Goal: Task Accomplishment & Management: Complete application form

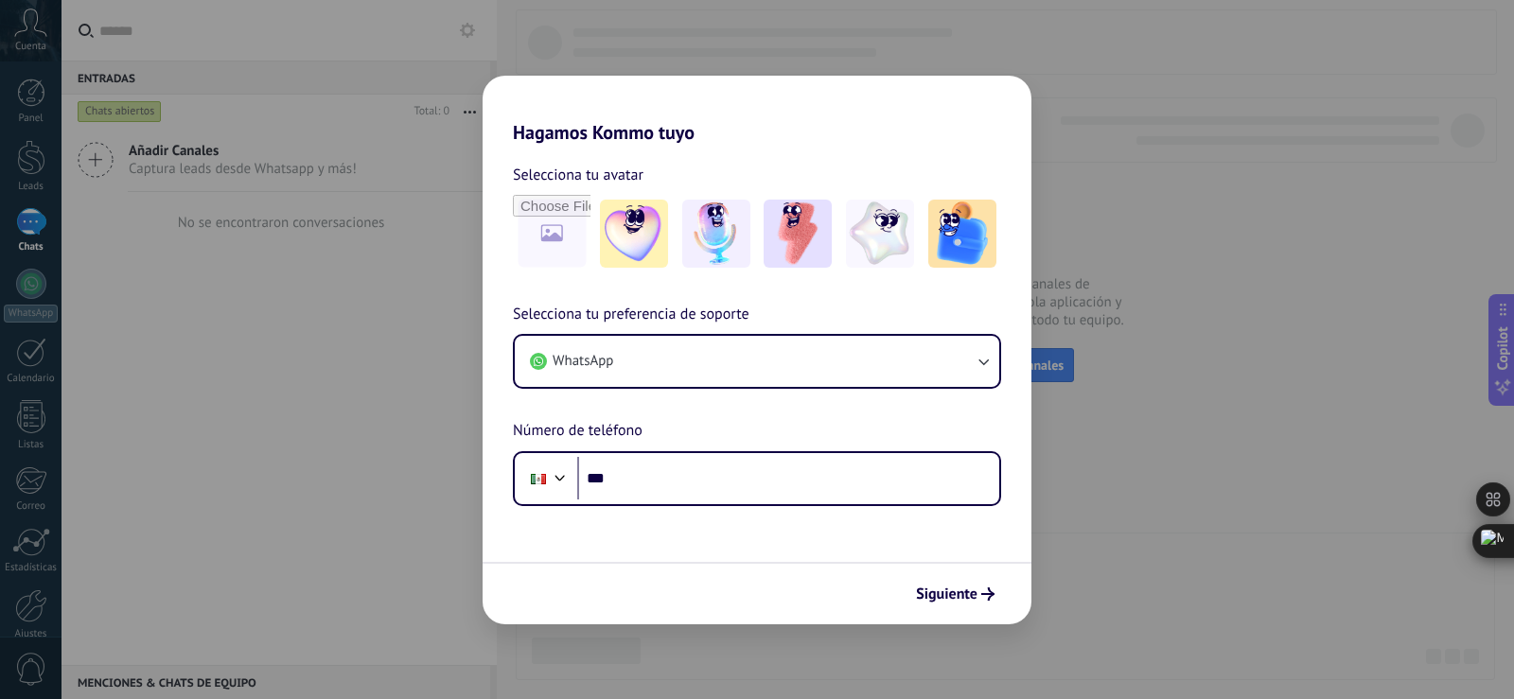
click at [1291, 331] on div "Hagamos Kommo tuyo Selecciona tu avatar Selecciona tu preferencia de soporte Wh…" at bounding box center [757, 349] width 1514 height 699
click at [53, 341] on div "Hagamos Kommo tuyo Selecciona tu avatar Selecciona tu preferencia de soporte Wh…" at bounding box center [757, 349] width 1514 height 699
click at [1426, 529] on icon at bounding box center [1431, 525] width 15 height 15
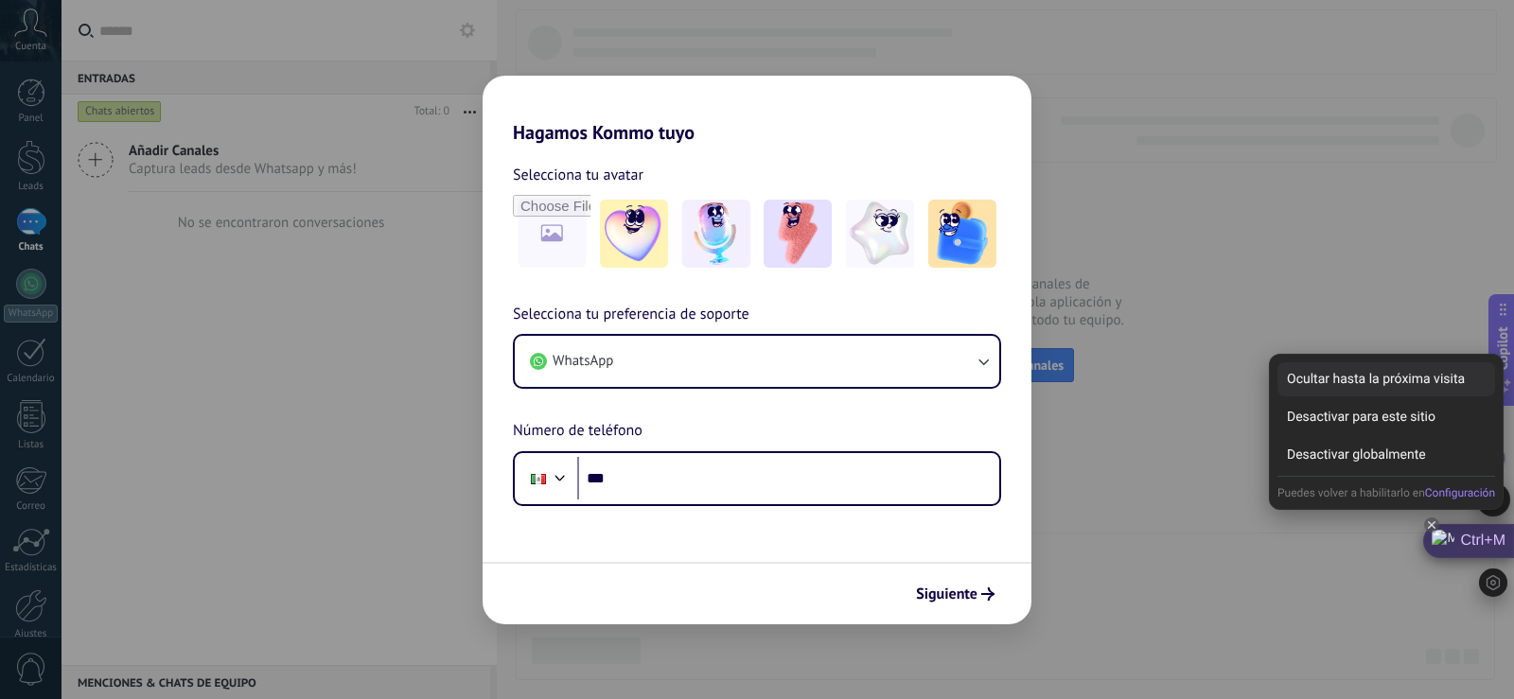
click at [1353, 366] on div "Ocultar hasta la próxima visita" at bounding box center [1387, 379] width 218 height 34
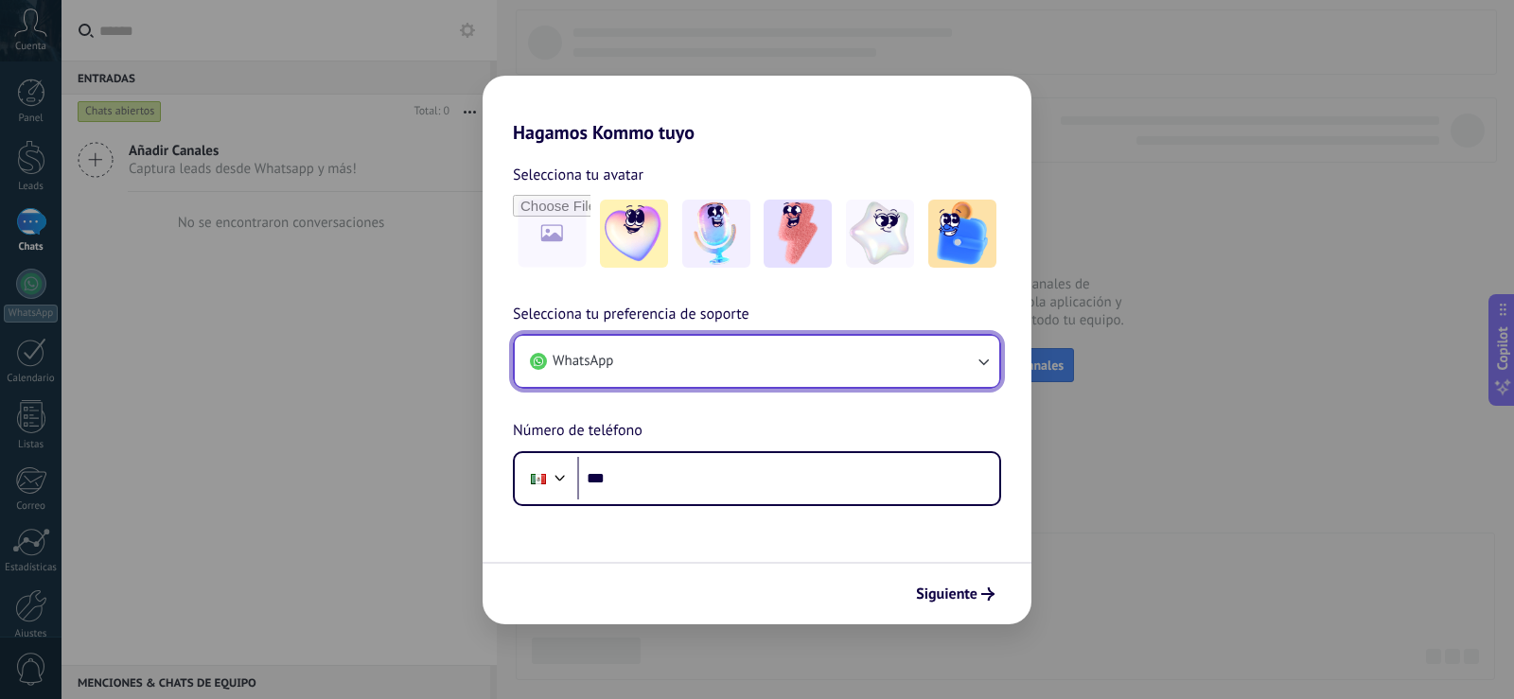
click at [689, 372] on button "WhatsApp" at bounding box center [757, 361] width 485 height 51
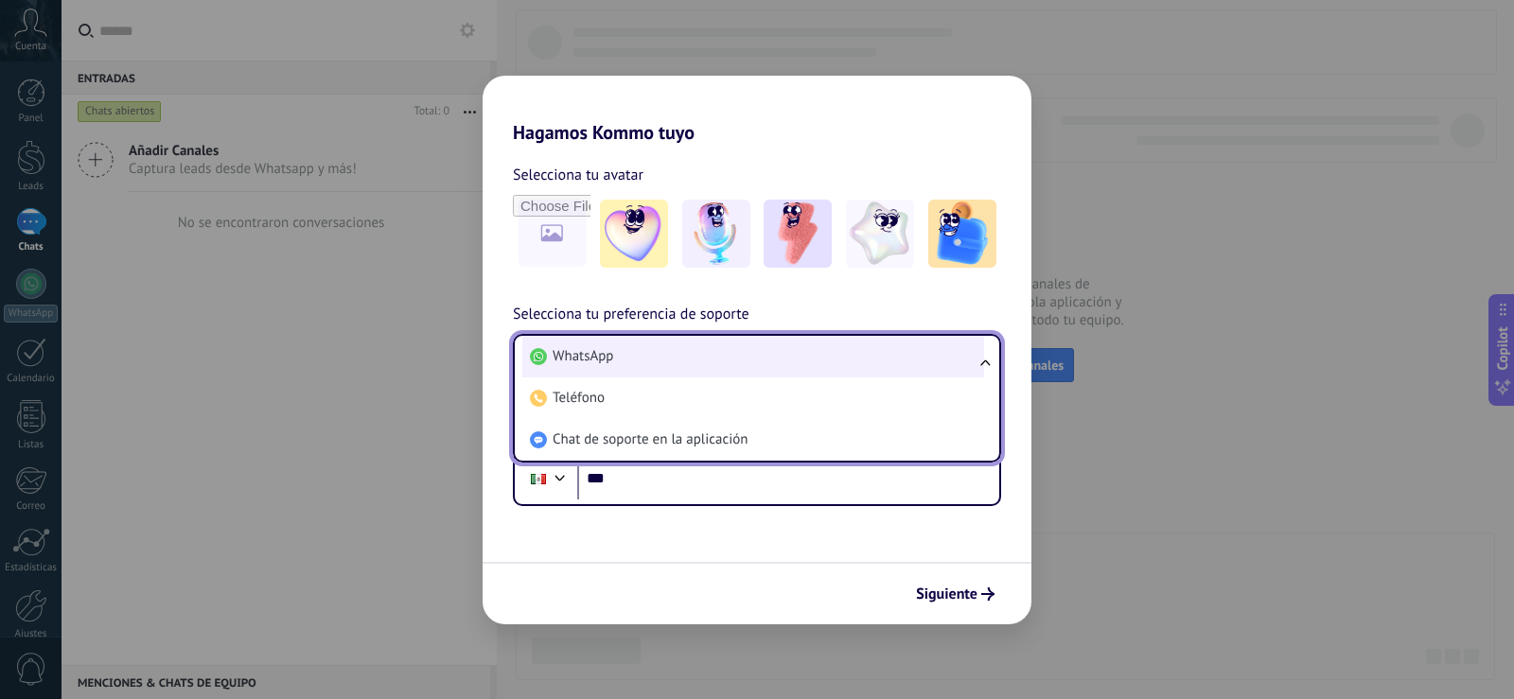
click at [715, 361] on li "WhatsApp" at bounding box center [753, 357] width 462 height 42
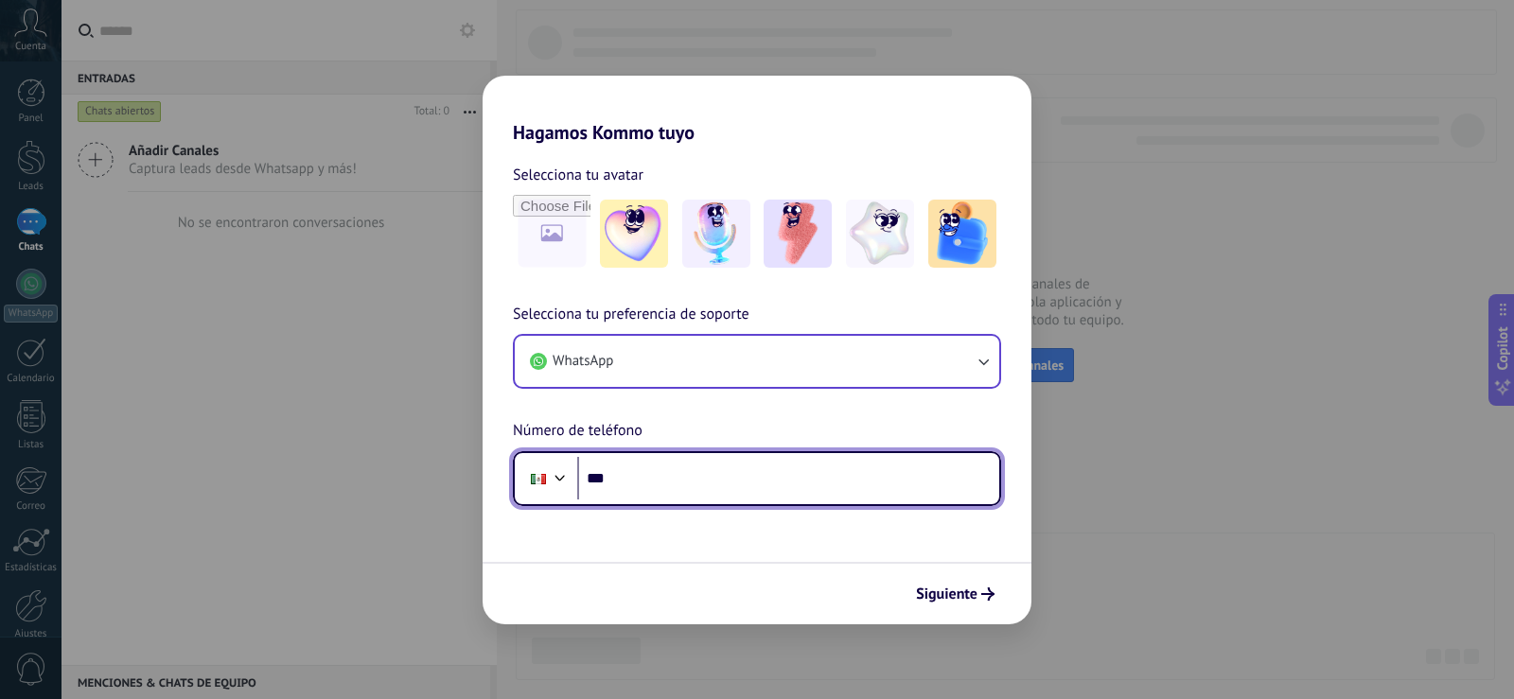
click at [672, 493] on input "***" at bounding box center [788, 479] width 422 height 44
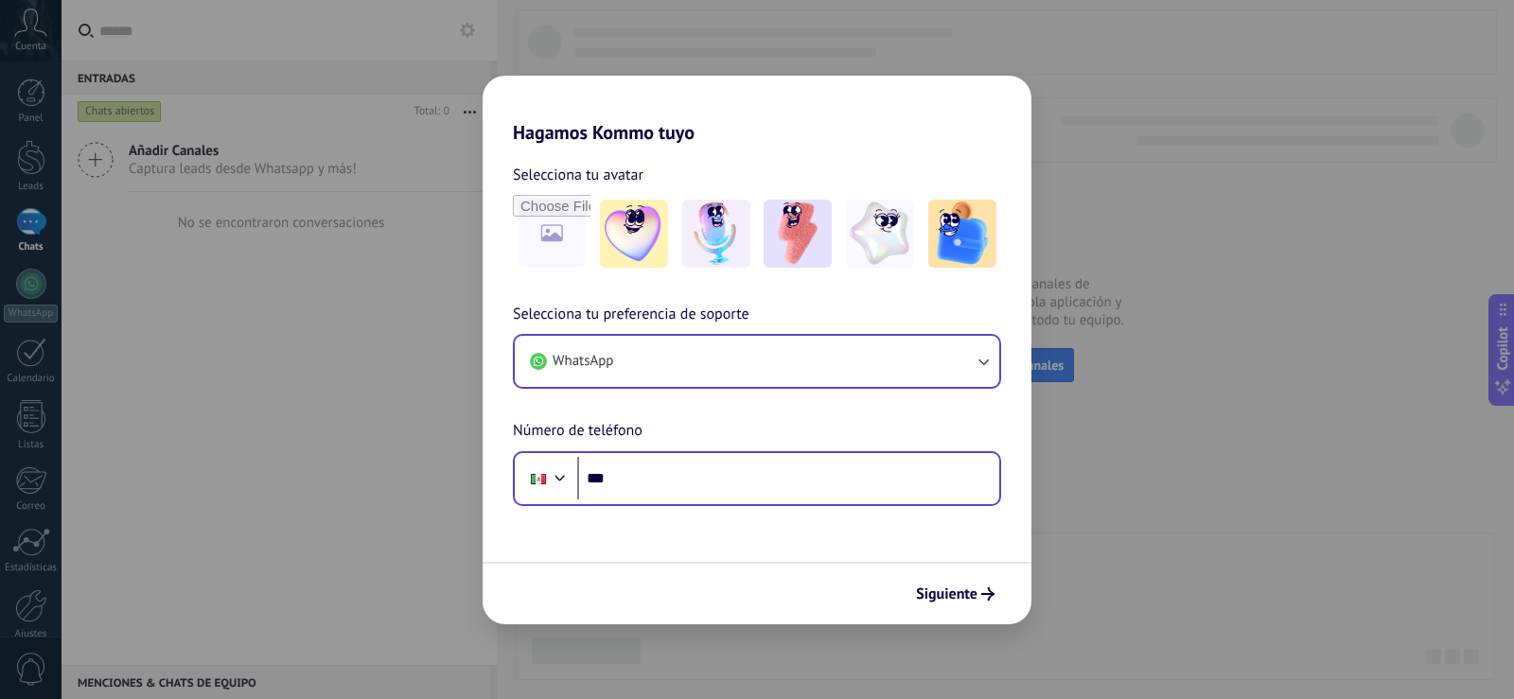
drag, startPoint x: 683, startPoint y: 513, endPoint x: 685, endPoint y: 470, distance: 42.6
click at [684, 512] on form "Selecciona tu avatar Selecciona tu preferencia de soporte WhatsApp Número de te…" at bounding box center [757, 384] width 549 height 481
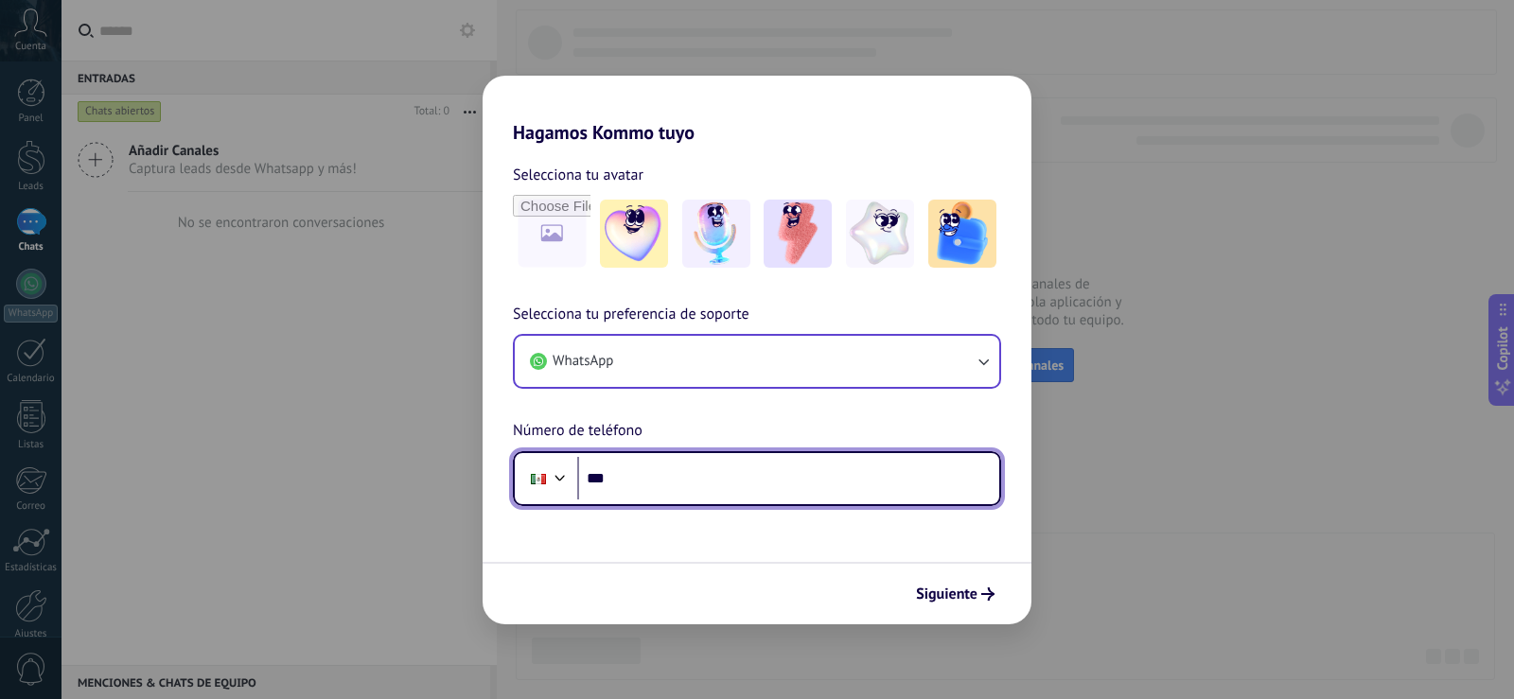
click at [685, 470] on input "***" at bounding box center [788, 479] width 422 height 44
type input "**********"
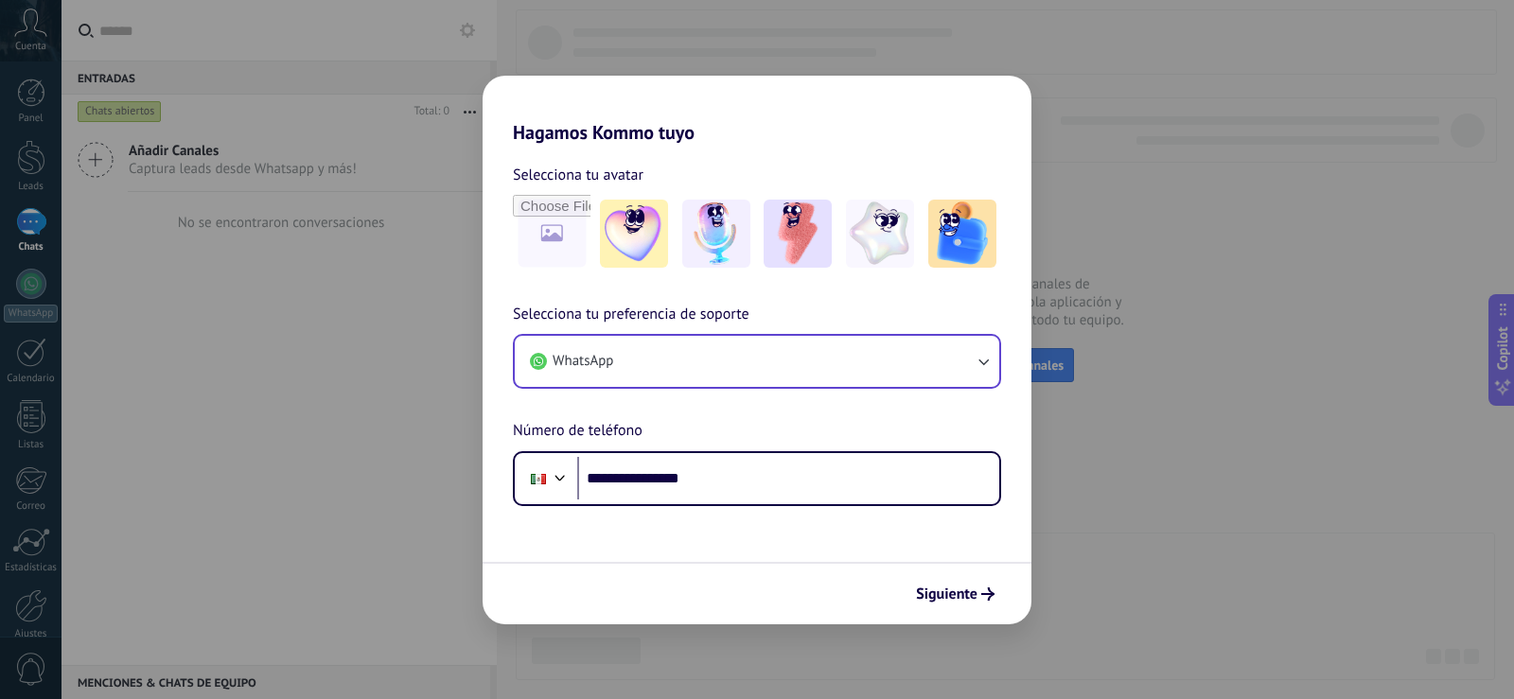
click at [714, 521] on form "**********" at bounding box center [757, 384] width 549 height 481
click at [933, 593] on span "Siguiente" at bounding box center [947, 594] width 62 height 13
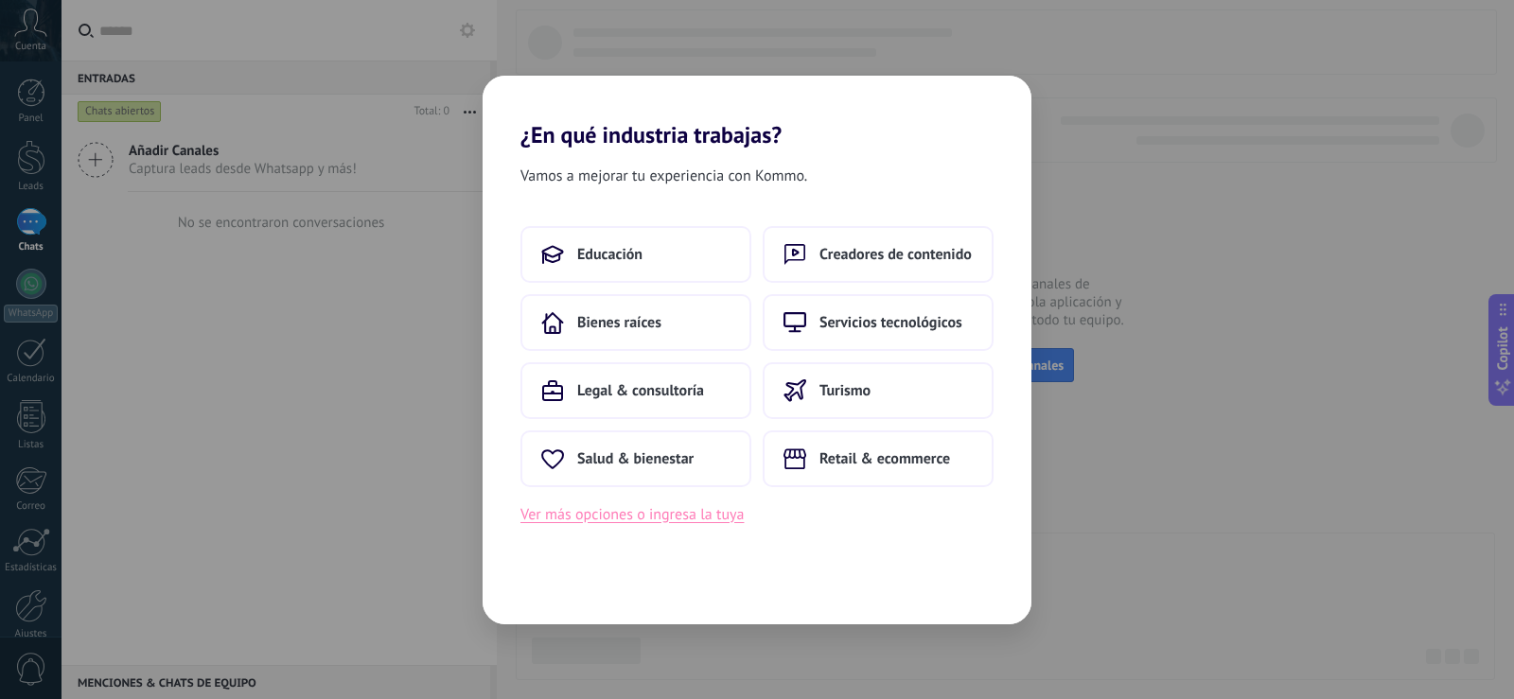
click at [660, 515] on button "Ver más opciones o ingresa la tuya" at bounding box center [631, 514] width 223 height 25
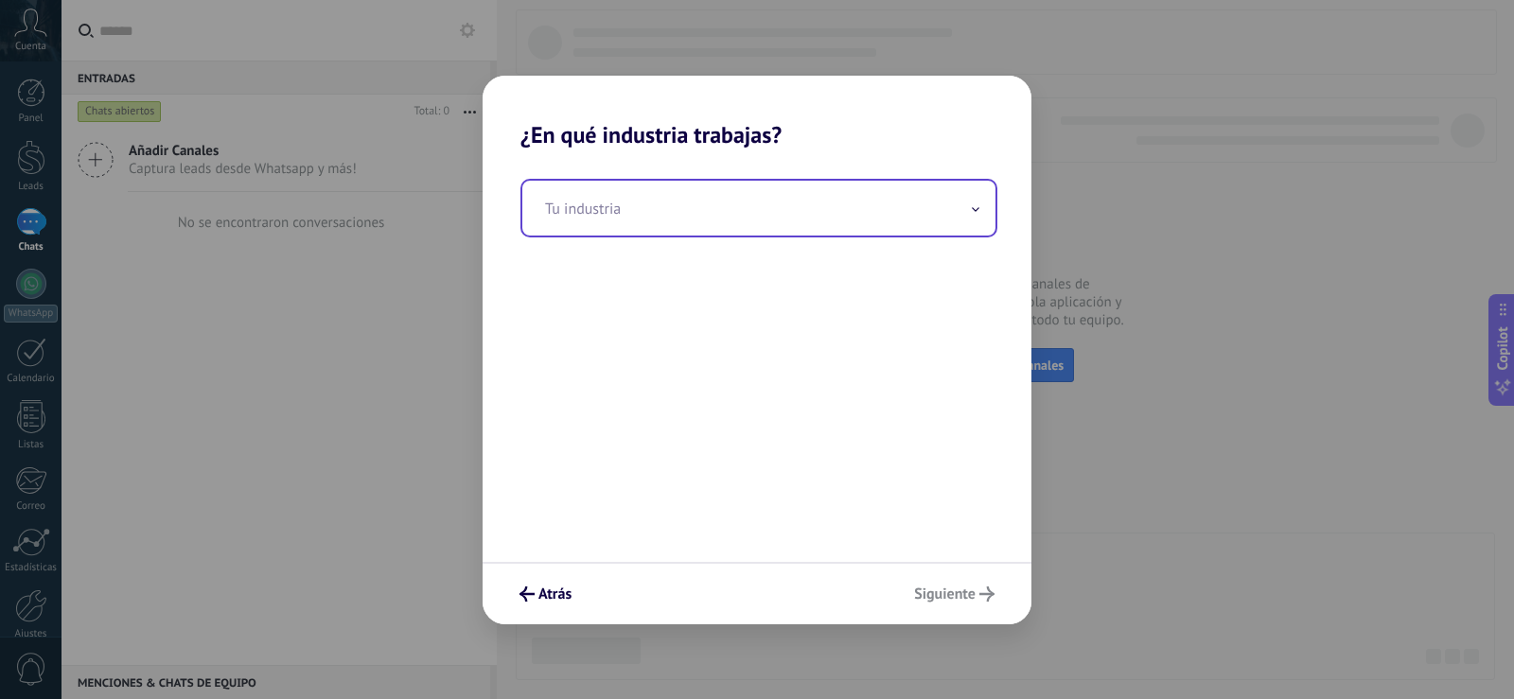
click at [664, 218] on input "text" at bounding box center [758, 208] width 473 height 55
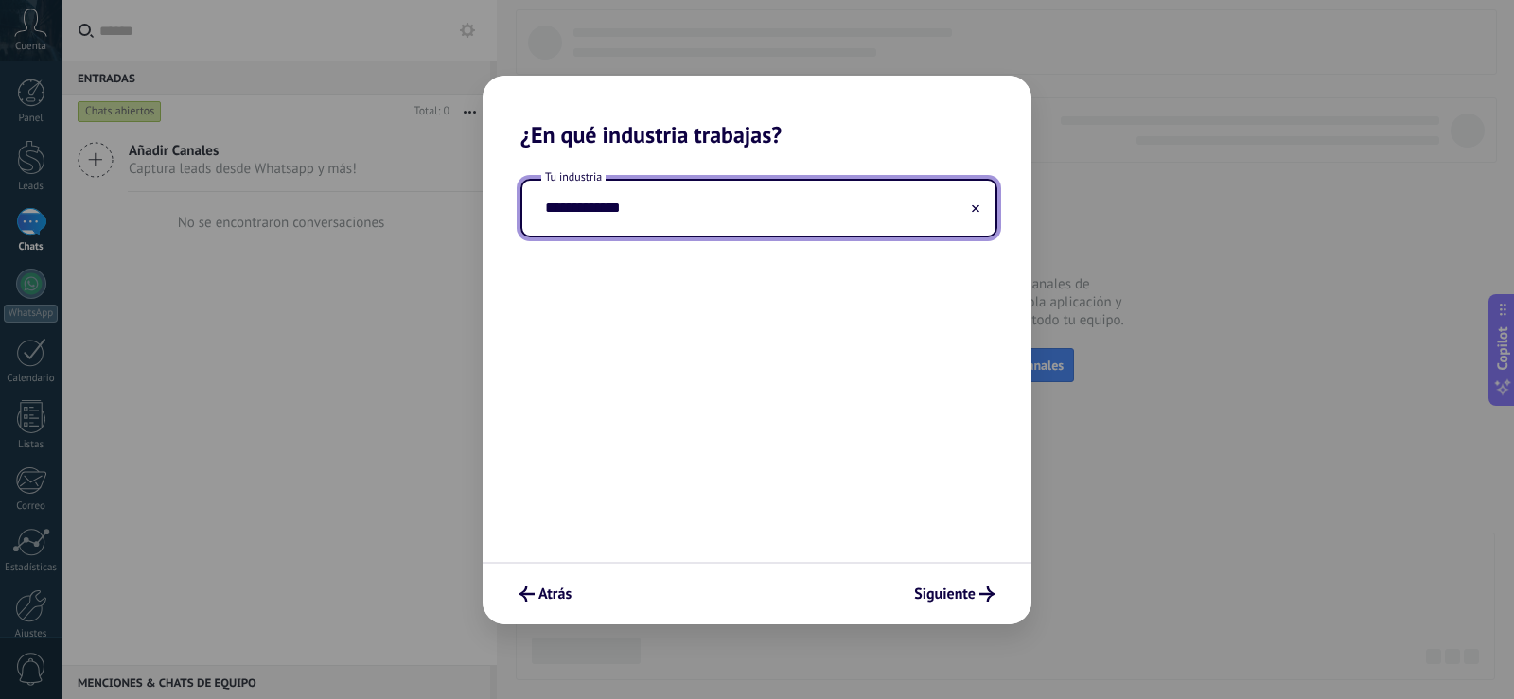
type input "**********"
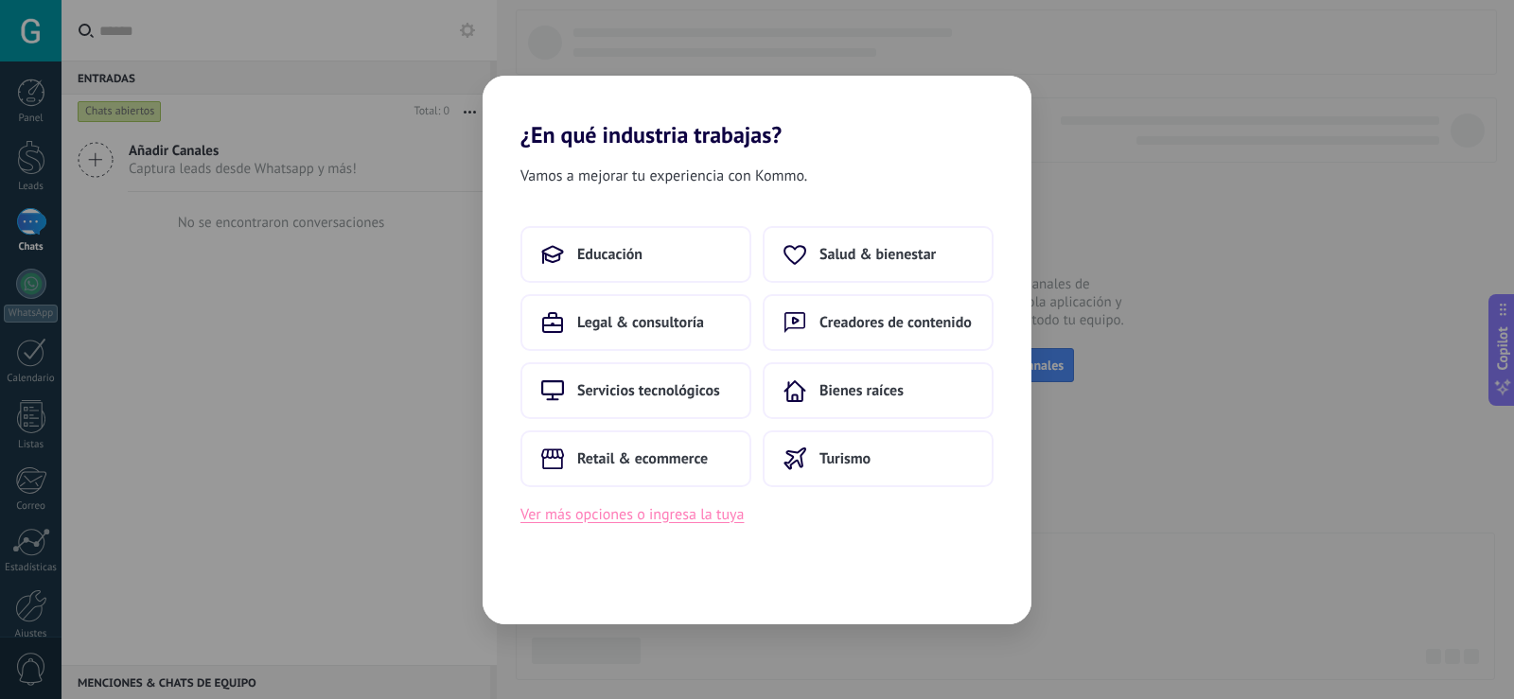
click at [594, 509] on button "Ver más opciones o ingresa la tuya" at bounding box center [631, 514] width 223 height 25
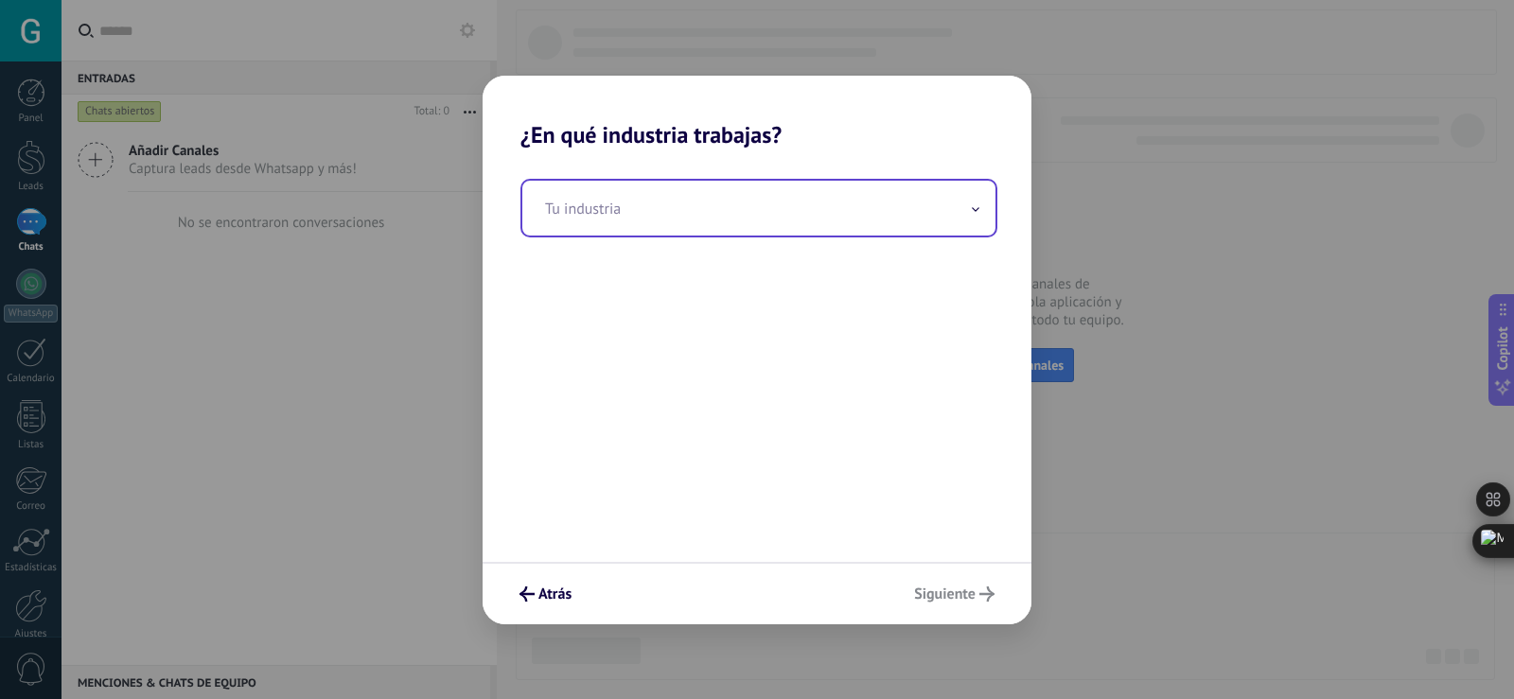
click at [635, 208] on input "text" at bounding box center [758, 208] width 473 height 55
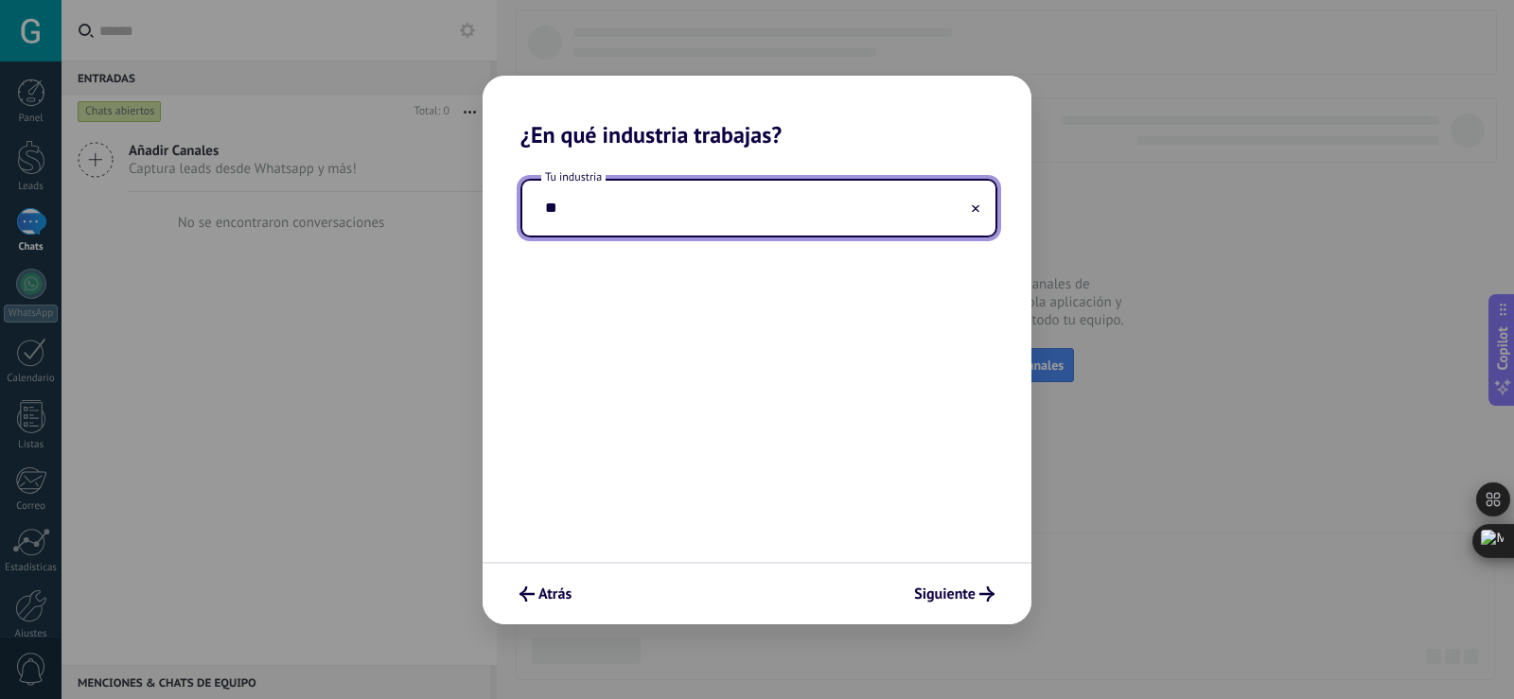
type input "*"
type input "**********"
click at [951, 595] on span "Siguiente" at bounding box center [945, 594] width 62 height 13
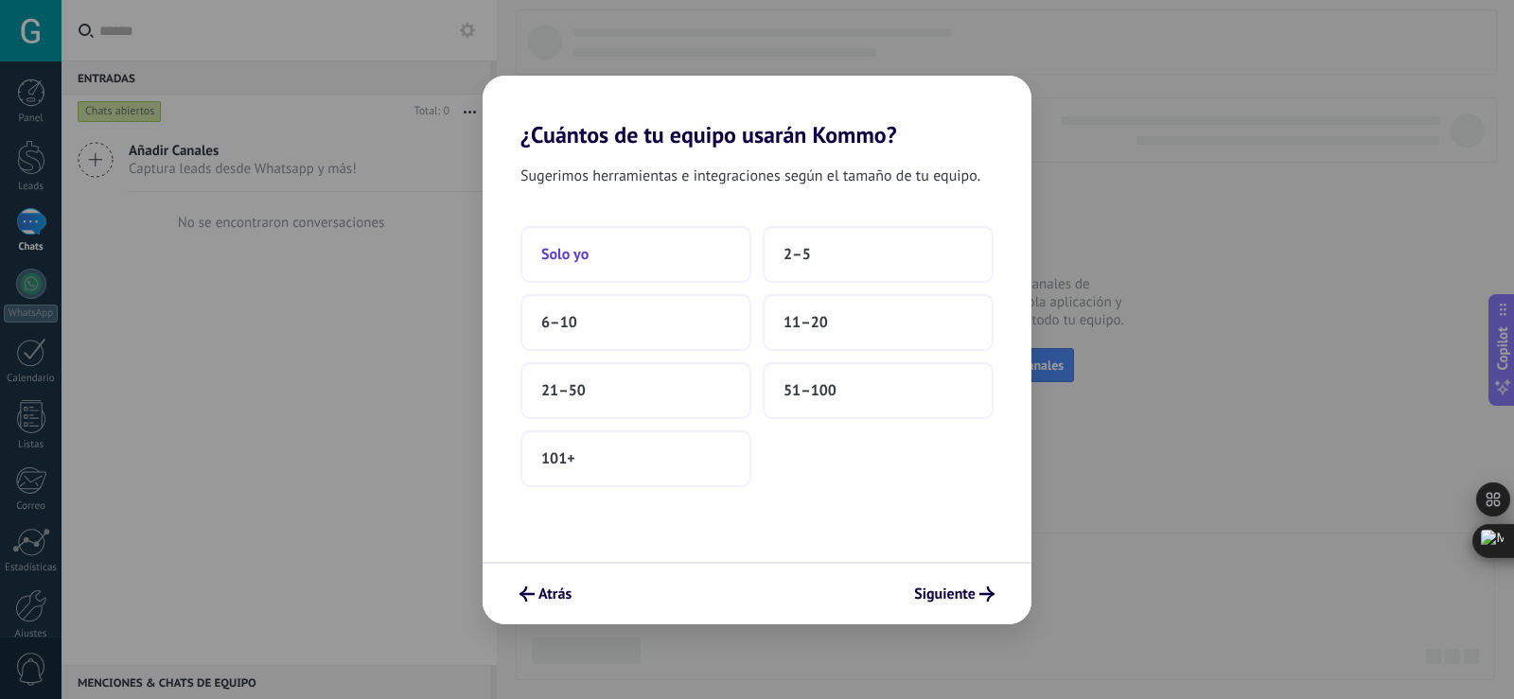
click at [678, 268] on button "Solo yo" at bounding box center [635, 254] width 231 height 57
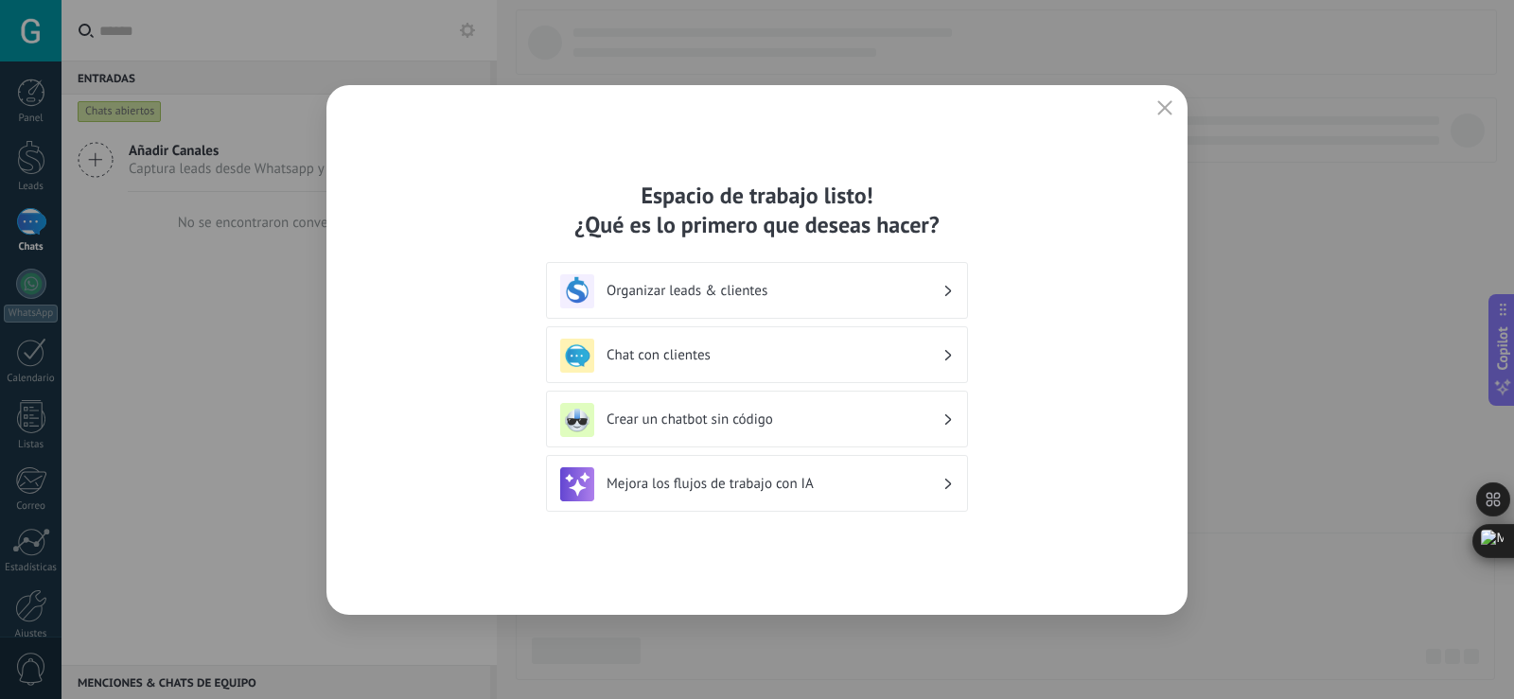
click at [831, 423] on h3 "Crear un chatbot sin código" at bounding box center [775, 420] width 336 height 18
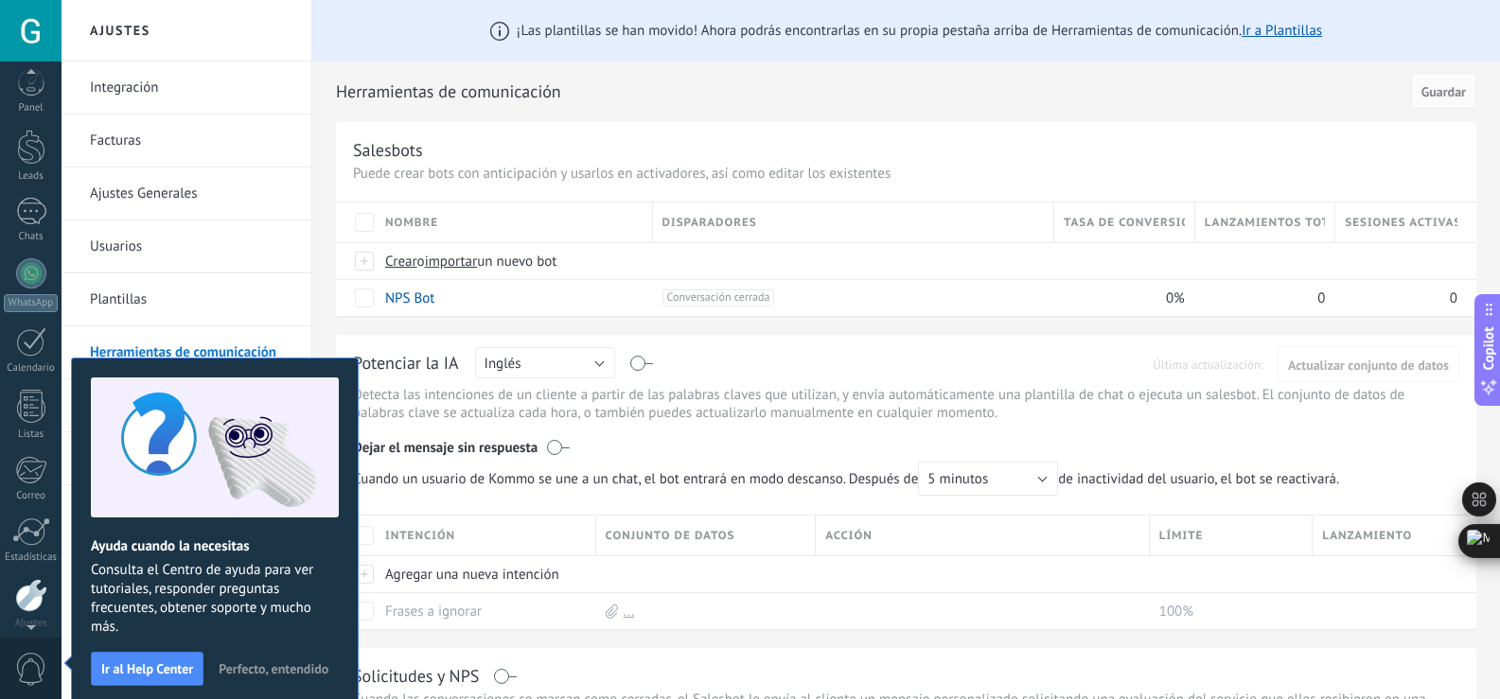
scroll to position [88, 0]
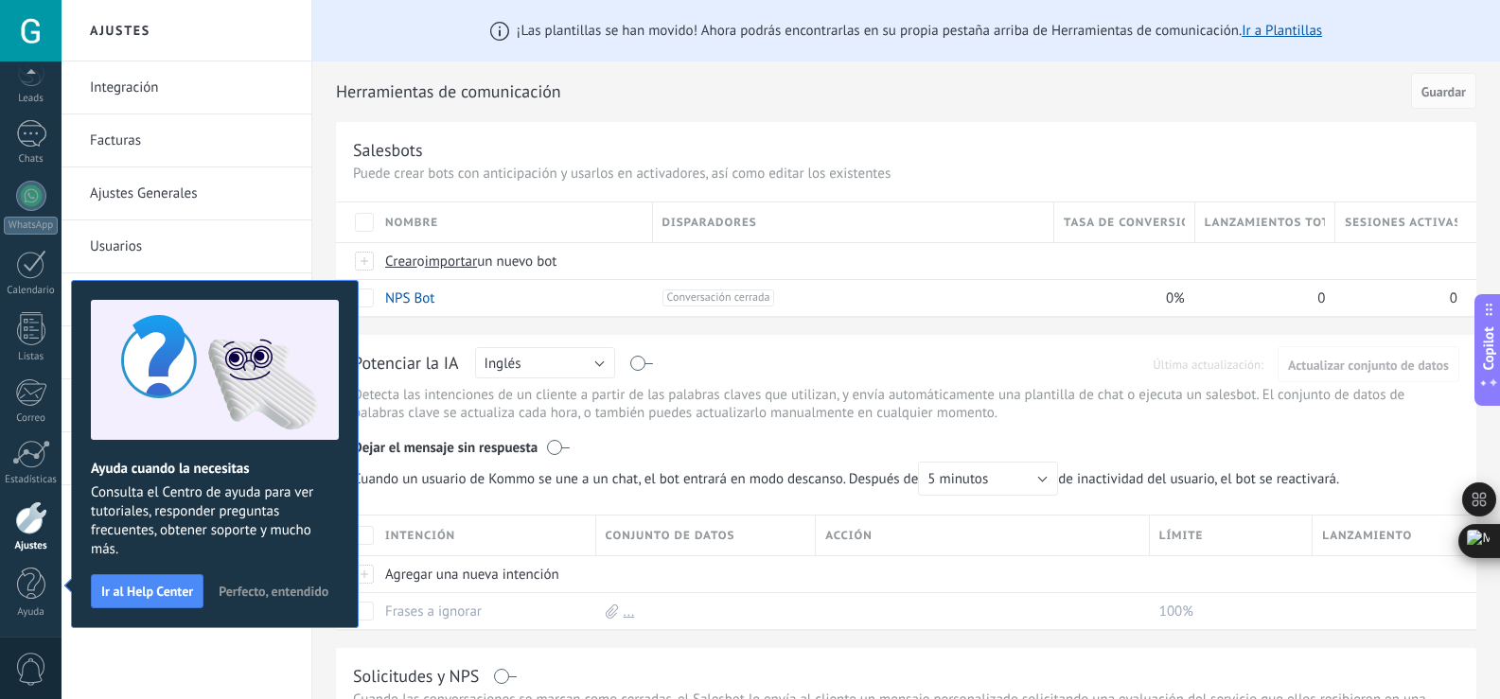
click at [252, 579] on button "Perfecto, entendido" at bounding box center [273, 591] width 127 height 28
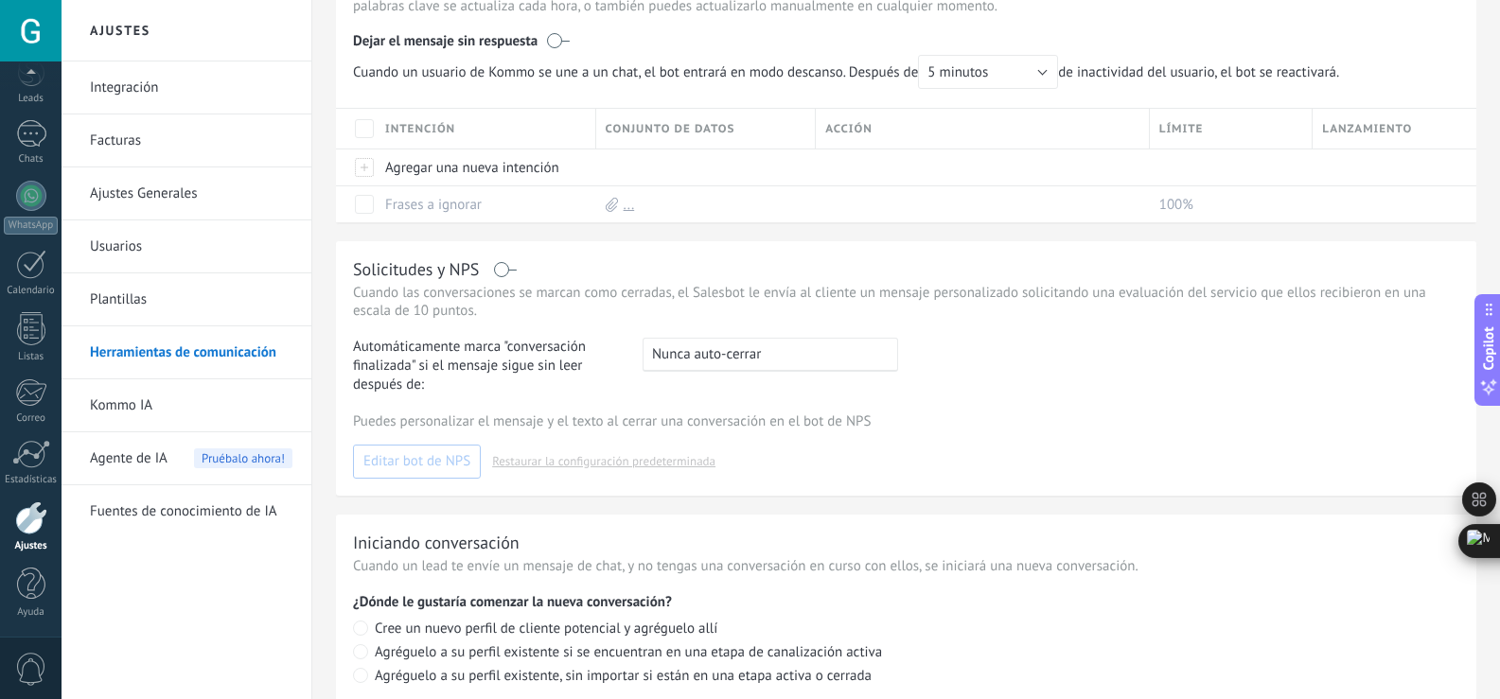
scroll to position [463, 0]
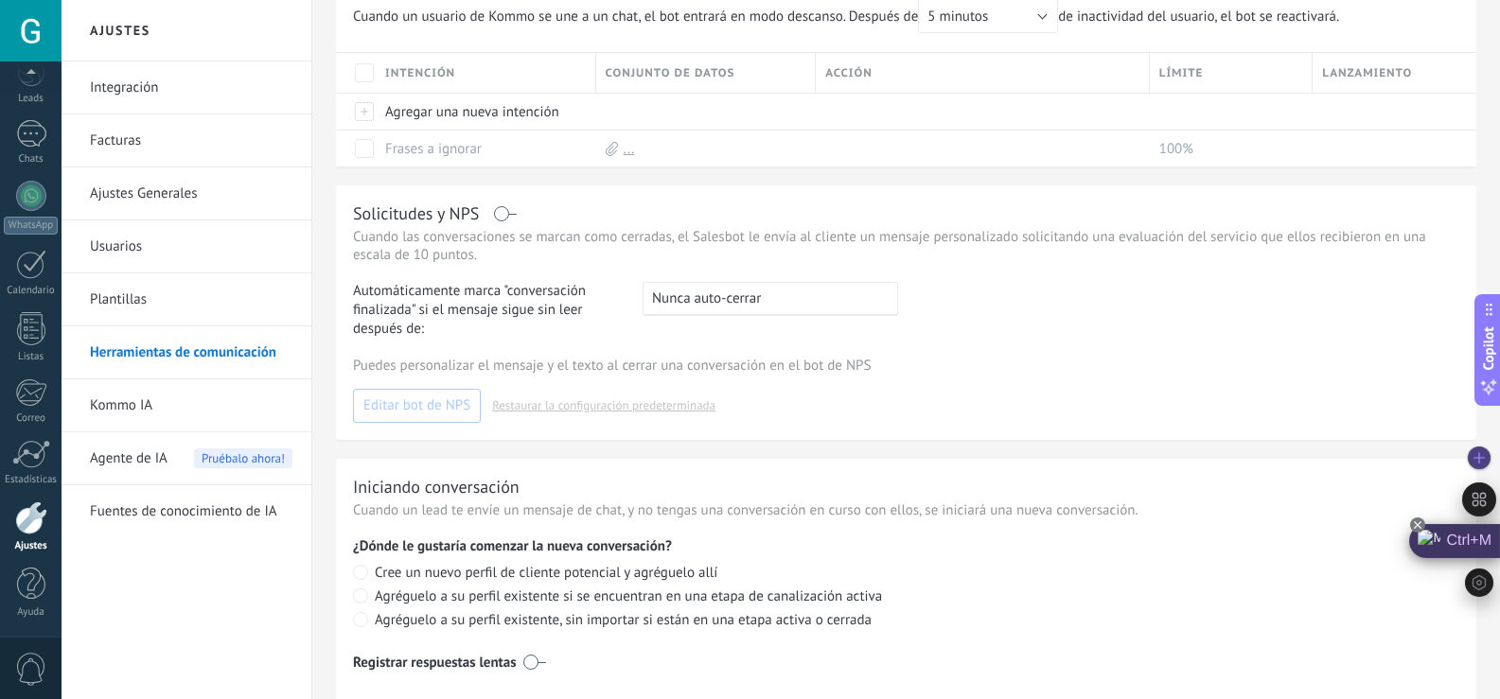
click at [1417, 525] on icon at bounding box center [1417, 525] width 15 height 15
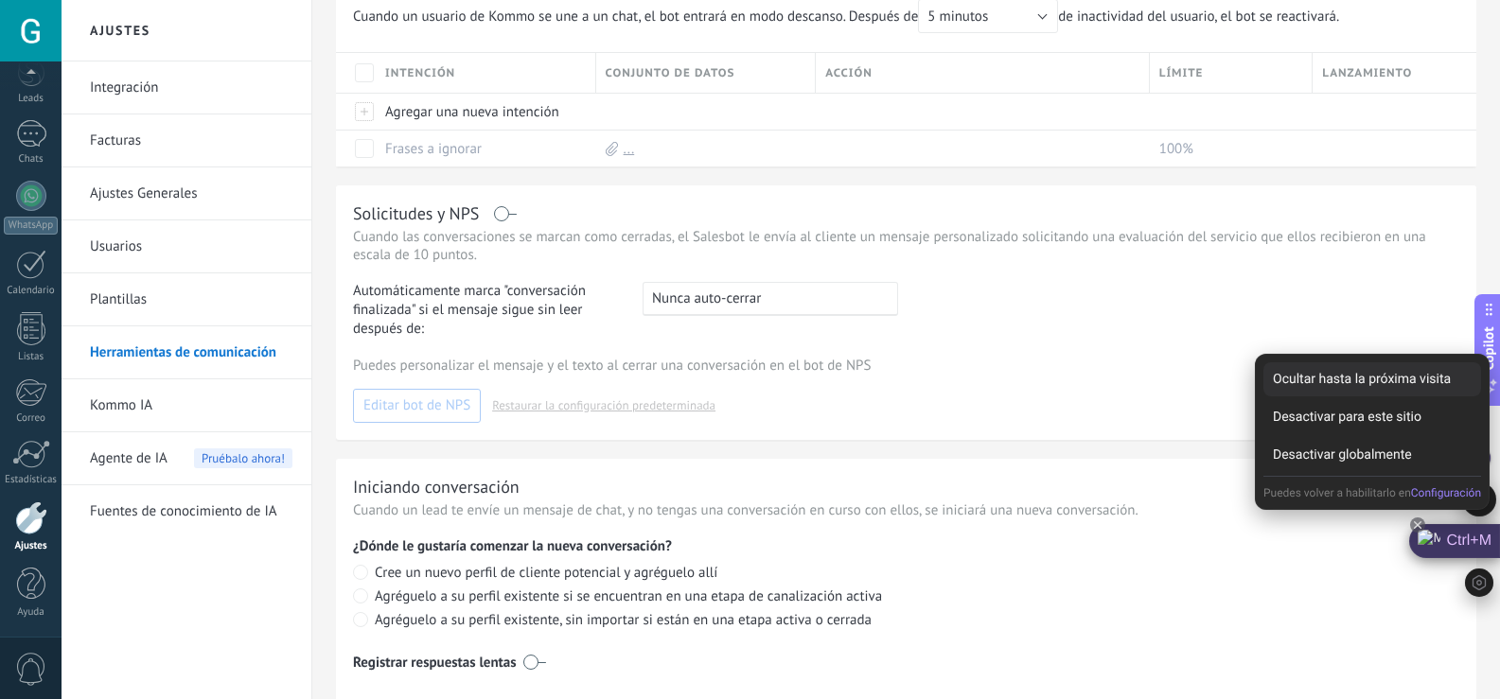
click at [1401, 386] on div "Ocultar hasta la próxima visita" at bounding box center [1372, 379] width 218 height 34
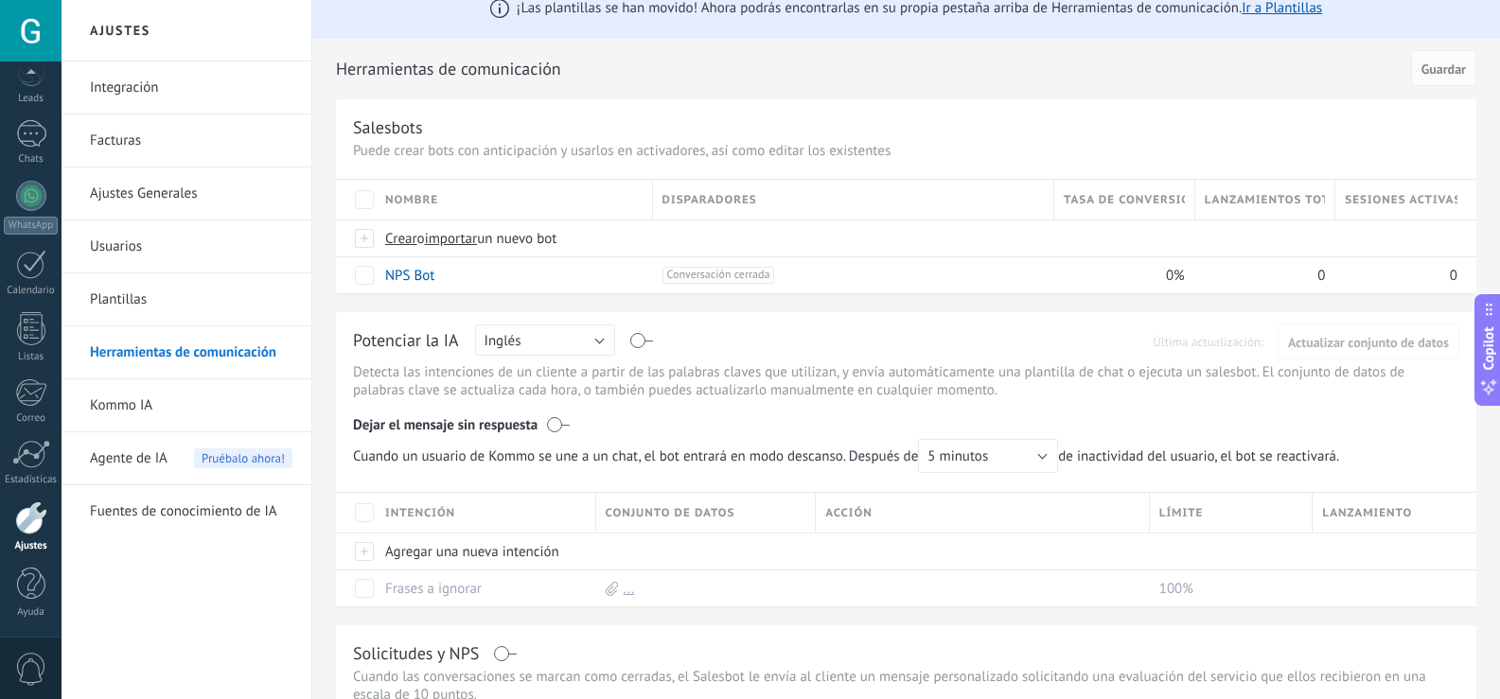
scroll to position [41, 0]
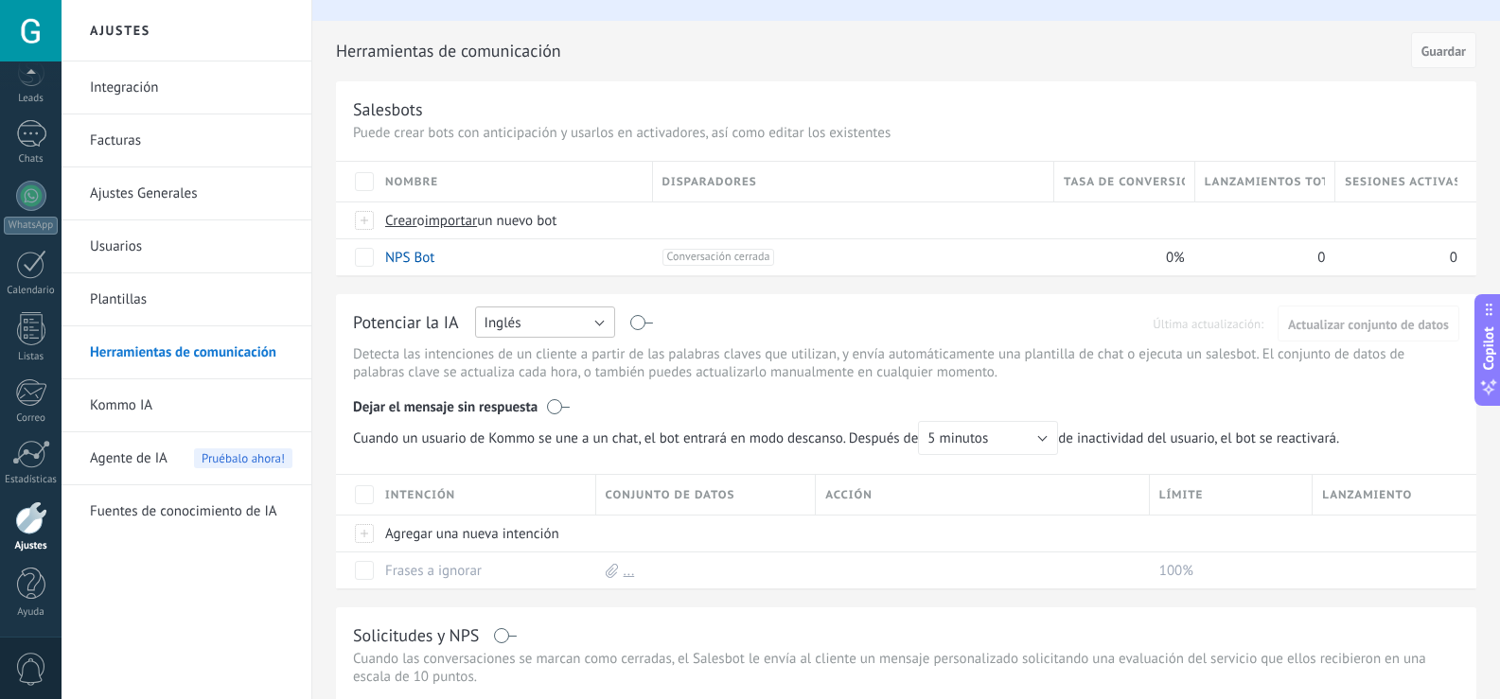
click at [550, 314] on button "Inglés" at bounding box center [545, 322] width 140 height 31
click at [551, 391] on span "Español" at bounding box center [536, 388] width 145 height 18
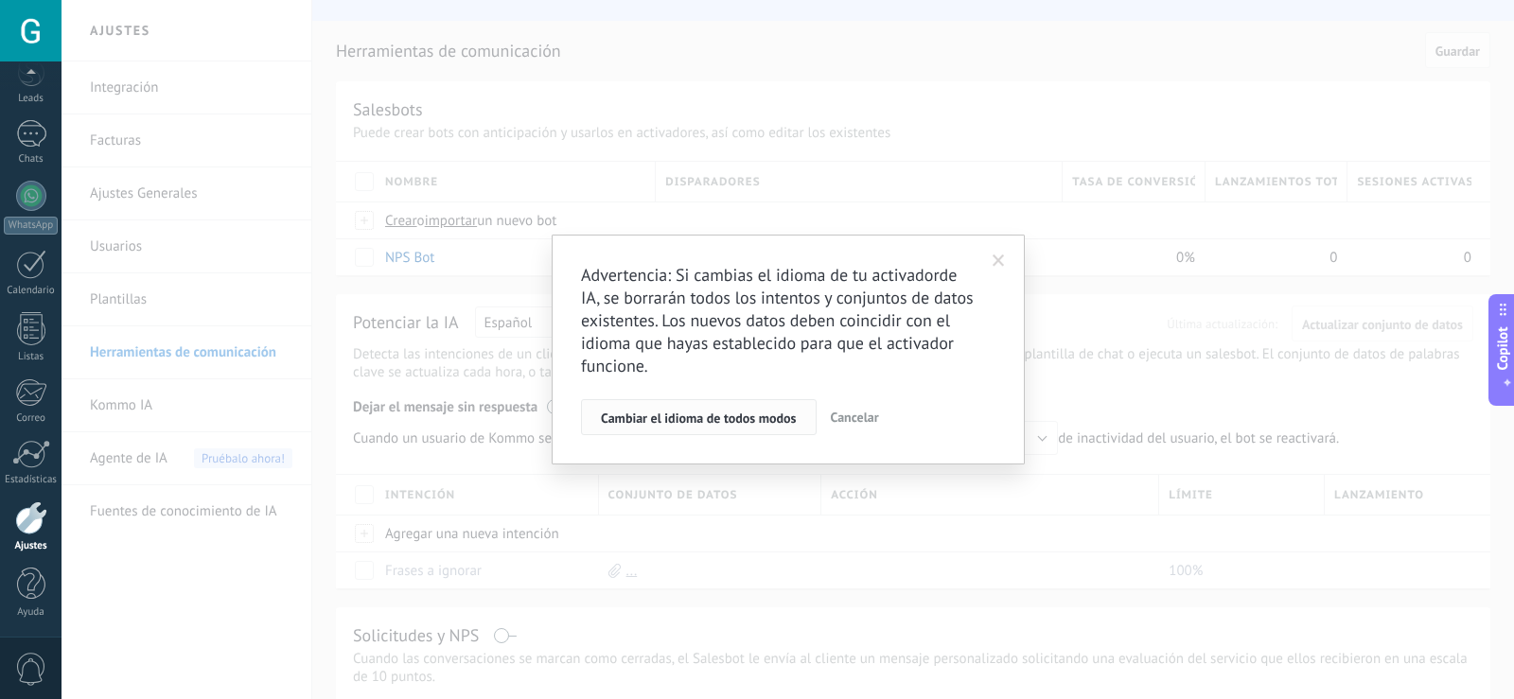
click at [713, 421] on span "Cambiar el idioma de todos modos" at bounding box center [699, 418] width 196 height 13
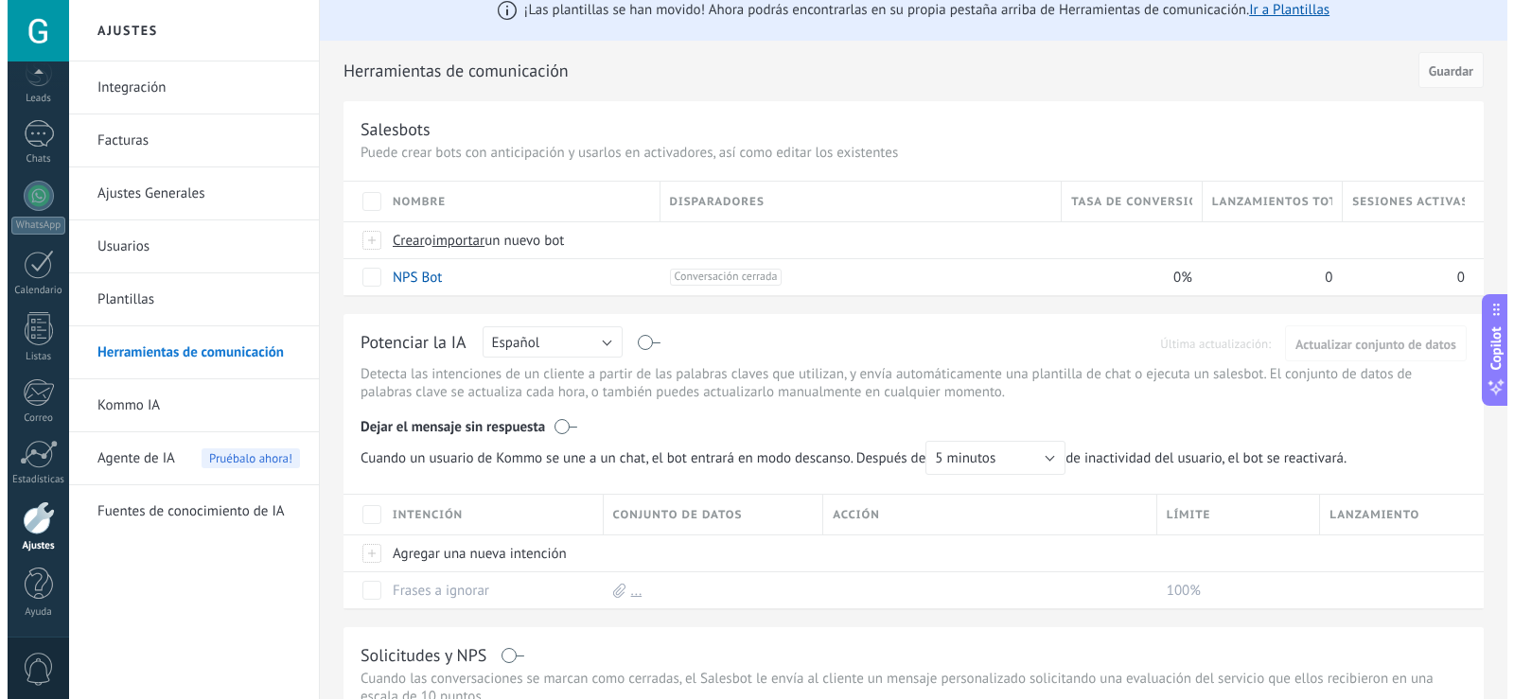
scroll to position [10, 0]
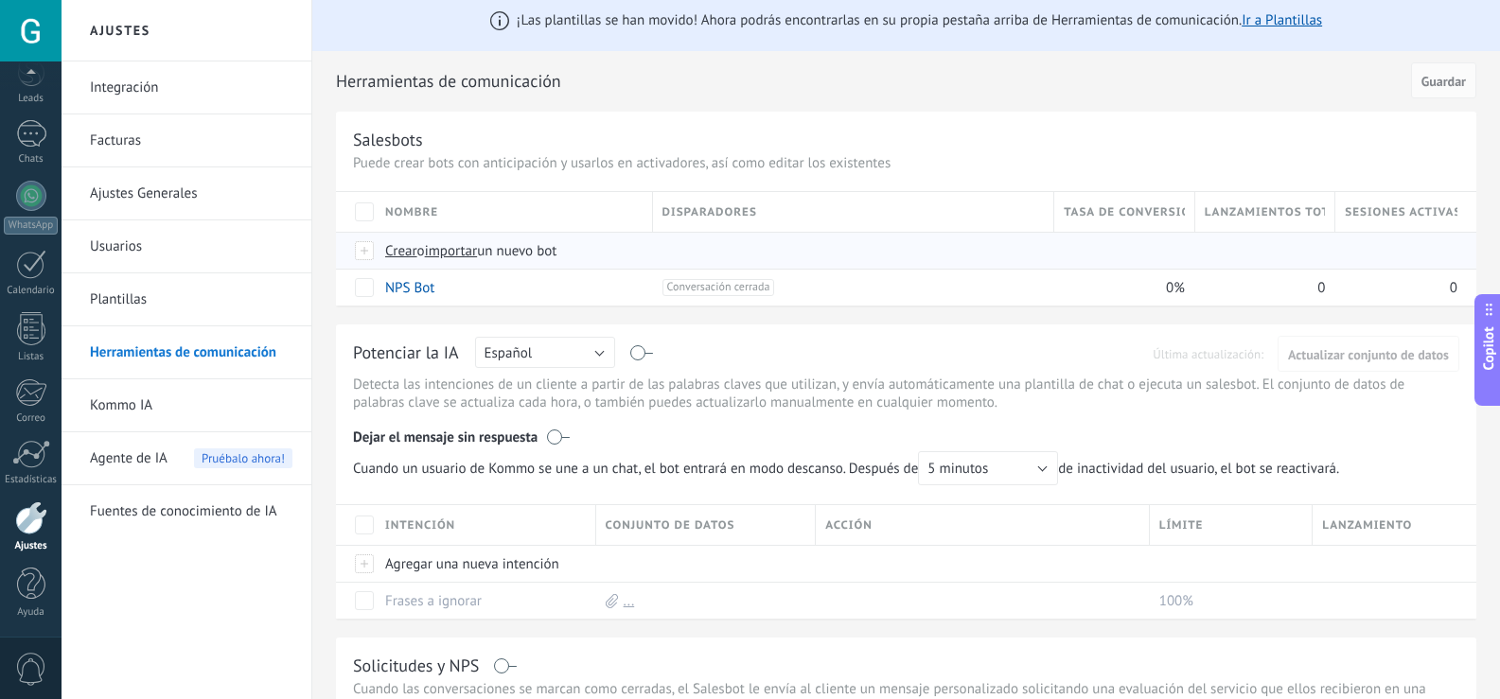
click at [412, 250] on span "Crear" at bounding box center [401, 251] width 32 height 18
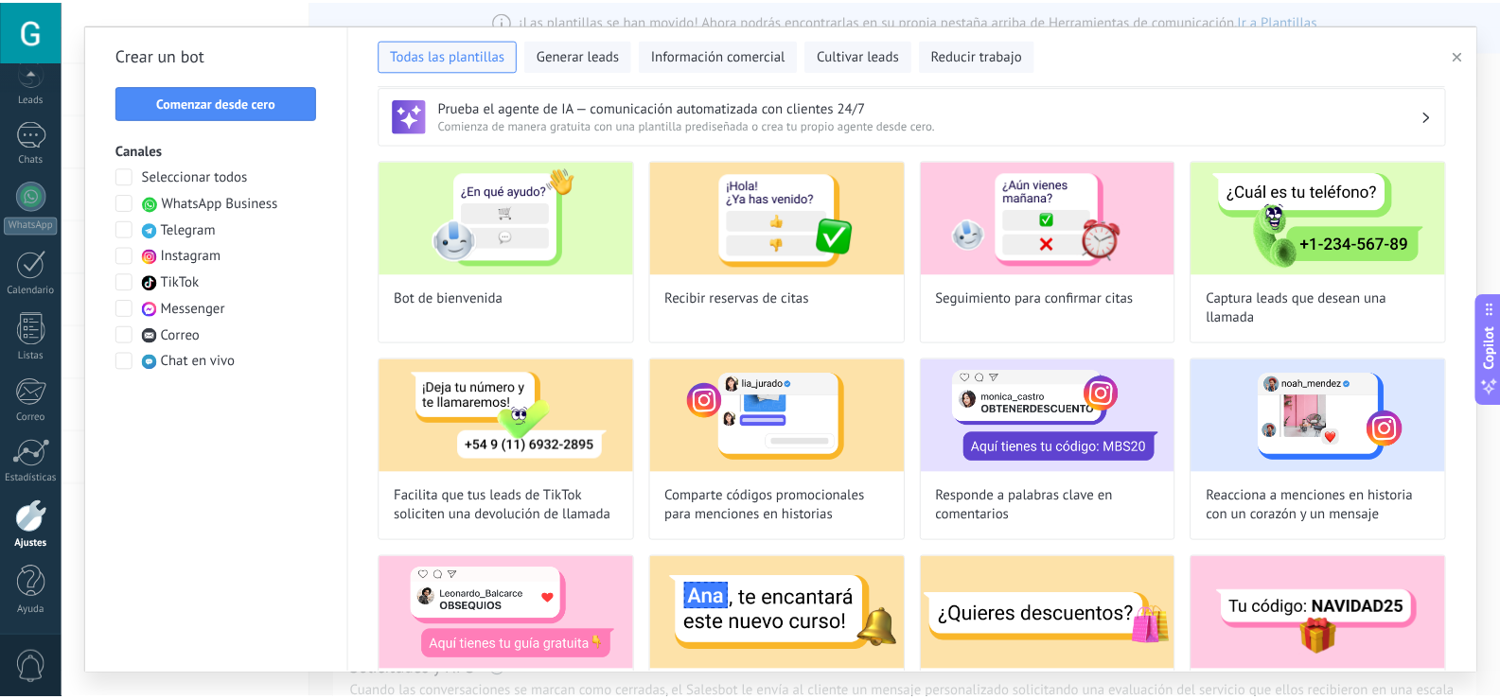
scroll to position [0, 0]
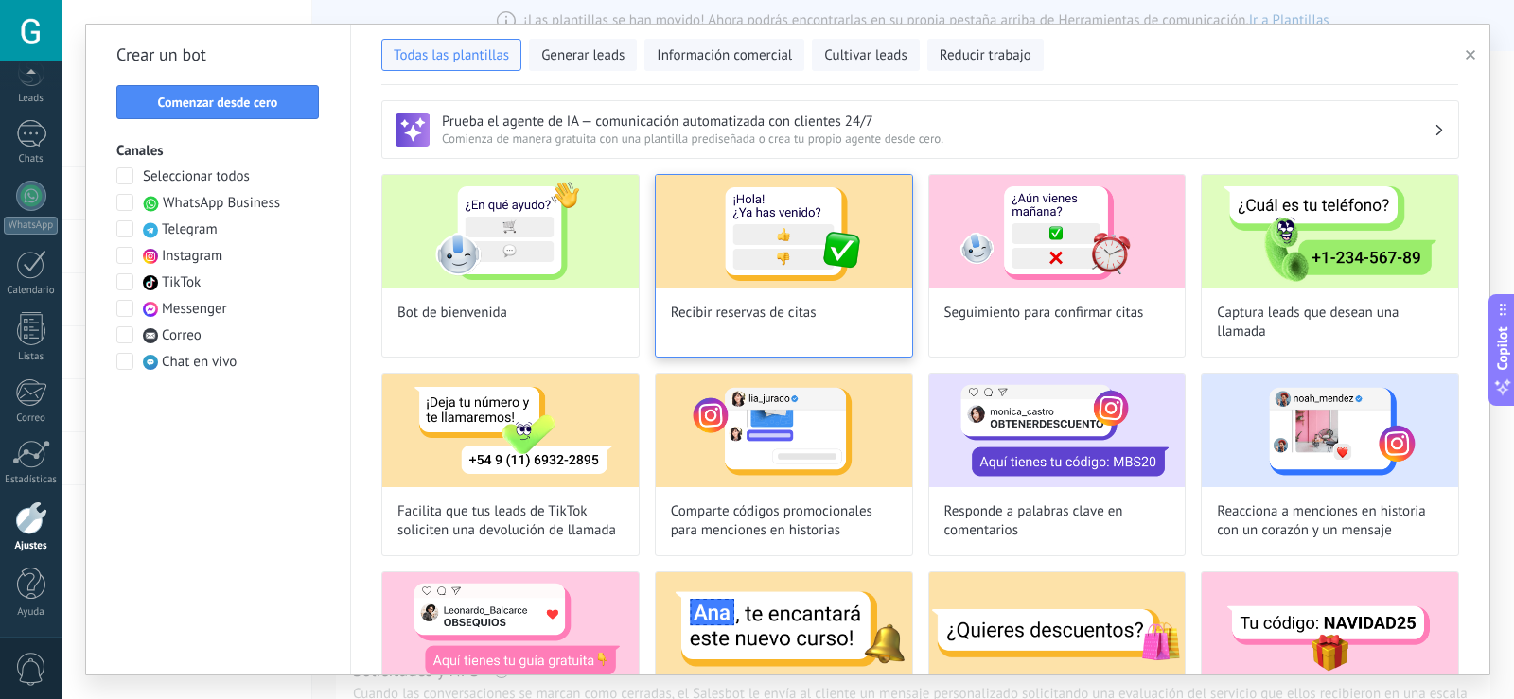
click at [851, 283] on img at bounding box center [784, 232] width 256 height 114
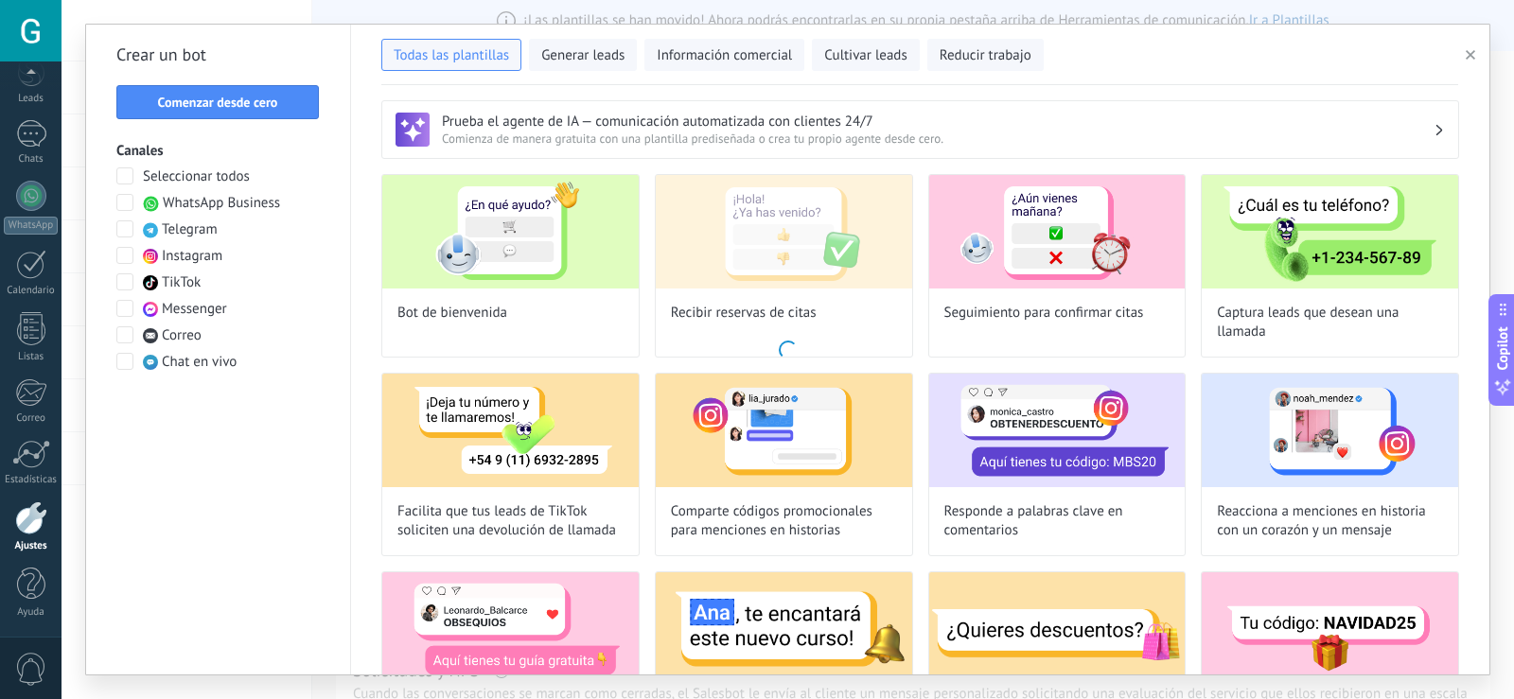
type input "**********"
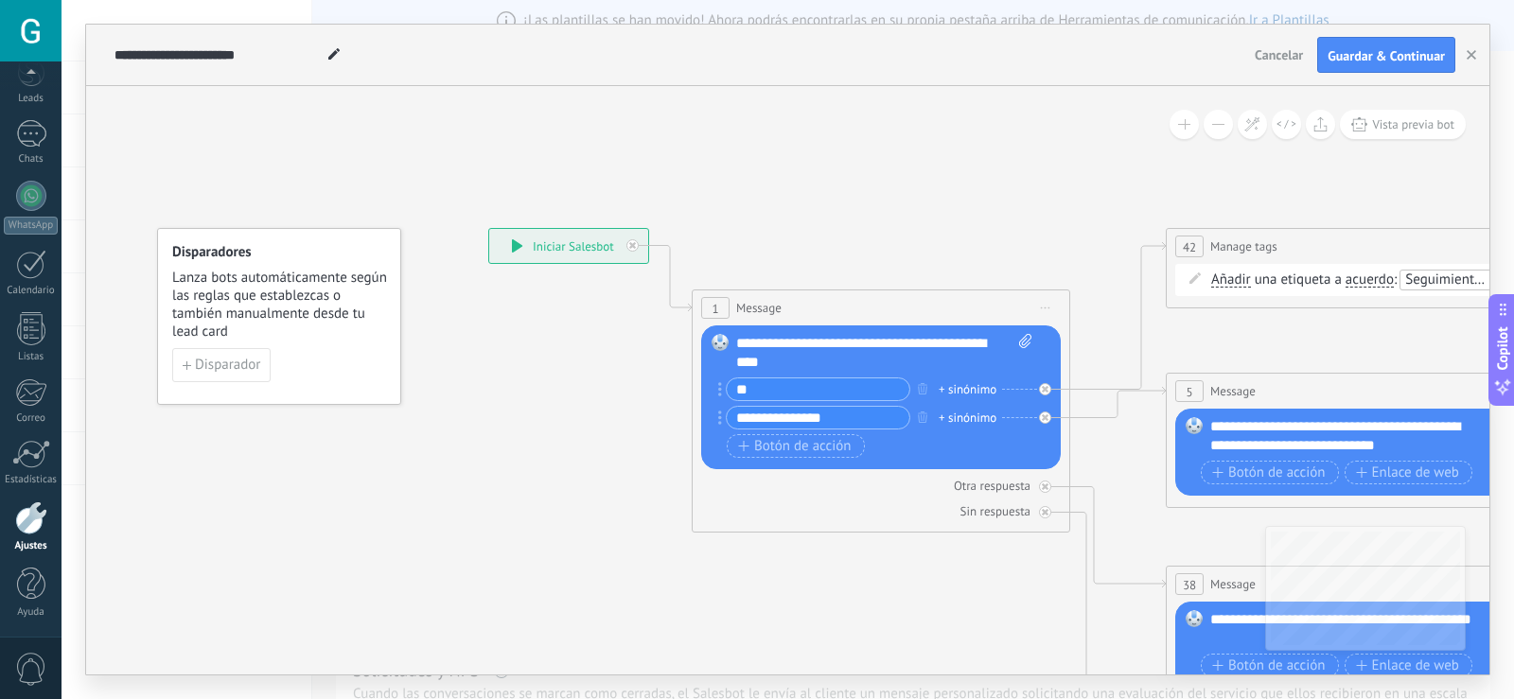
click at [511, 248] on div "**********" at bounding box center [568, 246] width 159 height 34
click at [801, 361] on div "**********" at bounding box center [884, 353] width 296 height 38
click at [825, 360] on div "**********" at bounding box center [884, 353] width 296 height 38
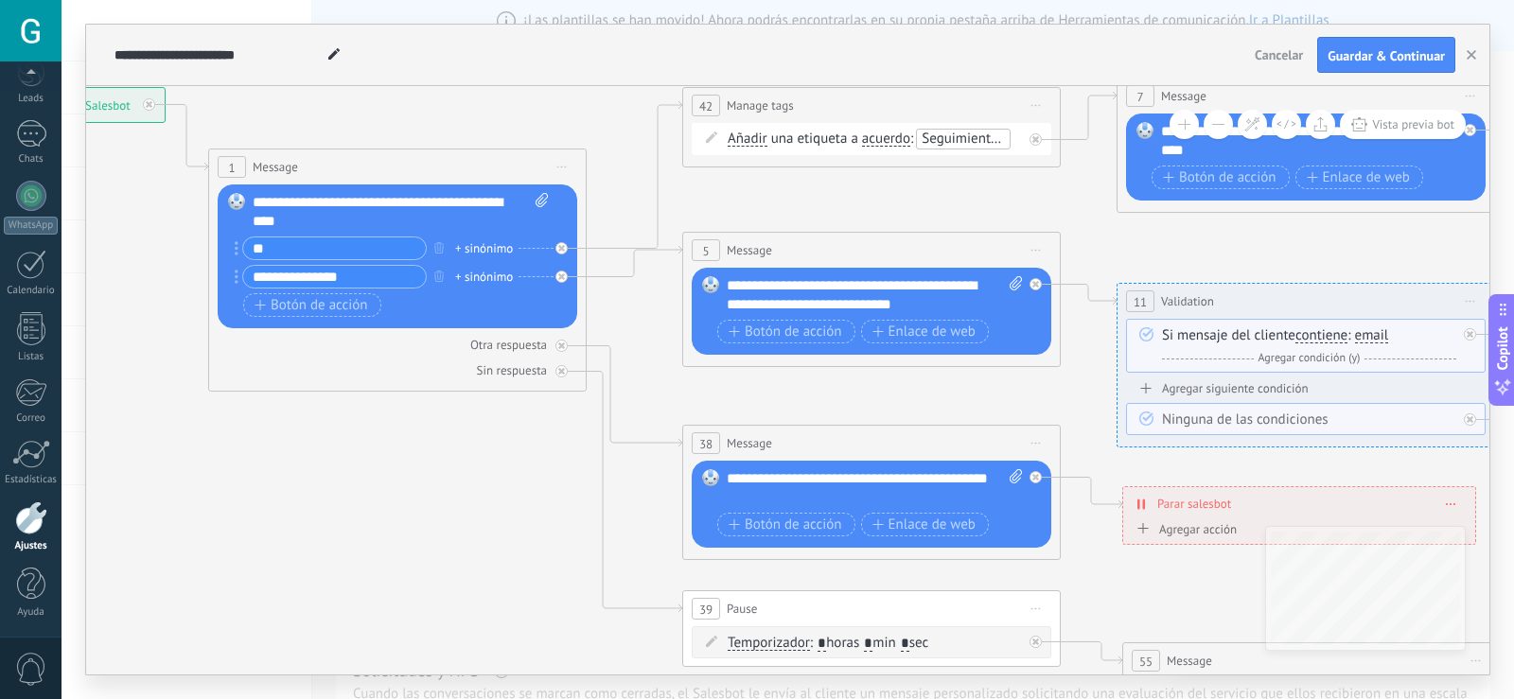
drag, startPoint x: 1117, startPoint y: 519, endPoint x: 633, endPoint y: 378, distance: 503.7
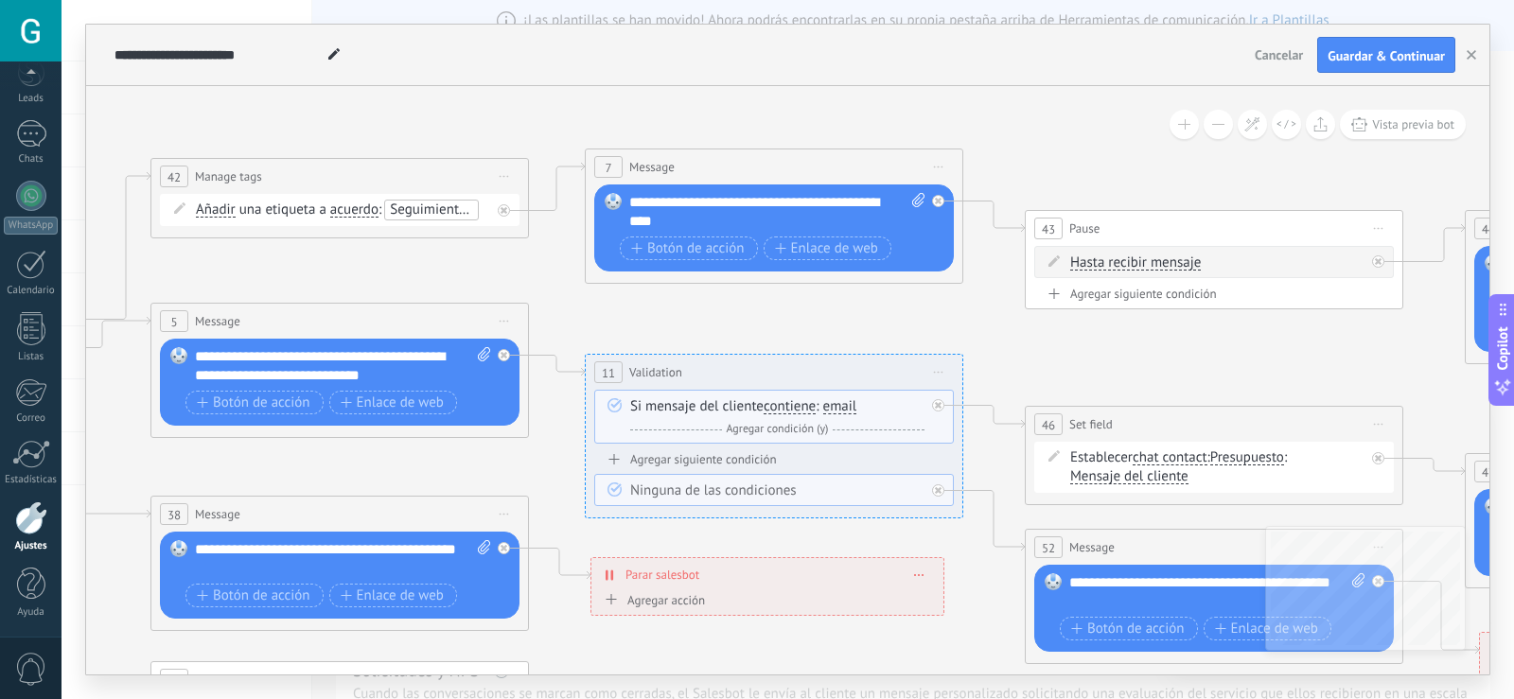
drag, startPoint x: 1101, startPoint y: 361, endPoint x: 568, endPoint y: 434, distance: 537.7
click at [568, 434] on icon at bounding box center [1306, 491] width 4612 height 1632
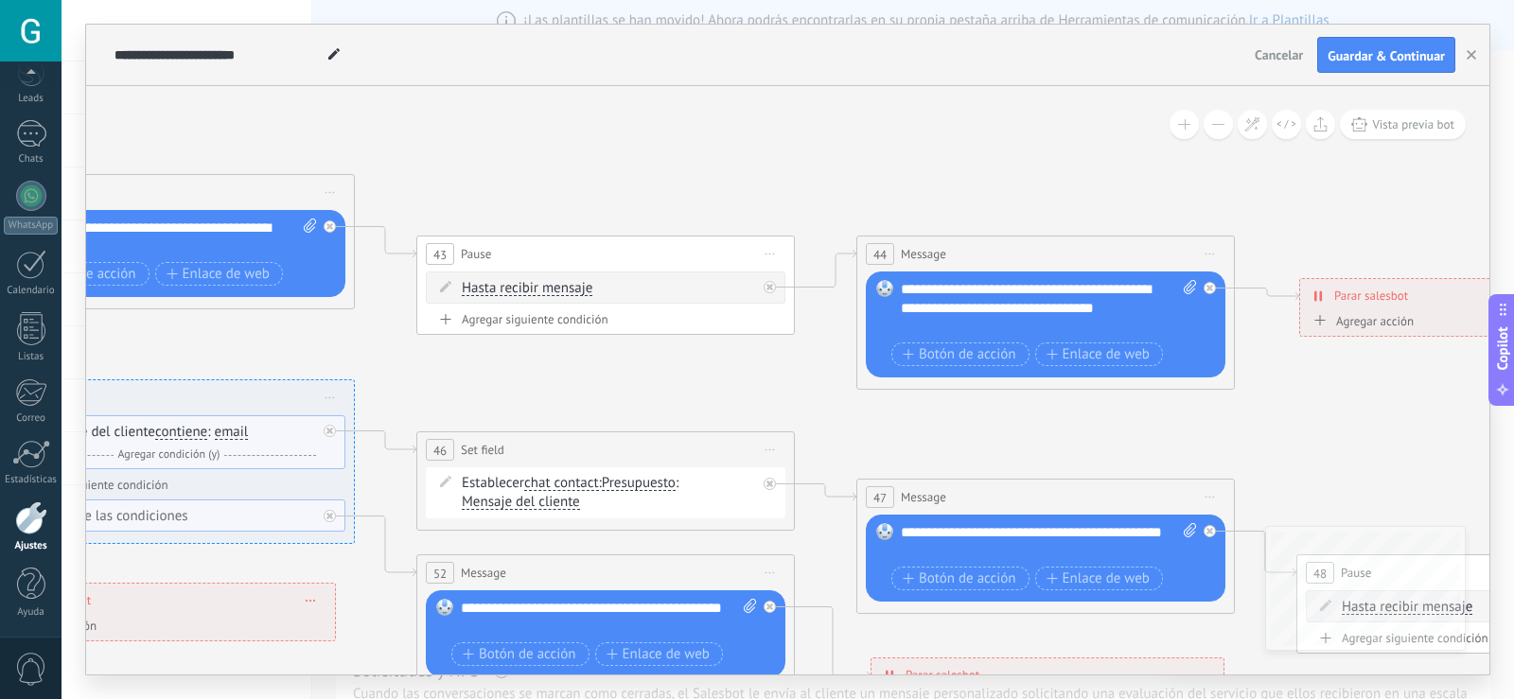
drag, startPoint x: 1138, startPoint y: 163, endPoint x: 518, endPoint y: 146, distance: 621.0
click at [518, 146] on icon at bounding box center [697, 517] width 4612 height 1632
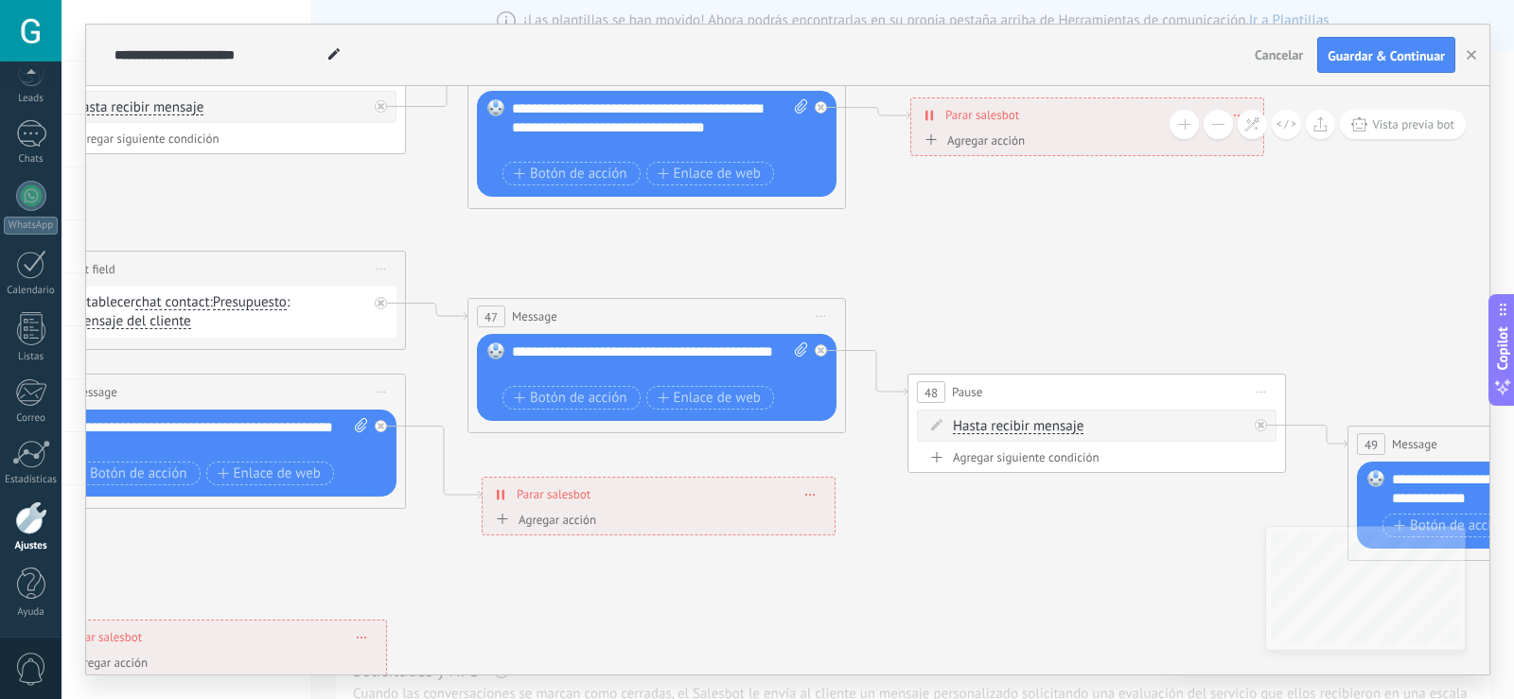
drag, startPoint x: 1149, startPoint y: 405, endPoint x: 572, endPoint y: 265, distance: 594.0
click at [572, 265] on icon at bounding box center [308, 336] width 4612 height 1632
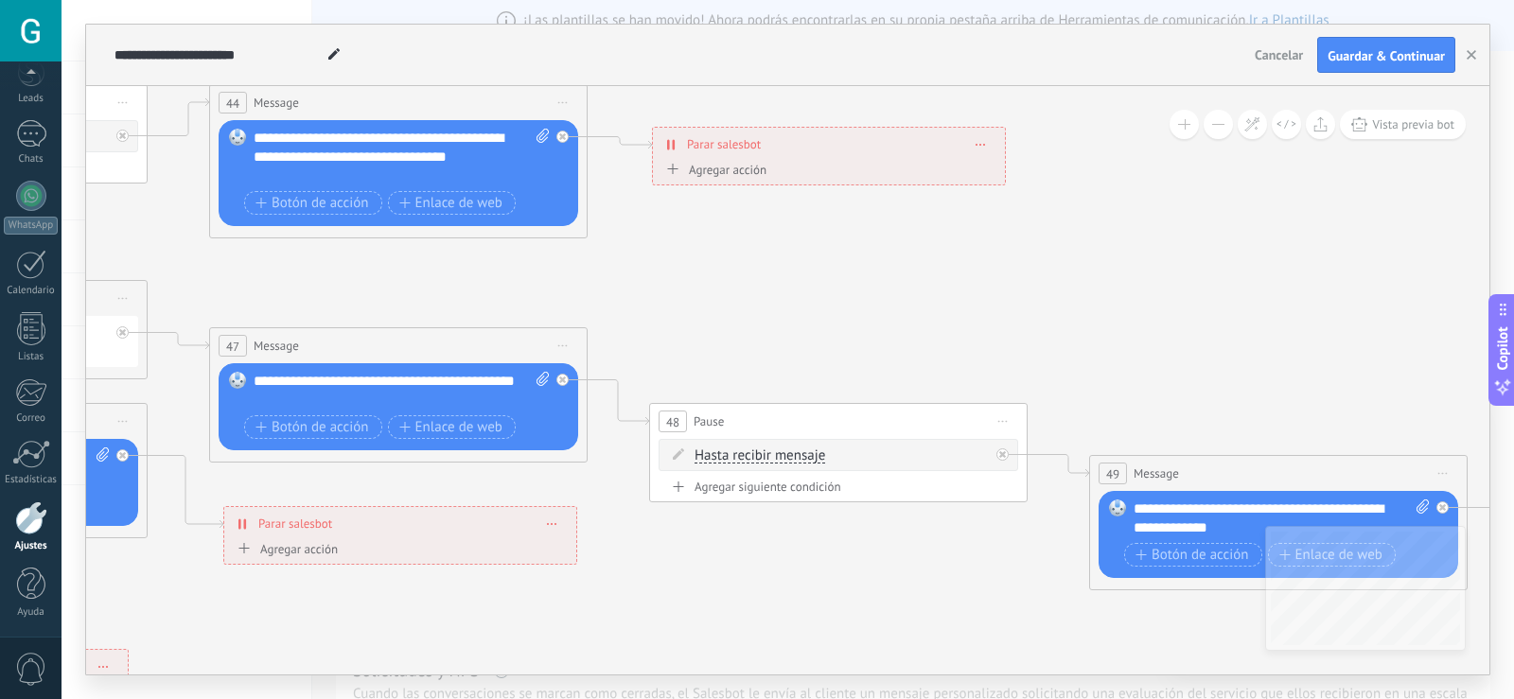
drag, startPoint x: 1159, startPoint y: 293, endPoint x: 1213, endPoint y: 235, distance: 79.7
click at [1213, 235] on icon at bounding box center [50, 366] width 4612 height 1632
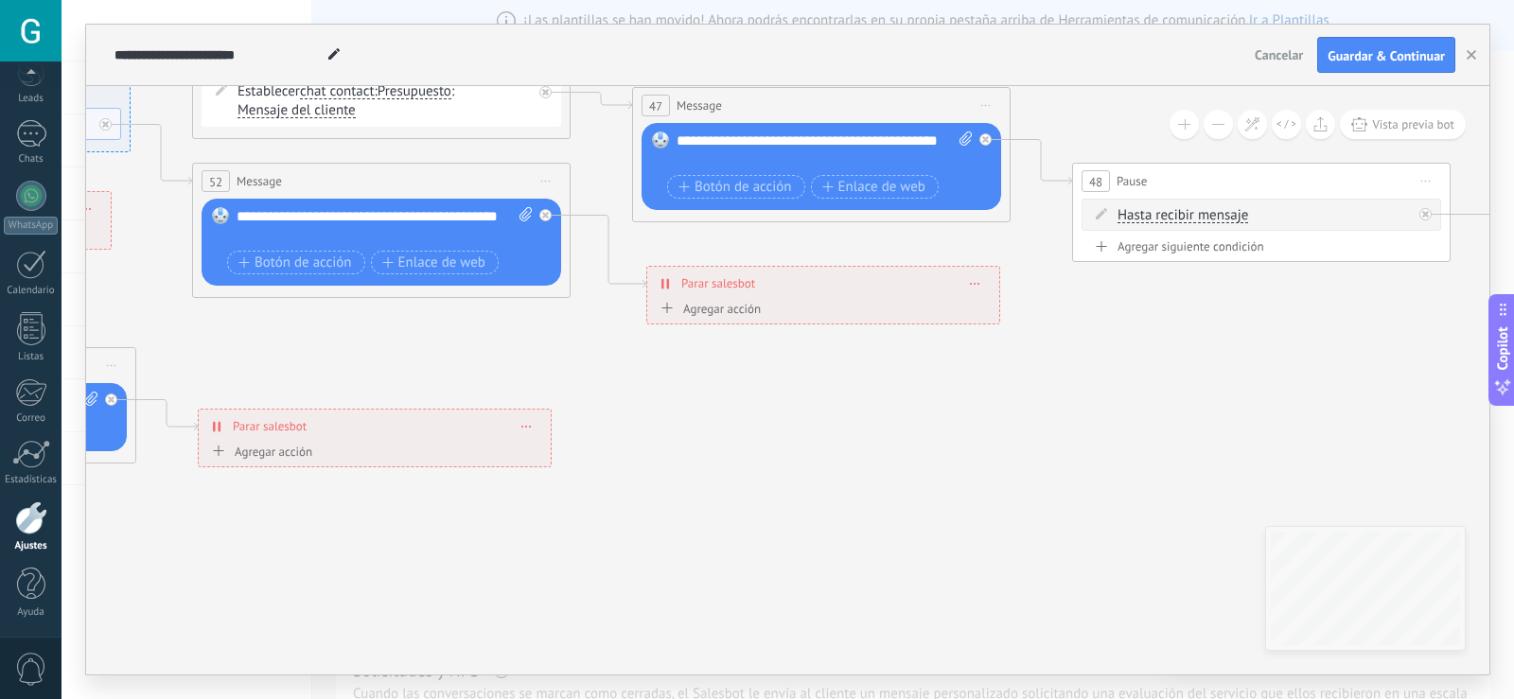
drag, startPoint x: 1015, startPoint y: 556, endPoint x: 1328, endPoint y: 404, distance: 347.5
click at [1328, 404] on icon at bounding box center [473, 125] width 4612 height 1632
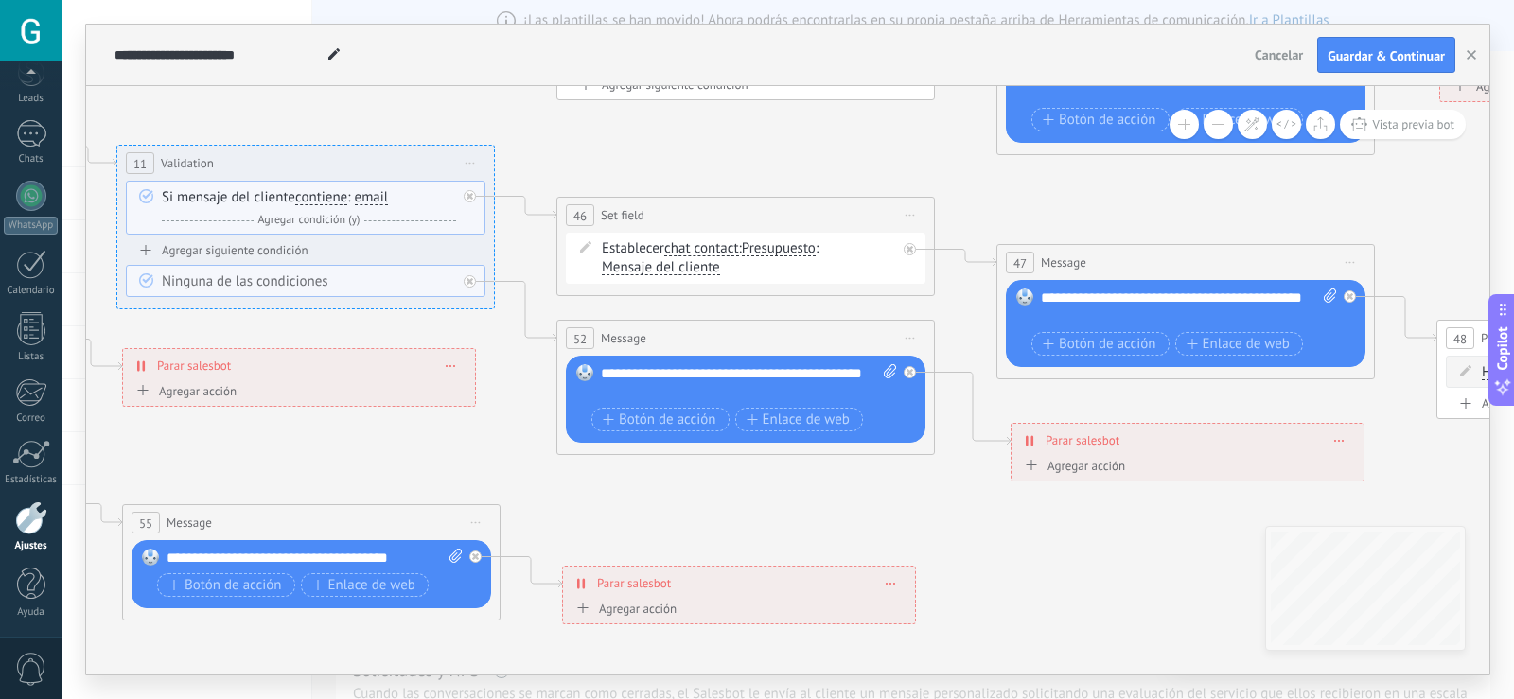
drag, startPoint x: 656, startPoint y: 411, endPoint x: 1020, endPoint y: 568, distance: 396.8
click at [1020, 568] on icon at bounding box center [837, 282] width 4612 height 1632
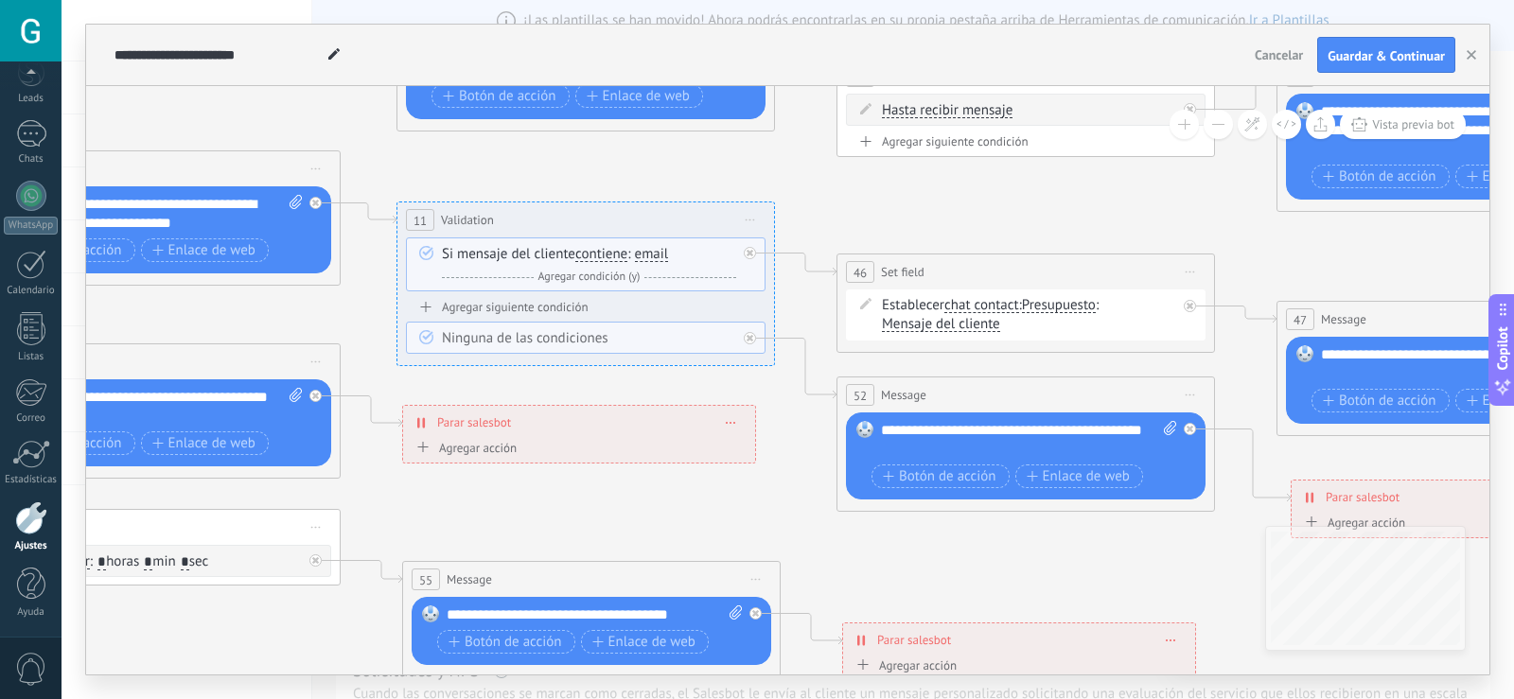
drag, startPoint x: 731, startPoint y: 518, endPoint x: 1011, endPoint y: 574, distance: 285.8
click at [1011, 574] on icon at bounding box center [1117, 339] width 4612 height 1632
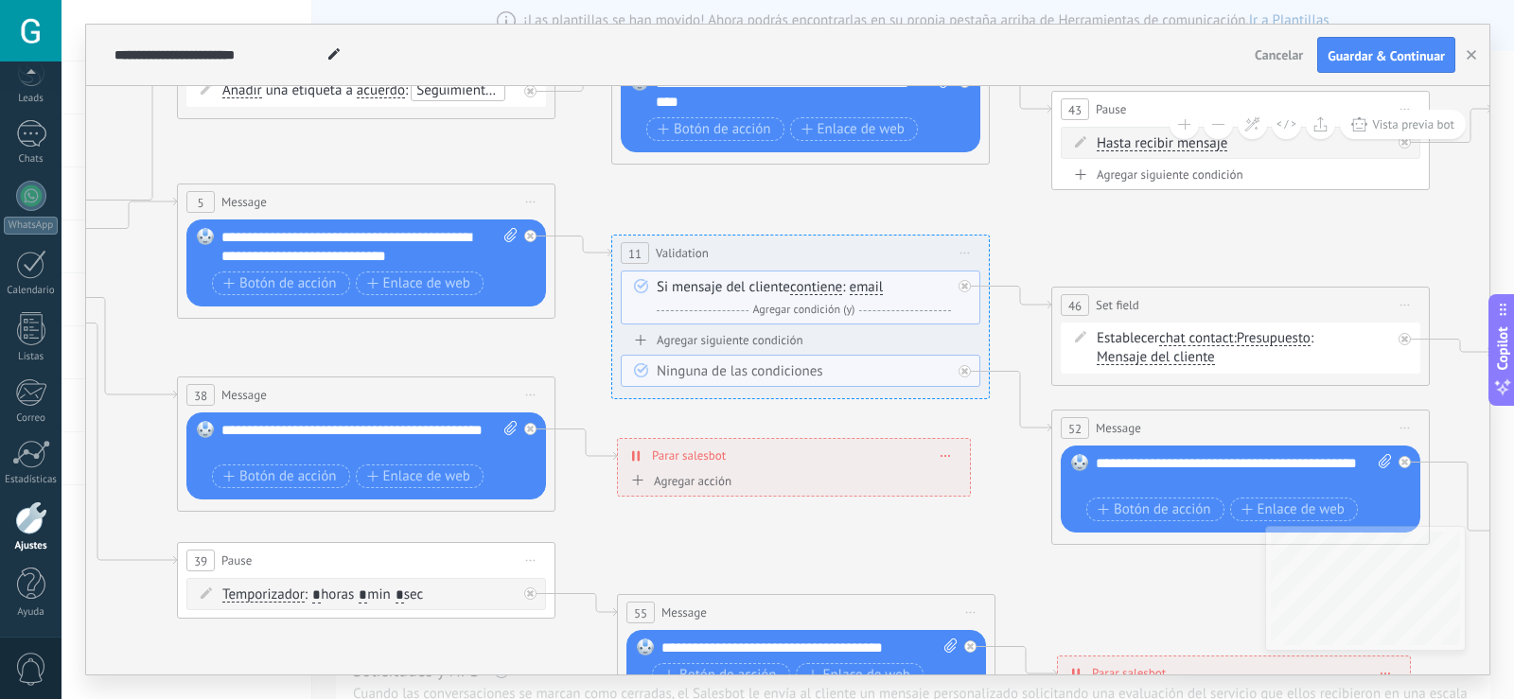
drag, startPoint x: 774, startPoint y: 541, endPoint x: 992, endPoint y: 578, distance: 220.8
click at [992, 578] on icon at bounding box center [1332, 372] width 4612 height 1632
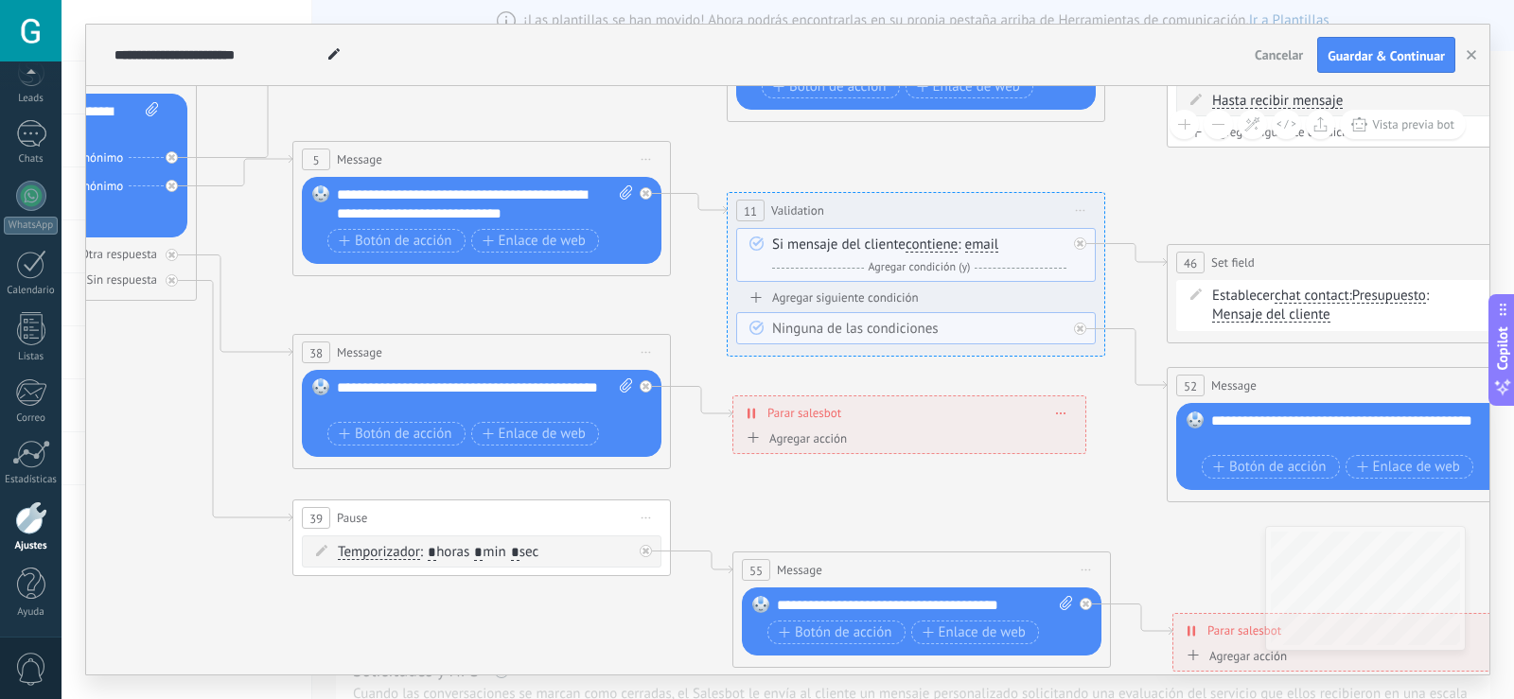
drag, startPoint x: 867, startPoint y: 596, endPoint x: 1110, endPoint y: 636, distance: 246.4
click at [1108, 636] on icon at bounding box center [1448, 330] width 4612 height 1632
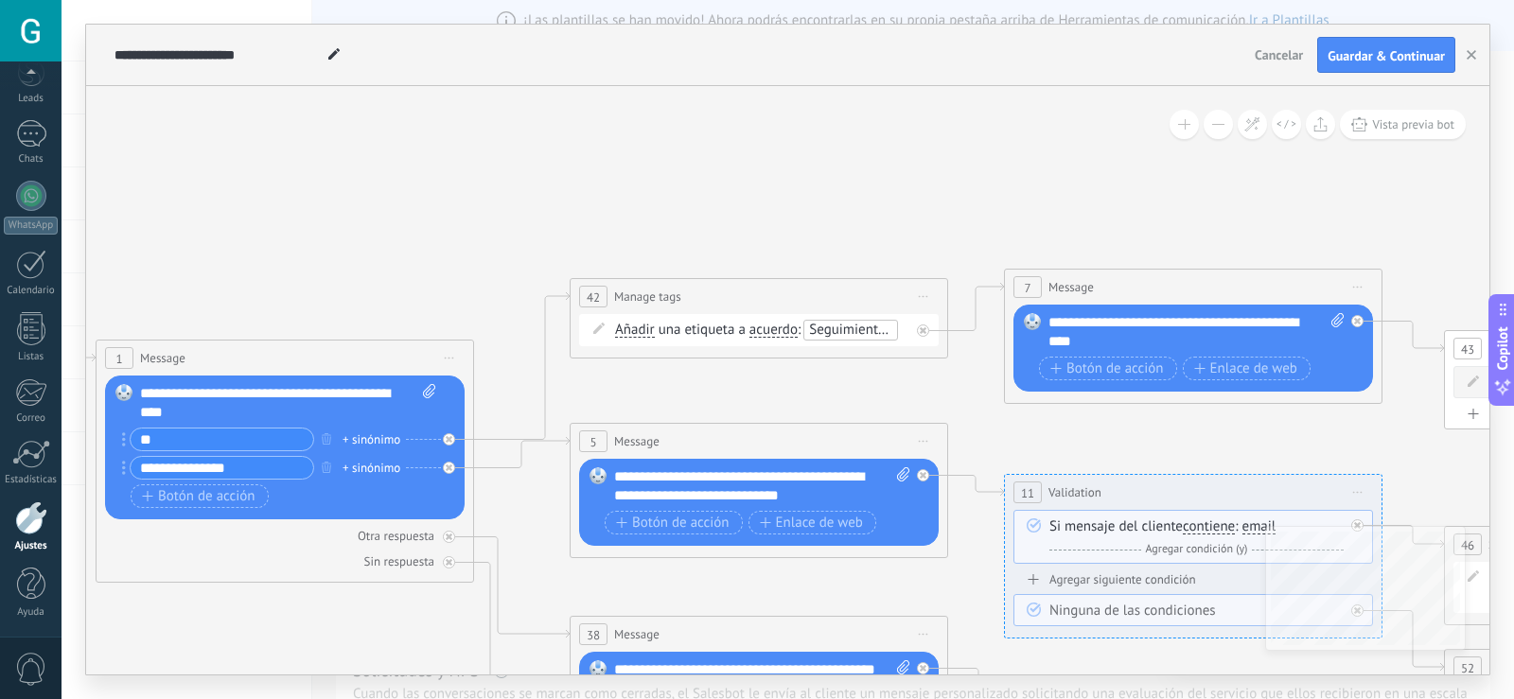
drag, startPoint x: 822, startPoint y: 372, endPoint x: 983, endPoint y: 577, distance: 260.9
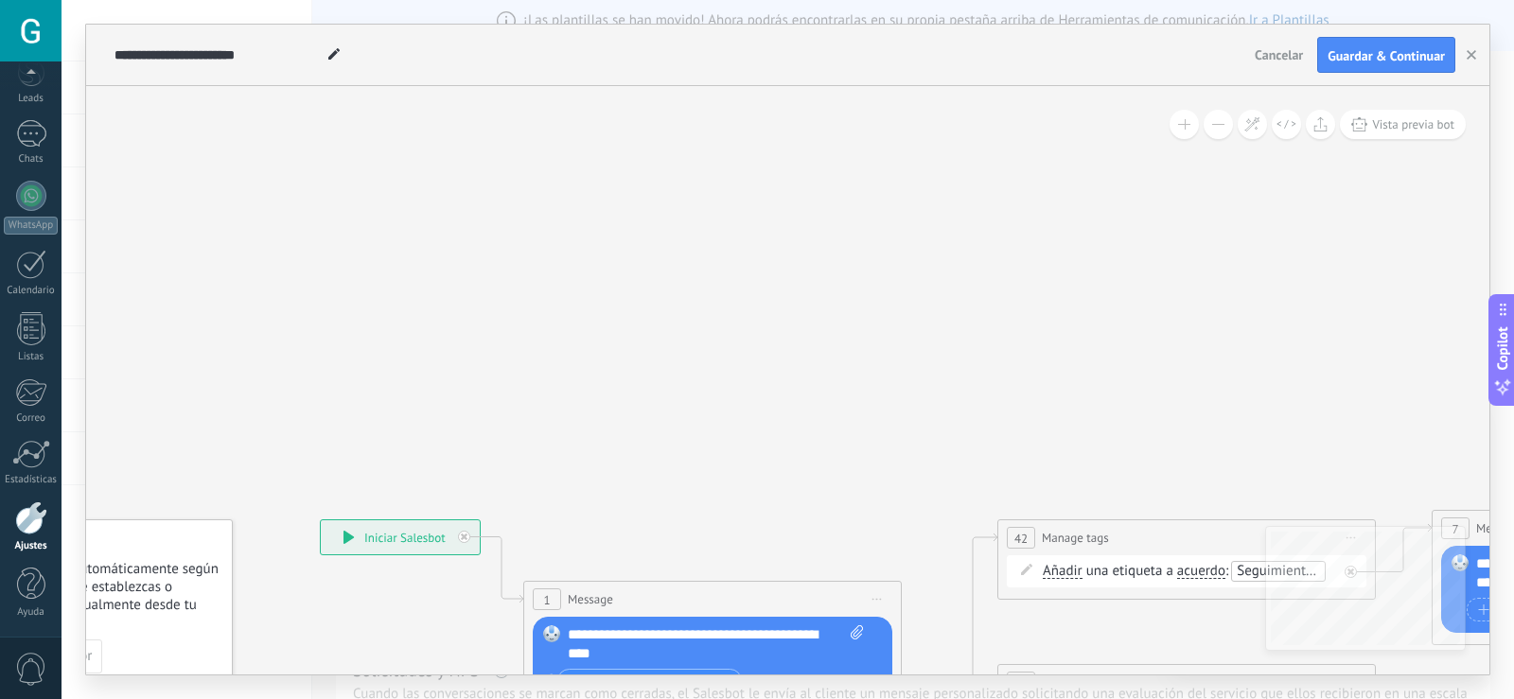
drag, startPoint x: 336, startPoint y: 185, endPoint x: 1029, endPoint y: 405, distance: 726.9
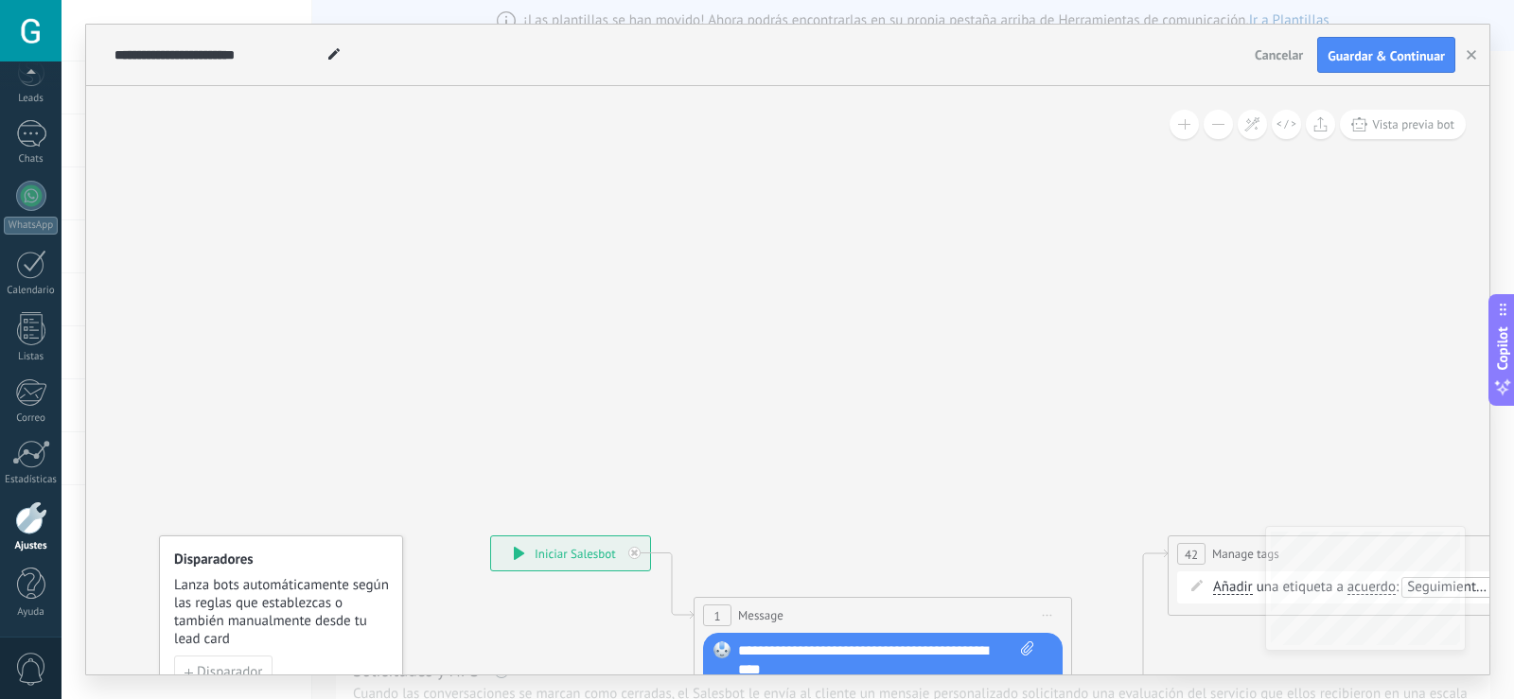
click at [1254, 46] on button "Cancelar" at bounding box center [1278, 55] width 63 height 28
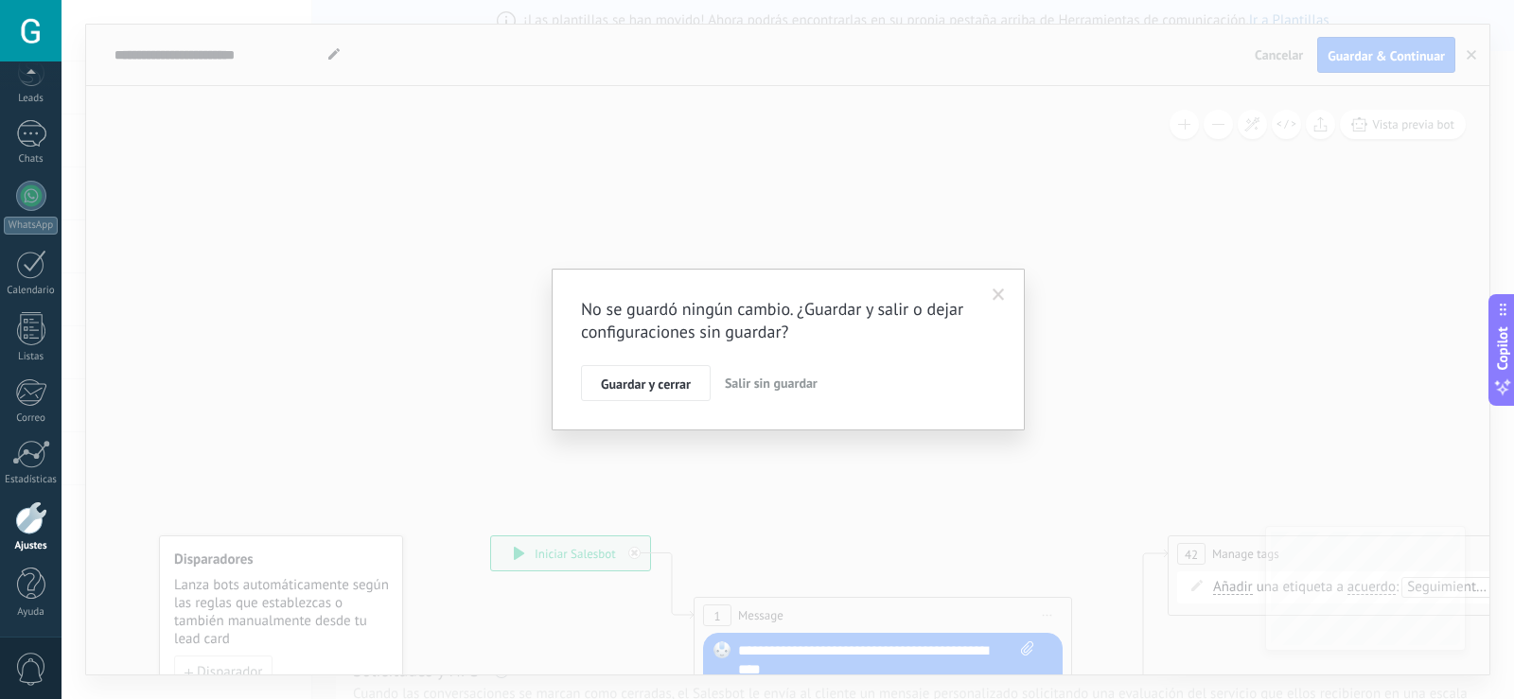
click at [736, 383] on span "Salir sin guardar" at bounding box center [771, 383] width 93 height 17
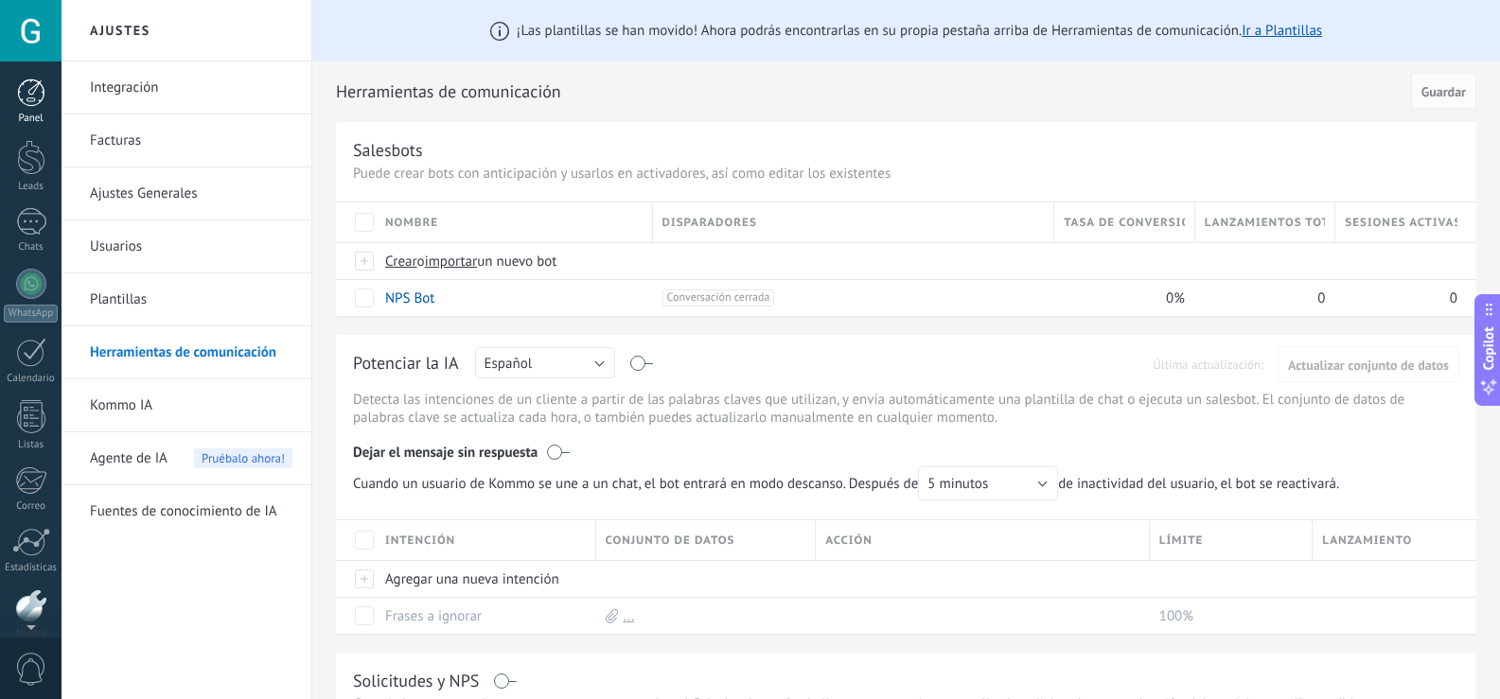
click at [33, 101] on div at bounding box center [31, 93] width 28 height 28
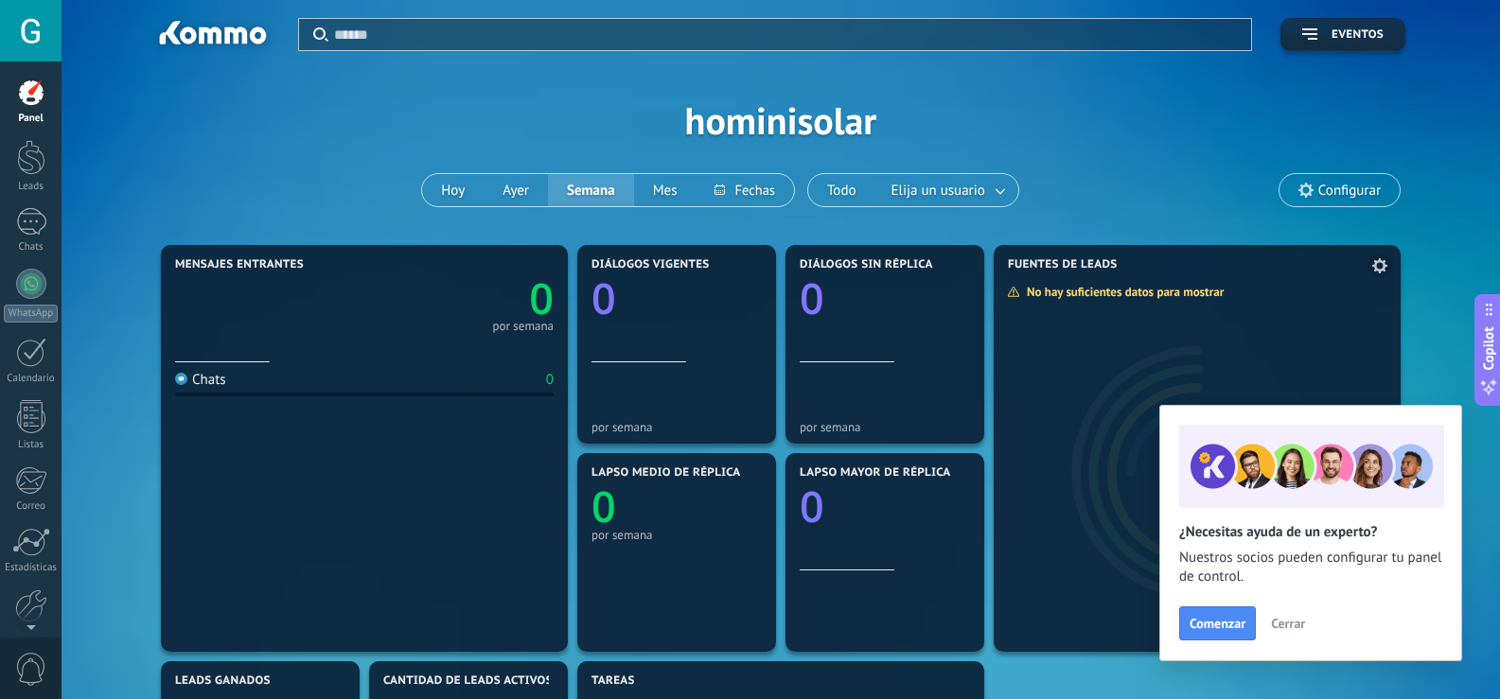
click at [1286, 619] on span "Cerrar" at bounding box center [1288, 623] width 34 height 13
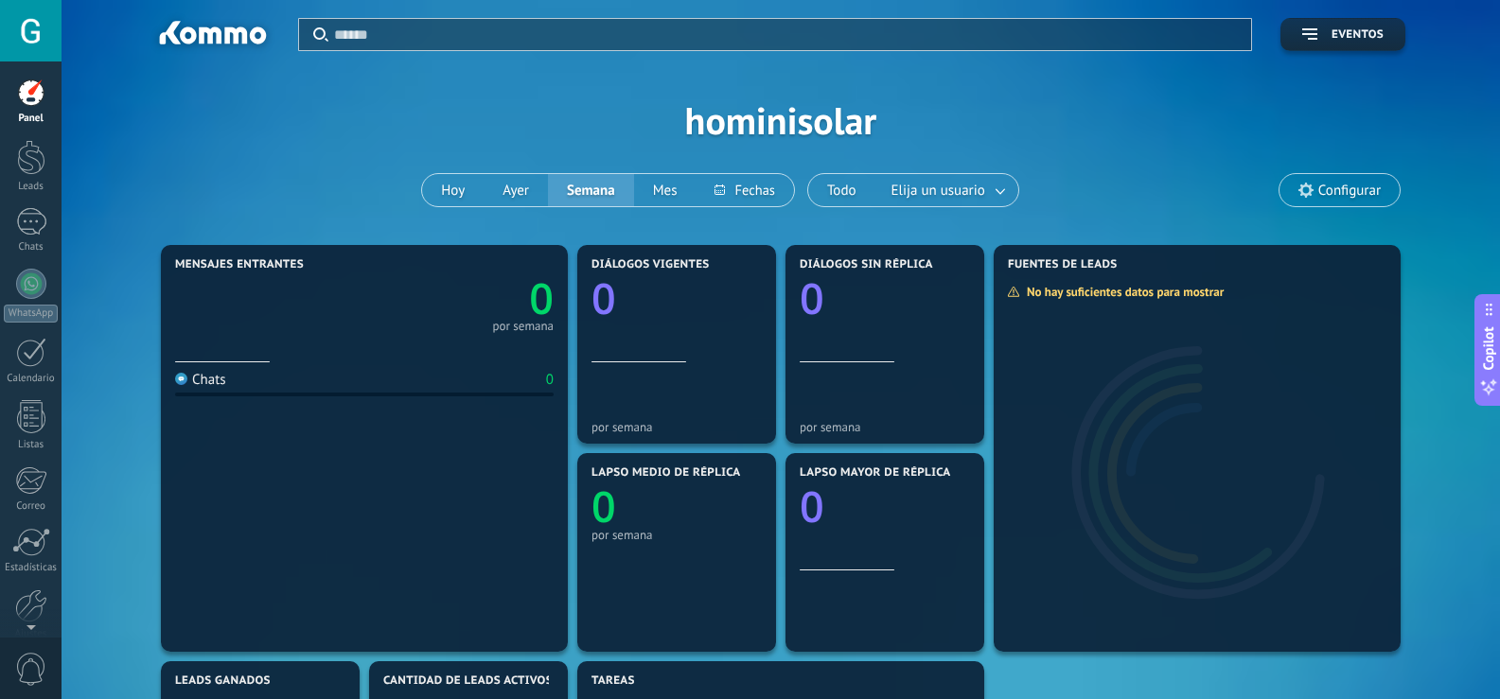
click at [26, 71] on div "© 2025 derechos reservados | Términos de uso Soporte técnico GIOVANNI BAUTISTA …" at bounding box center [31, 349] width 62 height 699
click at [37, 162] on div at bounding box center [31, 157] width 28 height 35
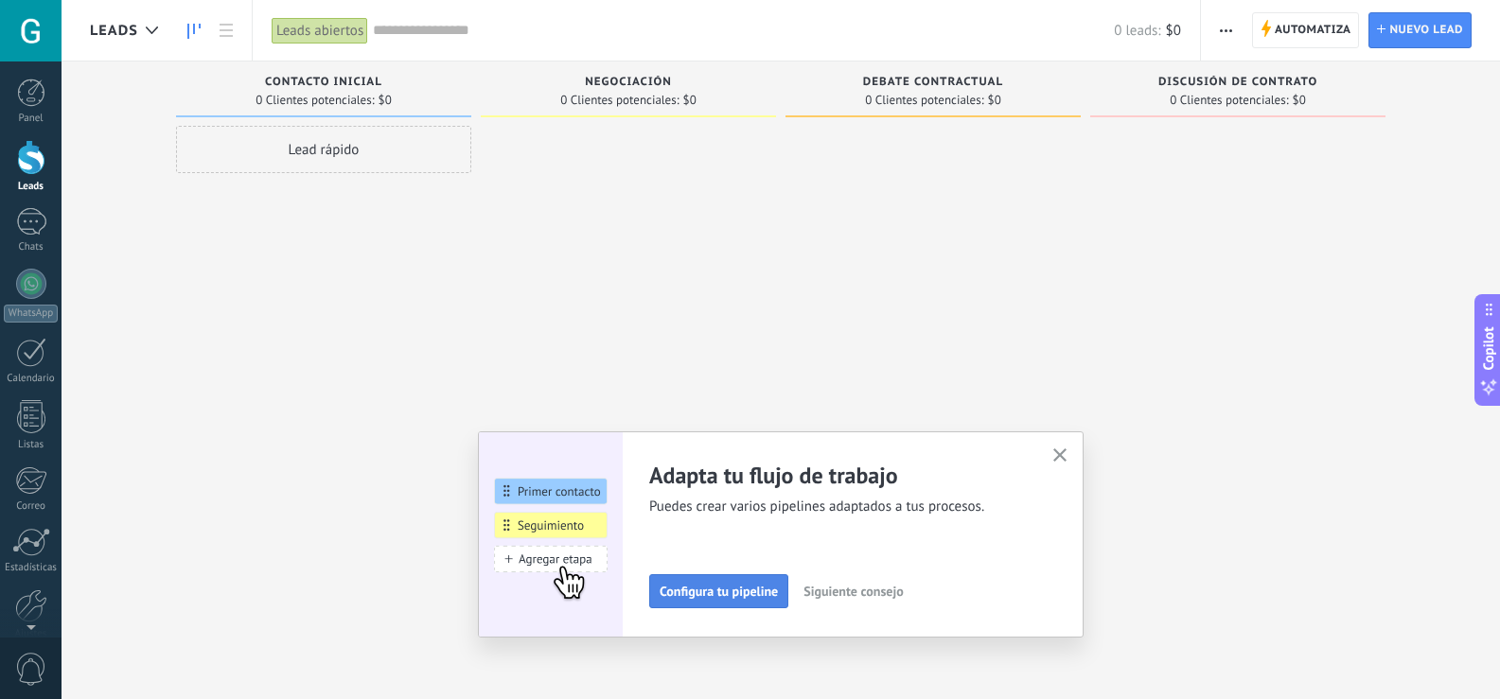
click at [749, 592] on span "Configura tu pipeline" at bounding box center [719, 591] width 118 height 13
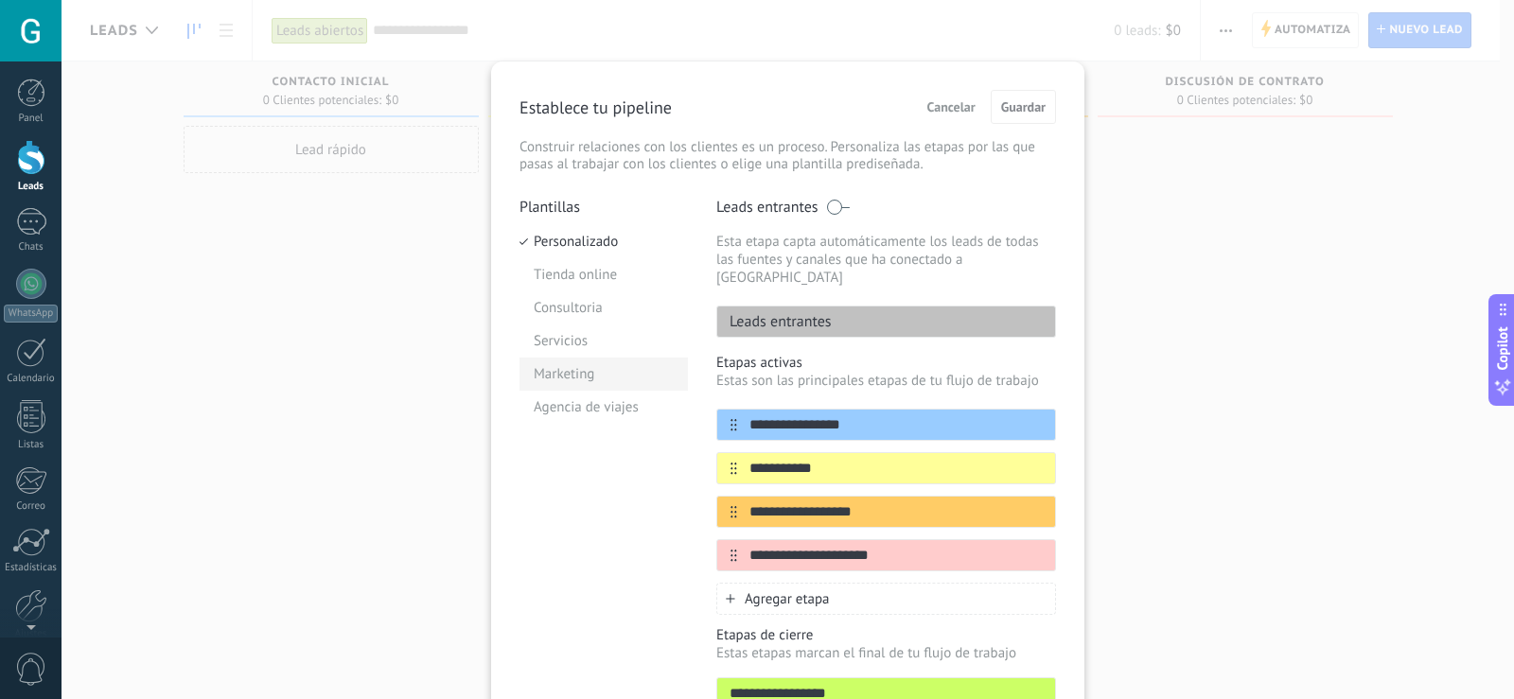
click at [583, 368] on li "Marketing" at bounding box center [604, 374] width 168 height 33
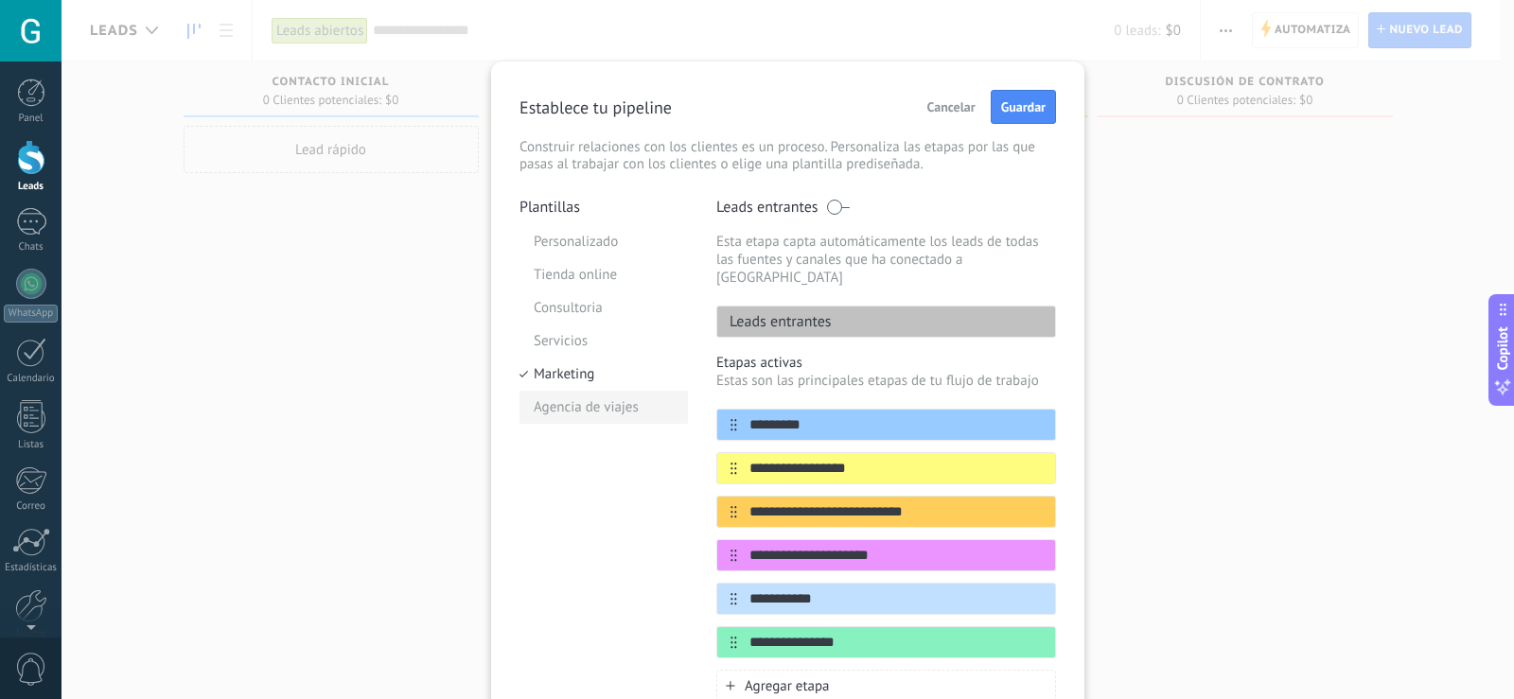
click at [614, 409] on li "Agencia de viajes" at bounding box center [604, 407] width 168 height 33
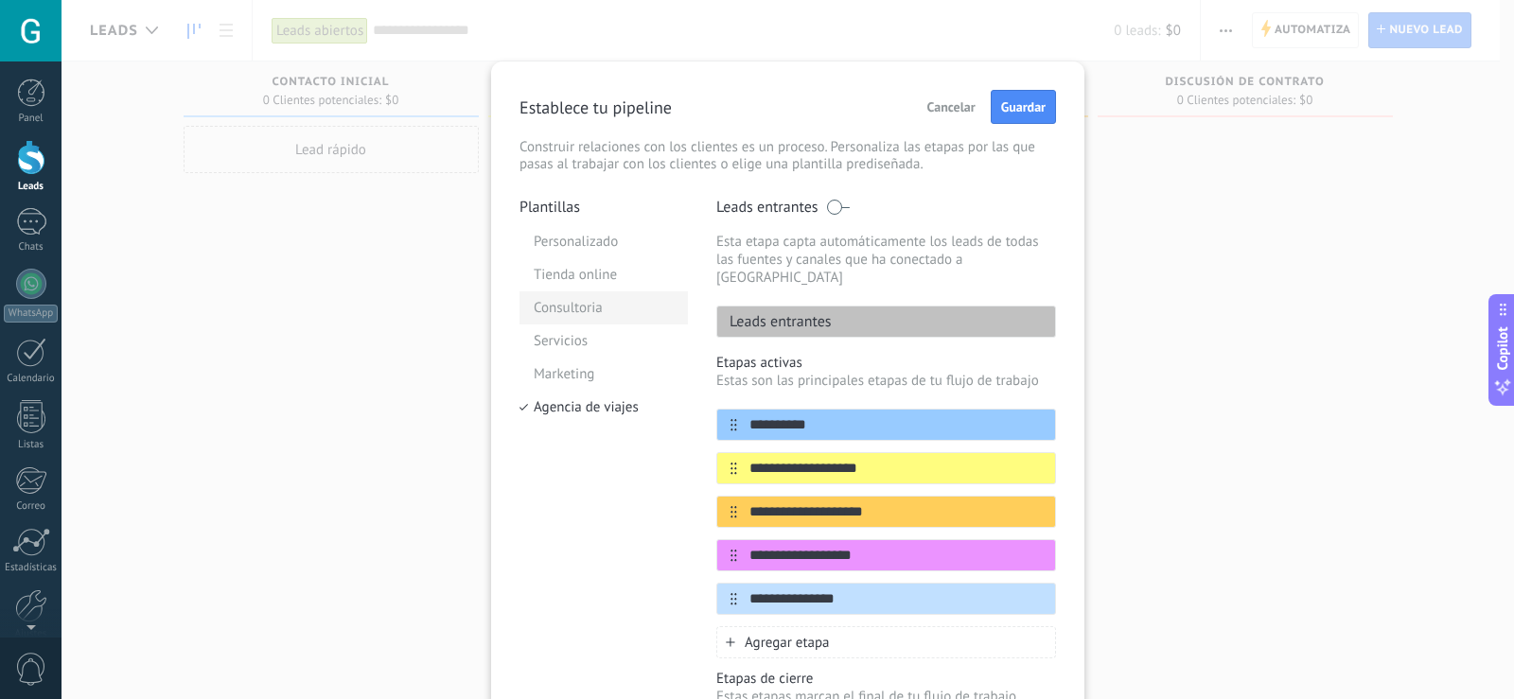
click at [604, 311] on li "Consultoria" at bounding box center [604, 307] width 168 height 33
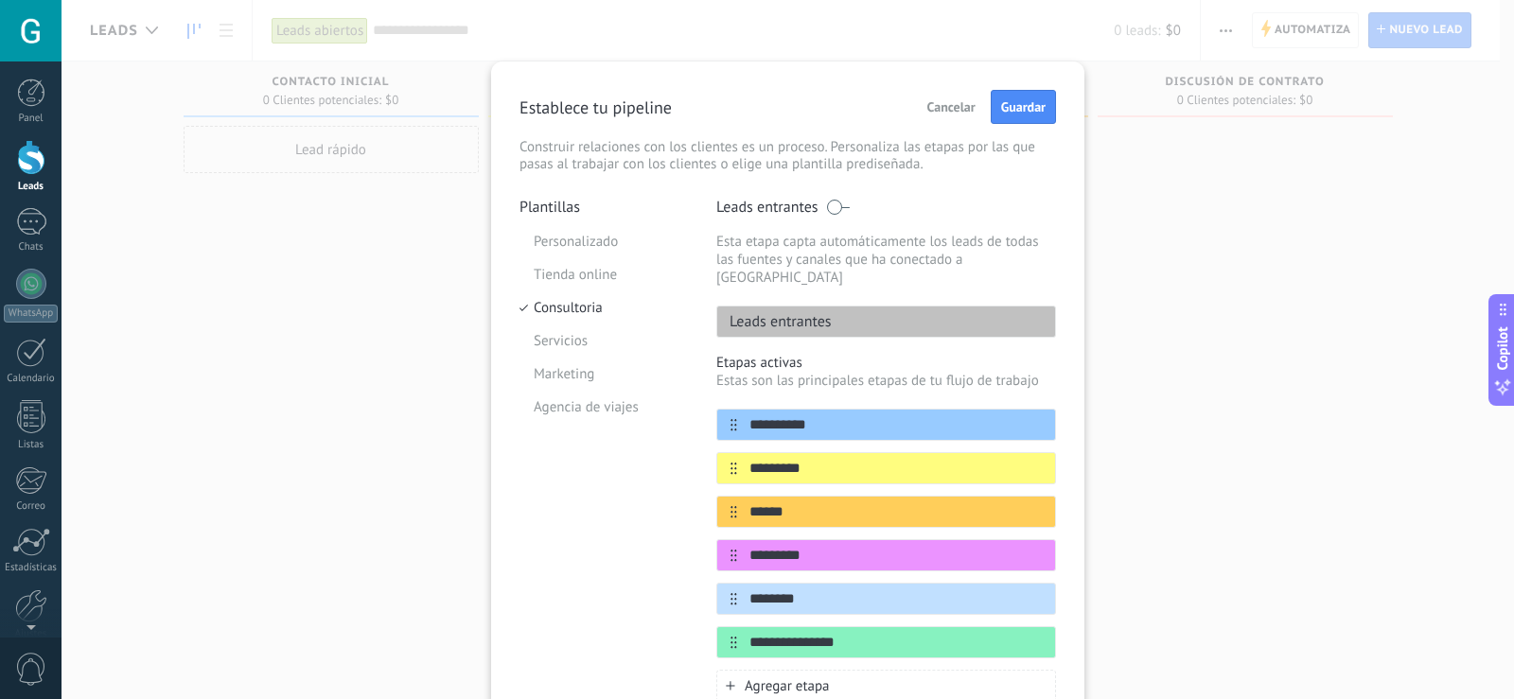
click at [919, 110] on button "Cancelar" at bounding box center [951, 107] width 65 height 28
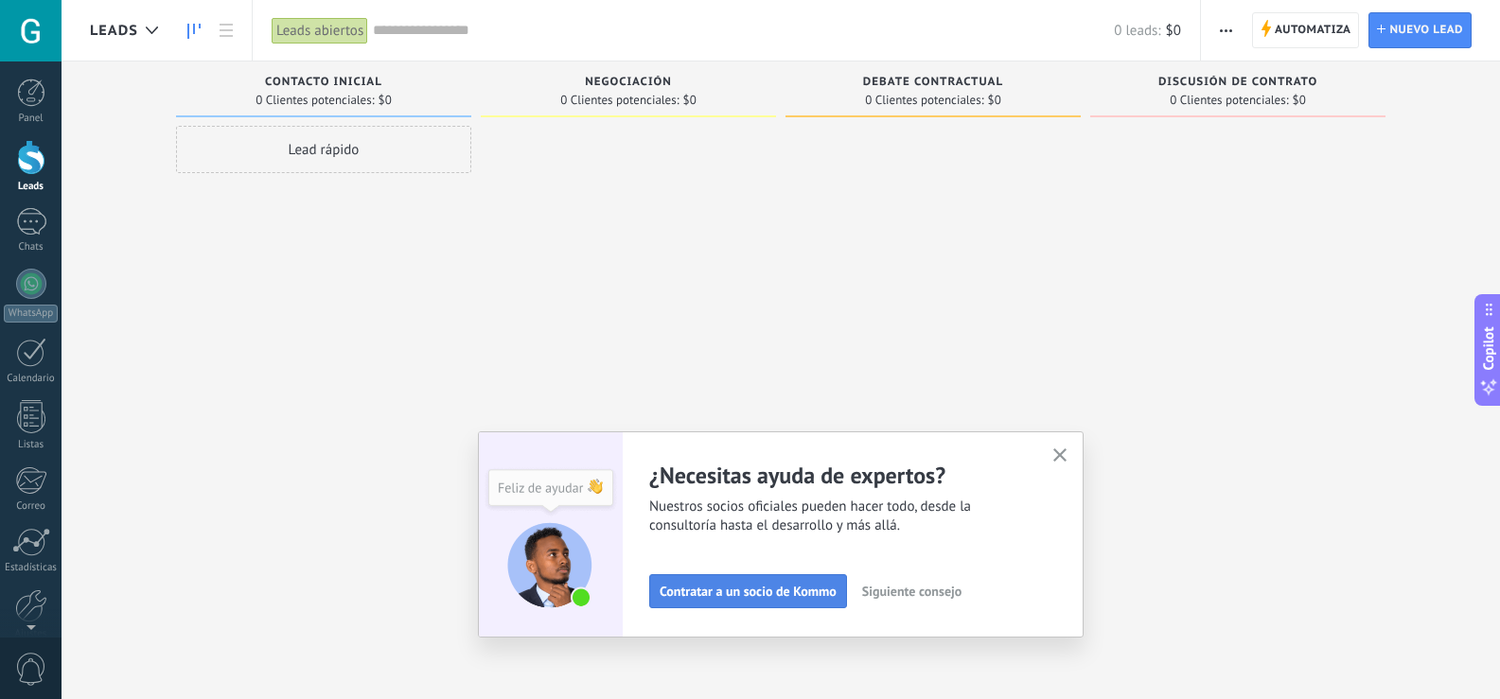
click at [785, 591] on span "Contratar a un socio de Kommo" at bounding box center [748, 591] width 177 height 13
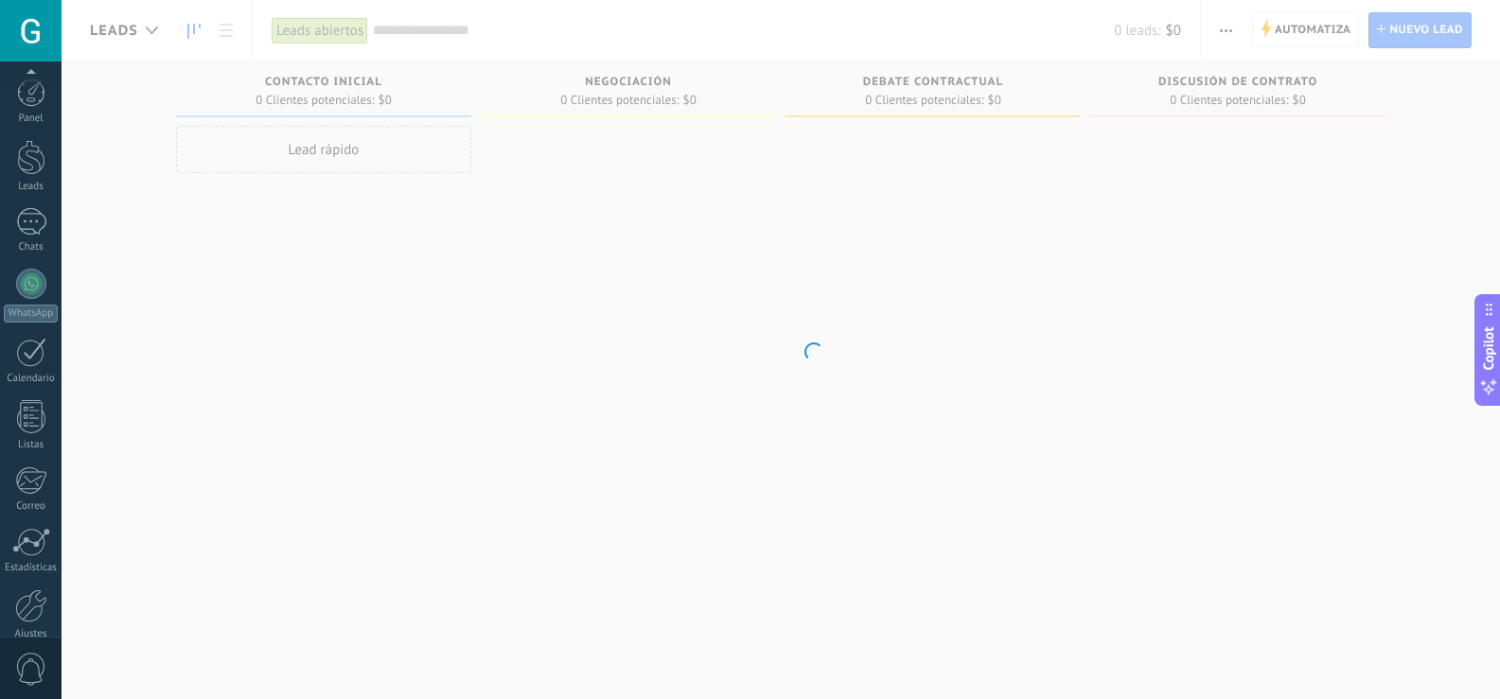
scroll to position [88, 0]
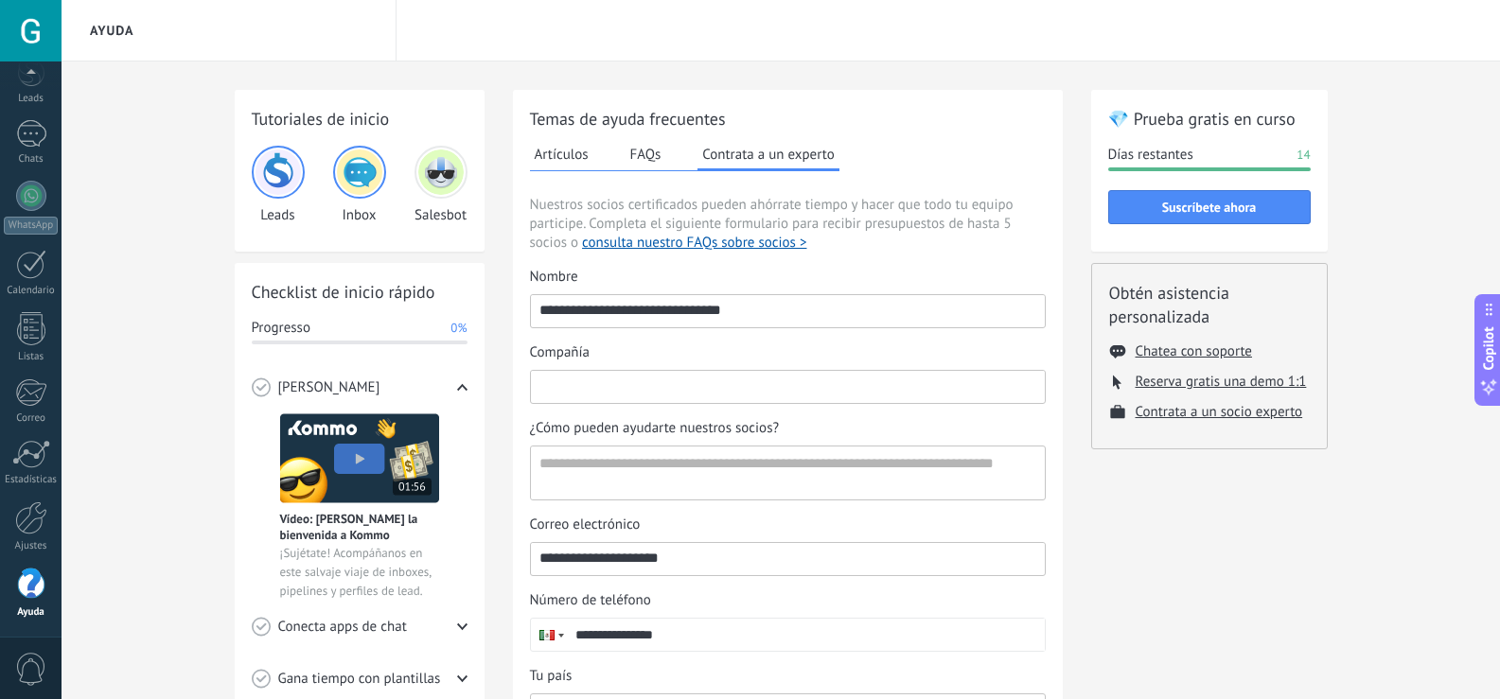
click at [589, 381] on input "Compañía" at bounding box center [788, 386] width 514 height 30
type input "**********"
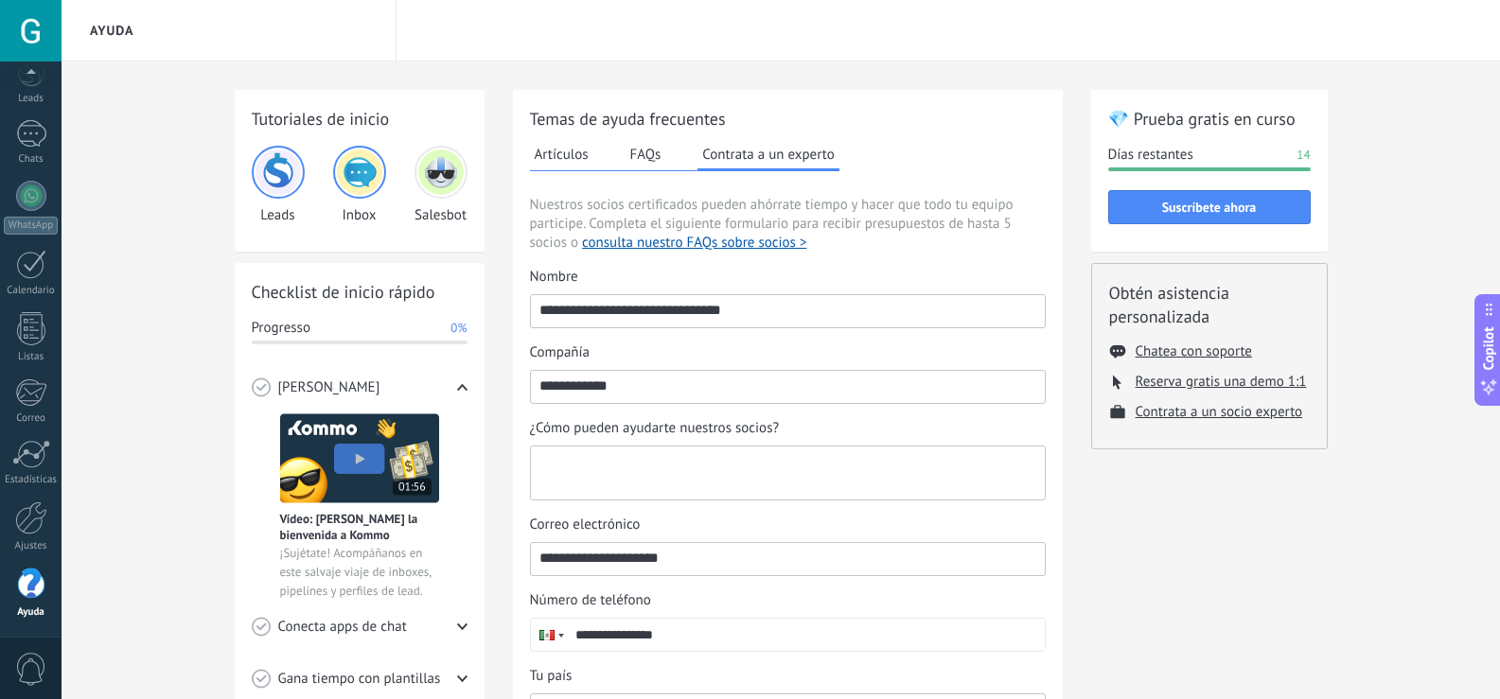
click at [622, 468] on textarea "¿Cómo pueden ayudarte nuestros socios?" at bounding box center [786, 473] width 510 height 53
type textarea "**********"
click at [1139, 535] on div "💎 Prueba gratis en curso Días restantes 14 Suscríbete ahora Obtén asistencia pe…" at bounding box center [1209, 521] width 237 height 862
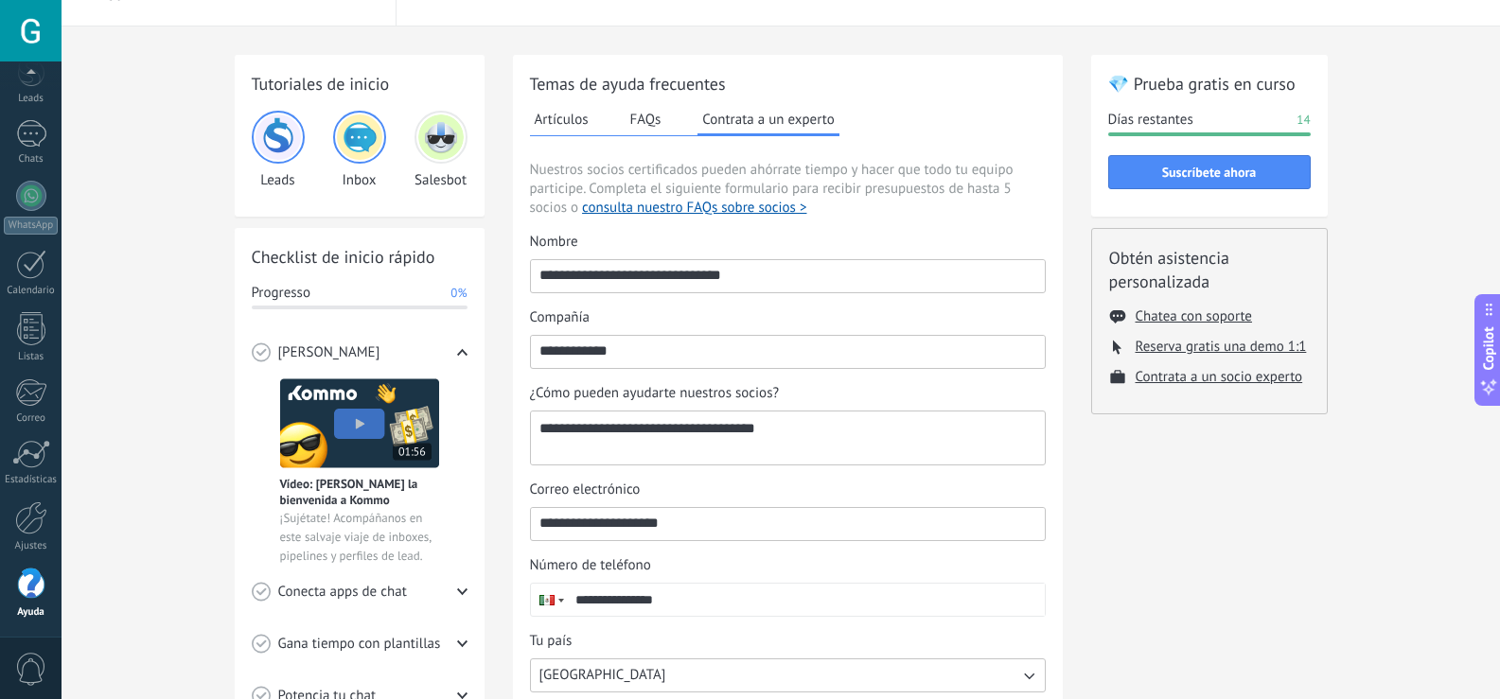
scroll to position [281, 0]
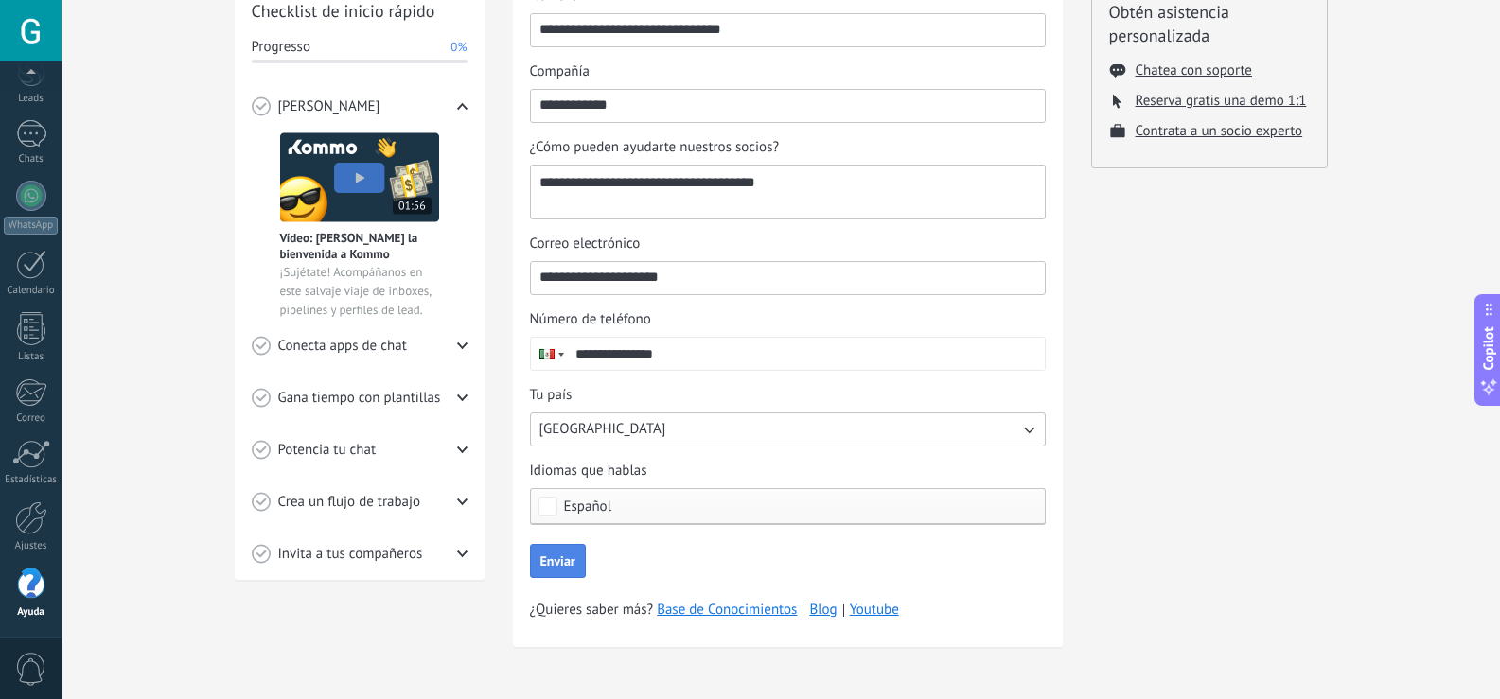
click at [554, 558] on span "Enviar" at bounding box center [557, 561] width 35 height 13
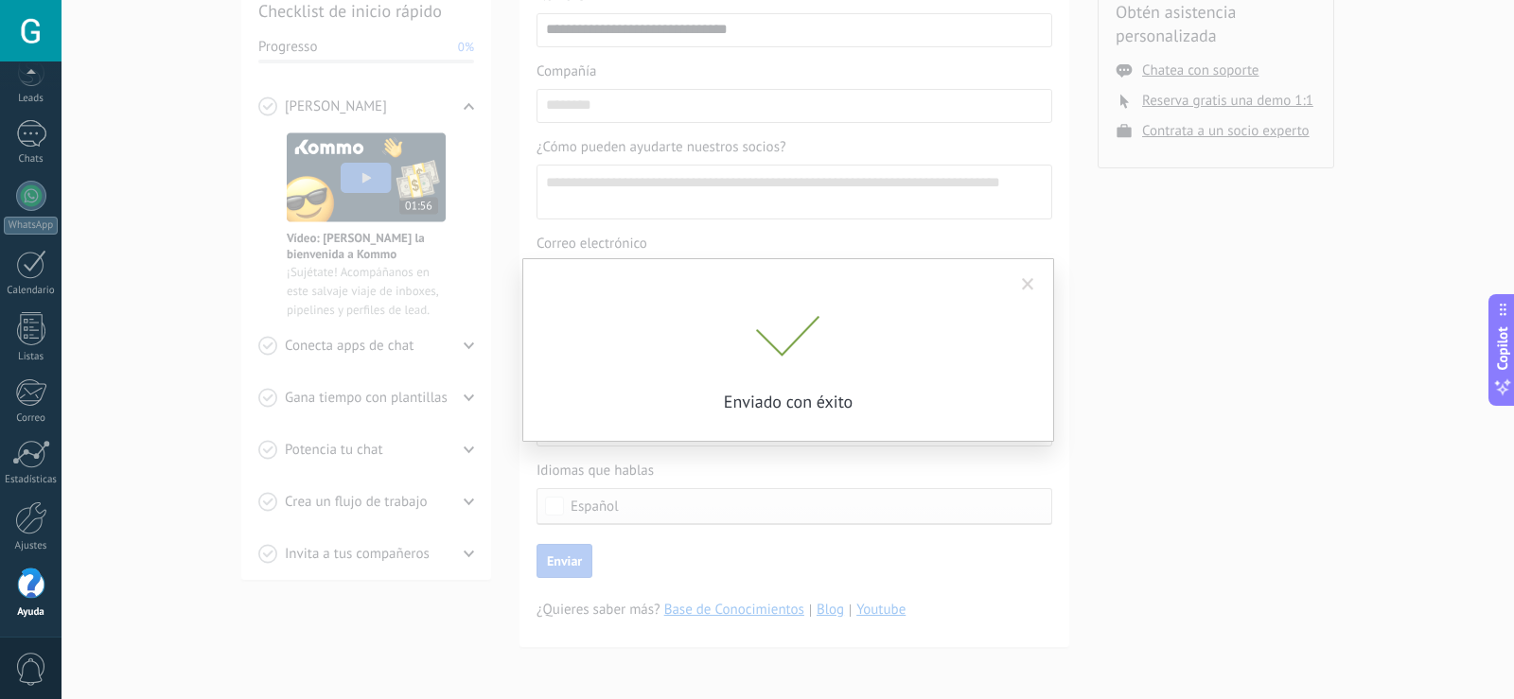
click at [1022, 277] on span at bounding box center [1028, 285] width 31 height 32
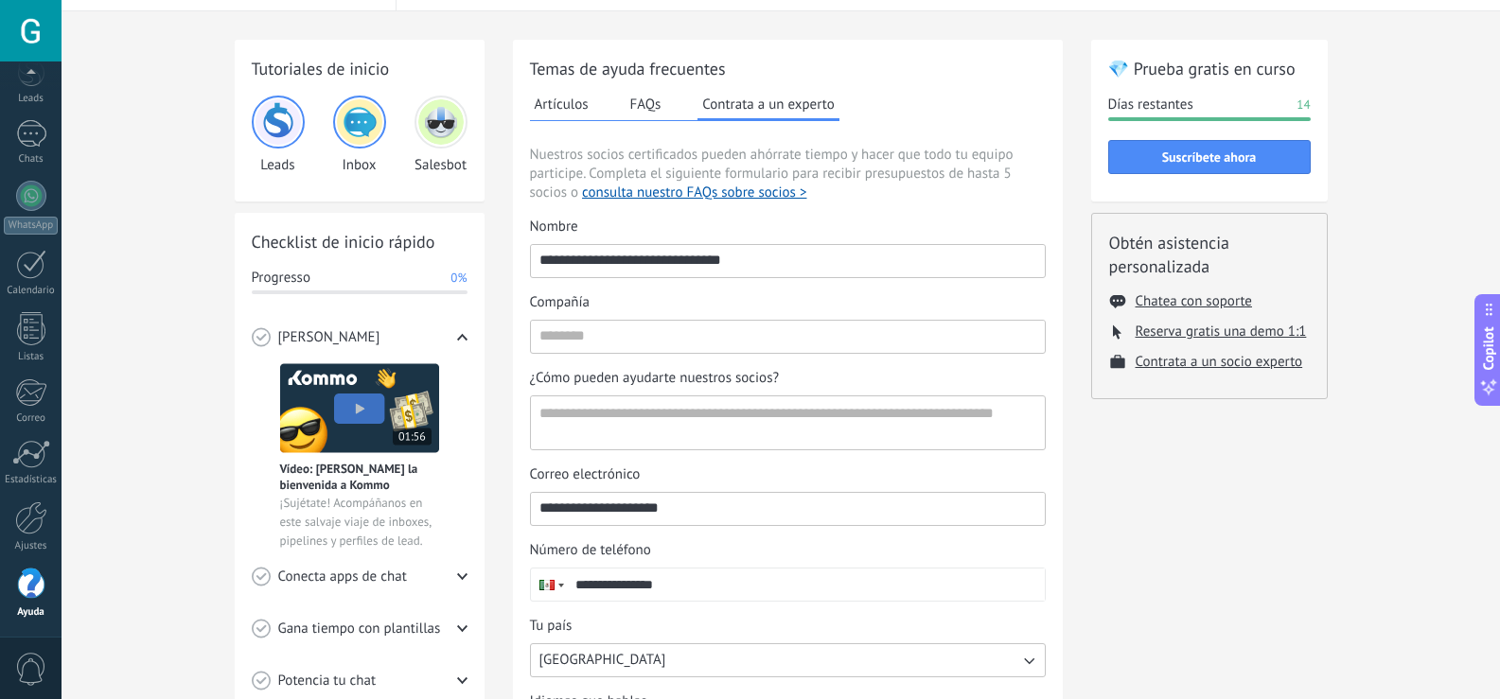
scroll to position [44, 0]
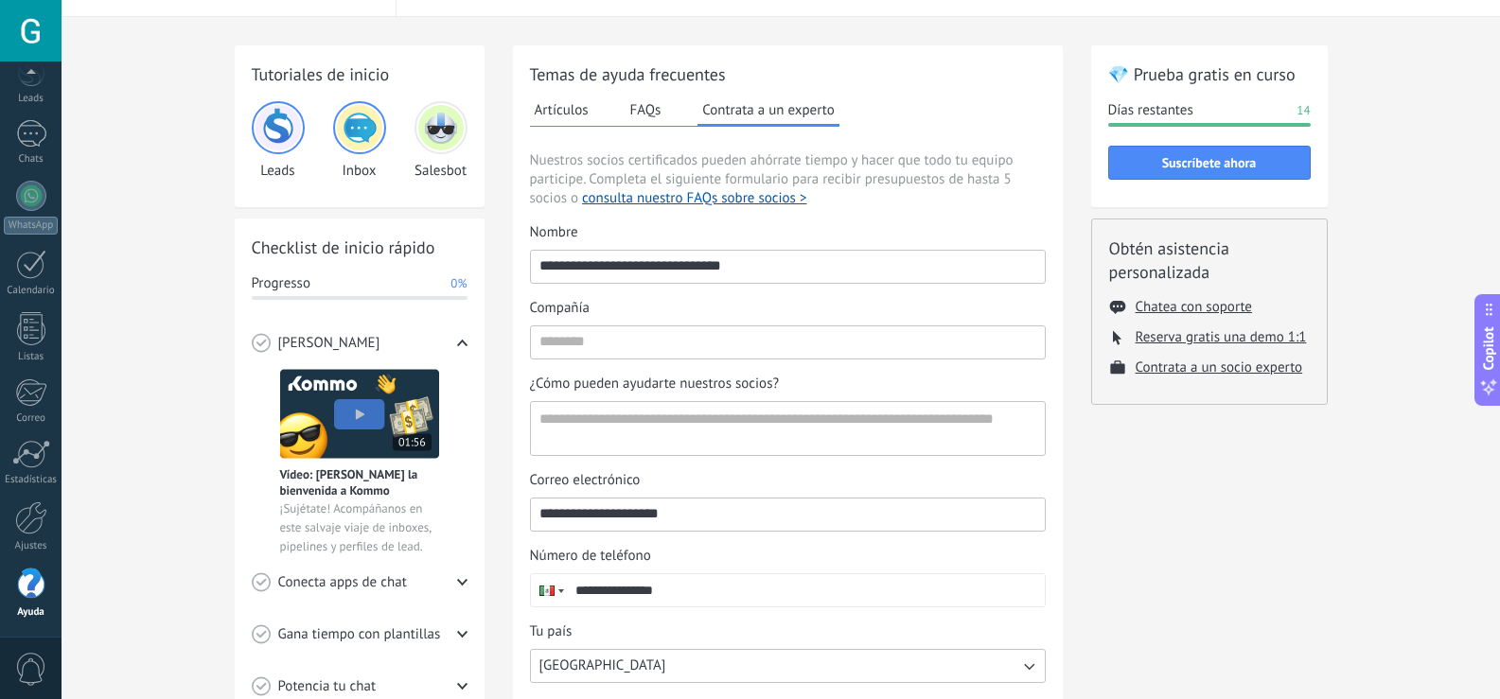
click at [439, 139] on img at bounding box center [440, 127] width 45 height 45
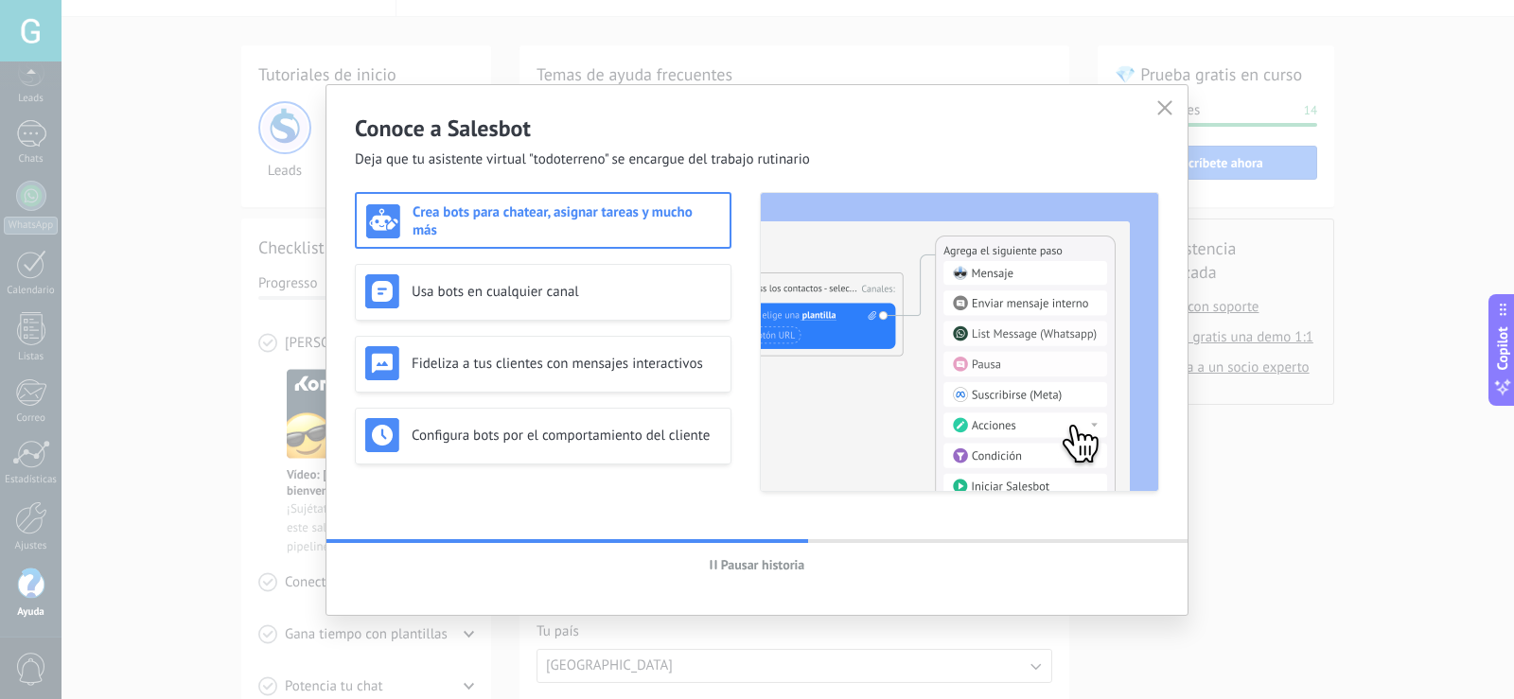
click at [634, 214] on h3 "Crea bots para chatear, asignar tareas y mucho más" at bounding box center [567, 221] width 308 height 36
click at [583, 287] on h3 "Usa bots en cualquier canal" at bounding box center [566, 292] width 309 height 18
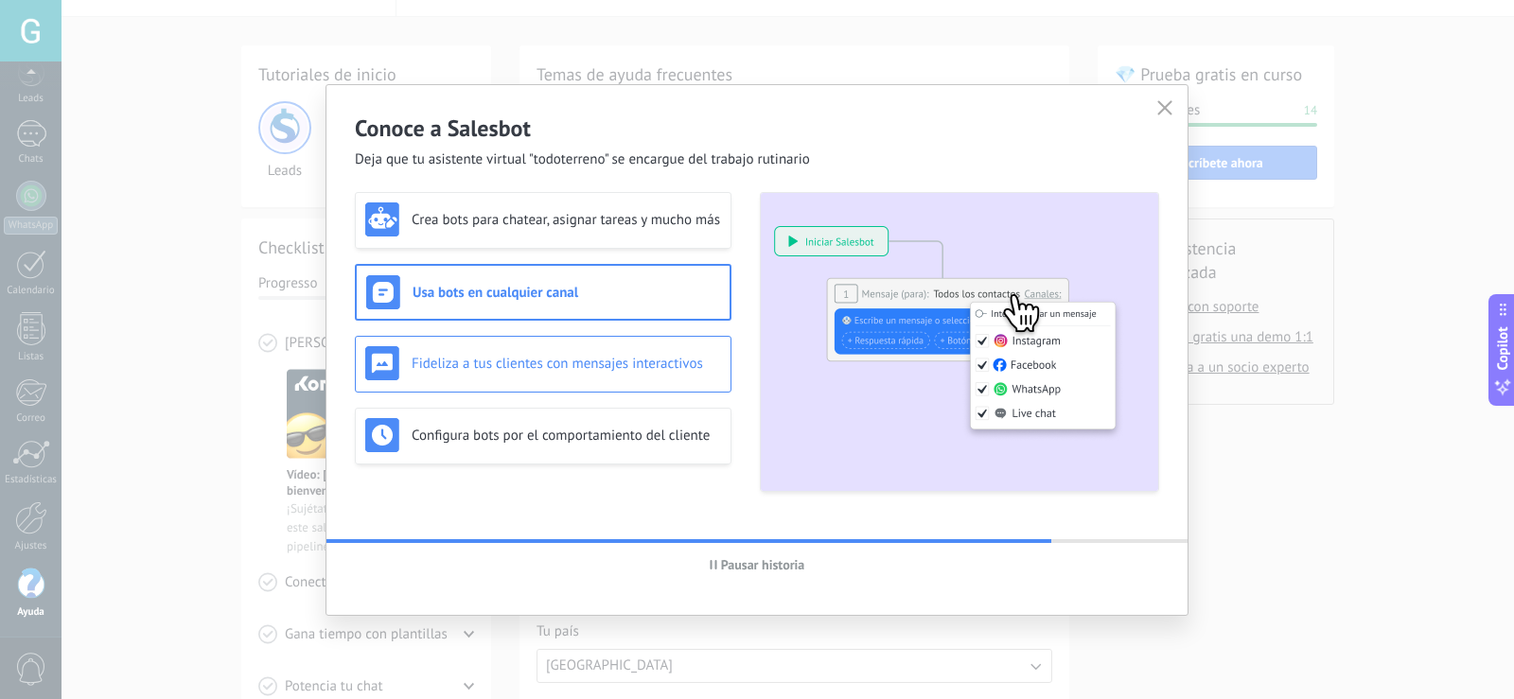
click at [599, 367] on h3 "Fideliza a tus clientes con mensajes interactivos" at bounding box center [566, 364] width 309 height 18
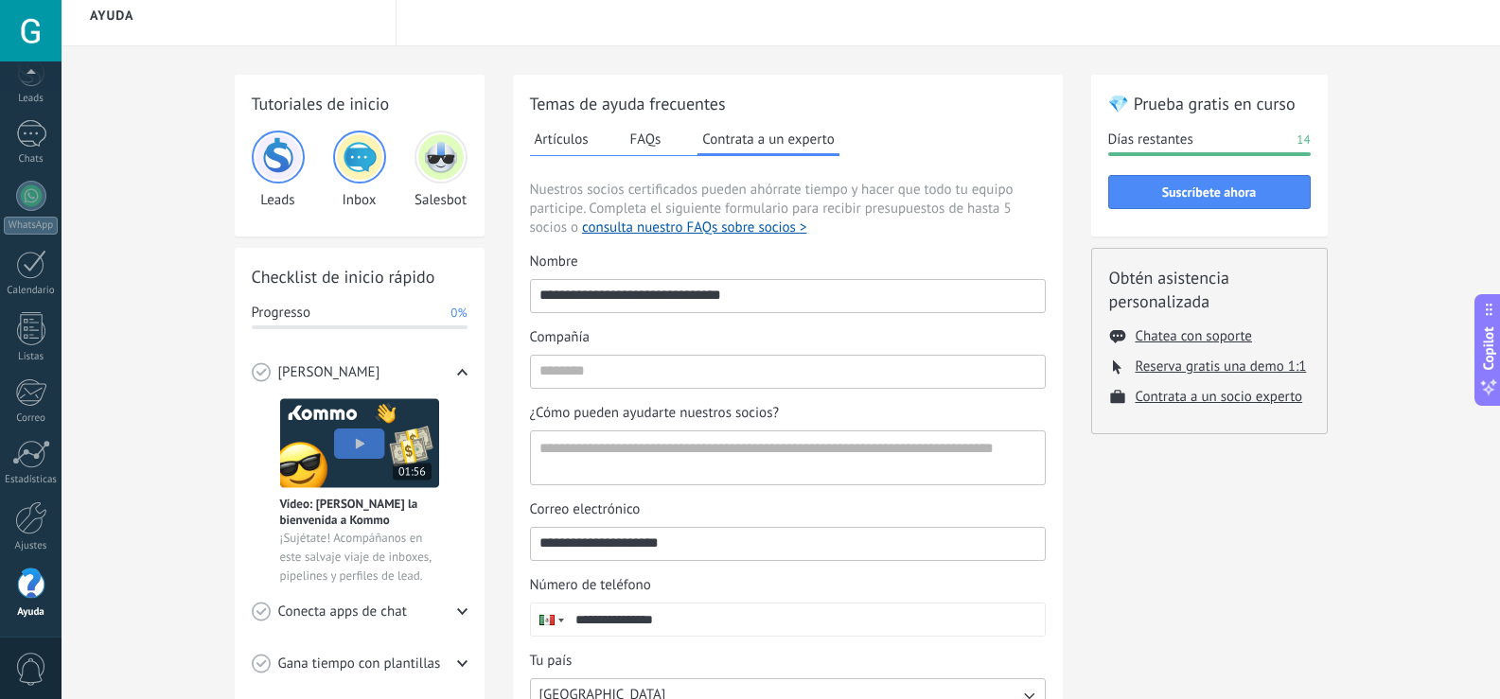
scroll to position [0, 0]
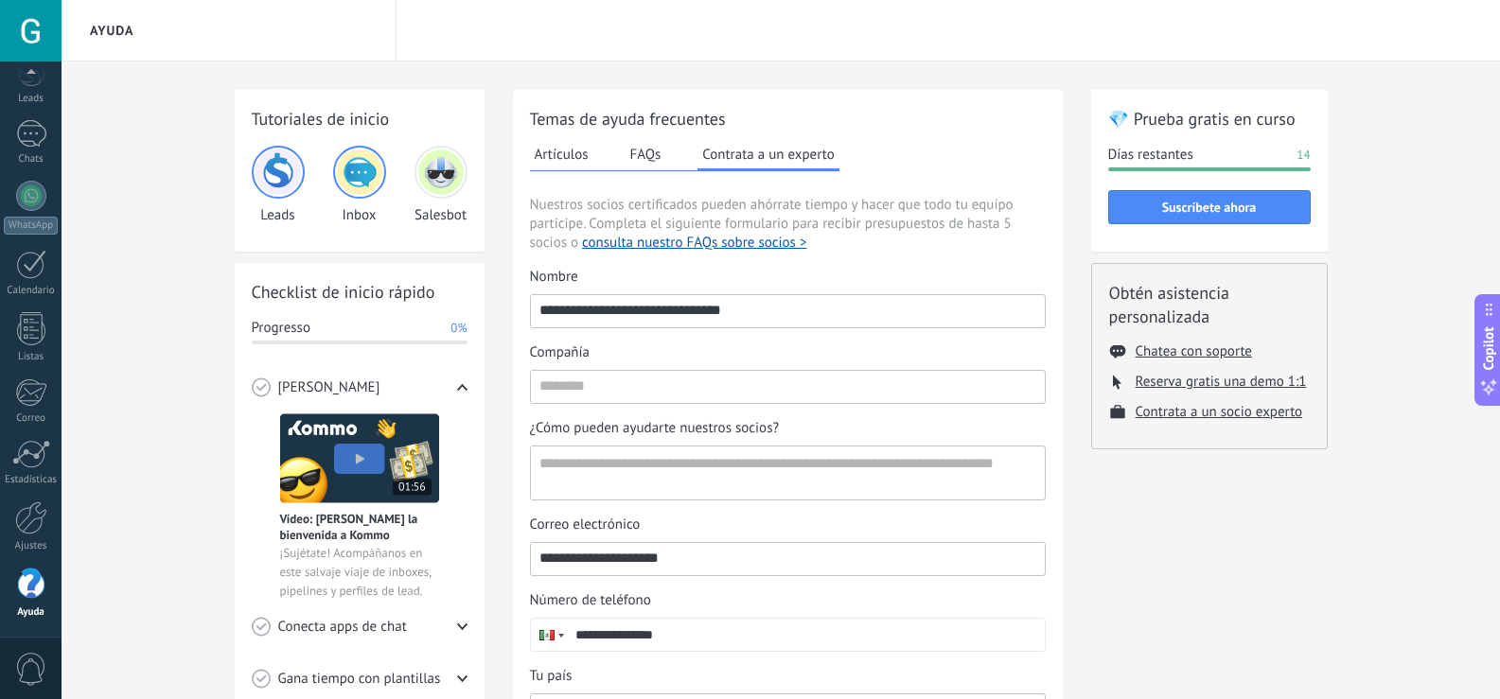
click at [650, 144] on button "FAQs" at bounding box center [646, 154] width 41 height 28
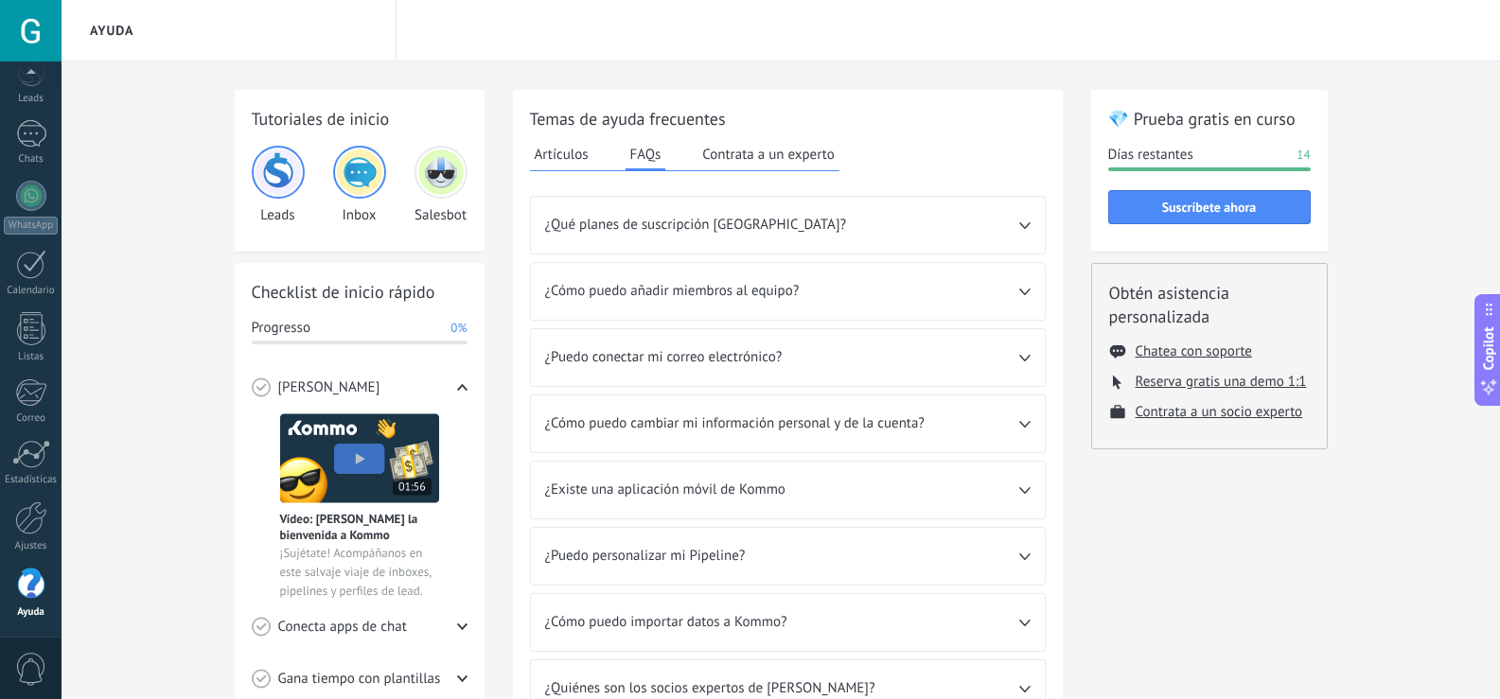
click at [577, 162] on button "Artículos" at bounding box center [561, 154] width 63 height 28
